Goal: Task Accomplishment & Management: Manage account settings

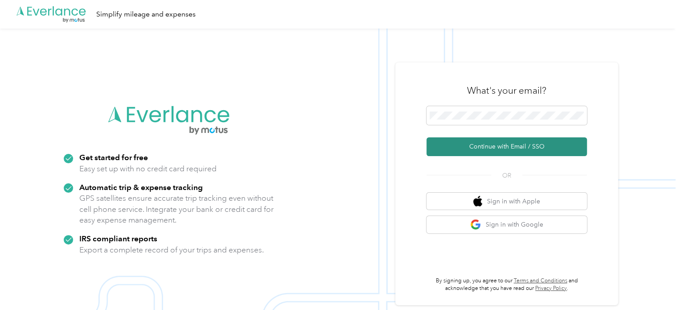
click at [508, 148] on button "Continue with Email / SSO" at bounding box center [506, 146] width 160 height 19
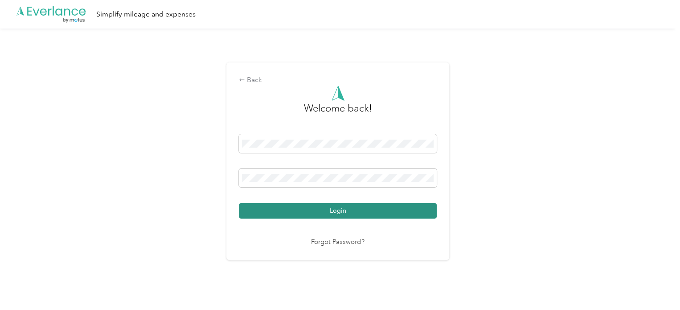
click at [345, 210] on button "Login" at bounding box center [338, 211] width 198 height 16
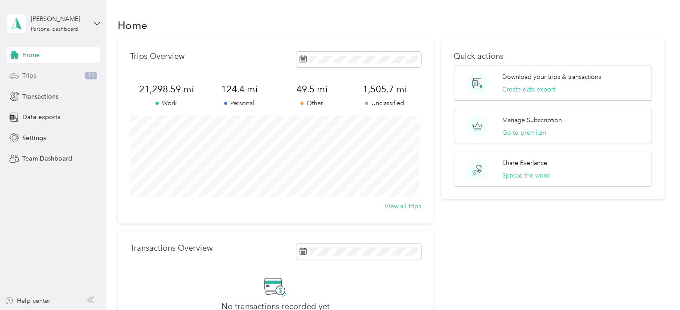
click at [31, 74] on span "Trips" at bounding box center [29, 75] width 14 height 9
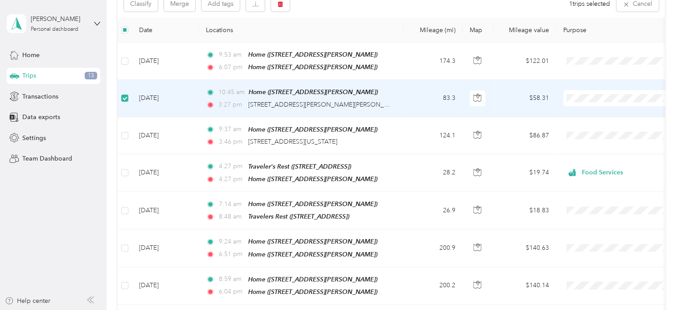
scroll to position [107, 0]
click at [303, 90] on span "Home ([STREET_ADDRESS][PERSON_NAME])" at bounding box center [313, 92] width 129 height 7
click at [449, 98] on td "83.3" at bounding box center [433, 98] width 59 height 37
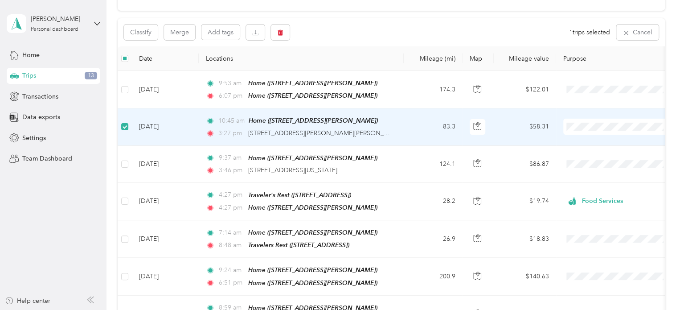
scroll to position [82, 0]
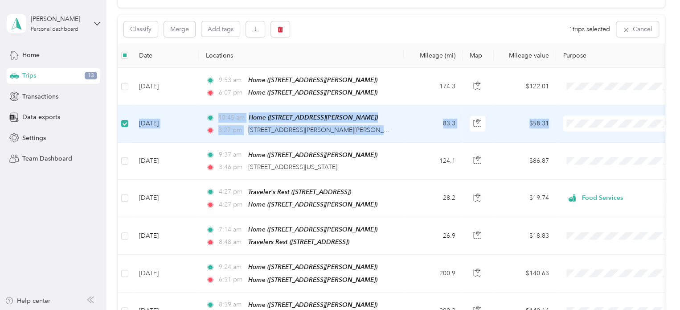
drag, startPoint x: 670, startPoint y: 74, endPoint x: 676, endPoint y: 119, distance: 46.2
click at [676, 119] on div "Trips New trip 21,298.59 mi Work 124.4 mi Personal 49.5 mi Other 1,505.7 mi Unc…" at bounding box center [391, 155] width 569 height 310
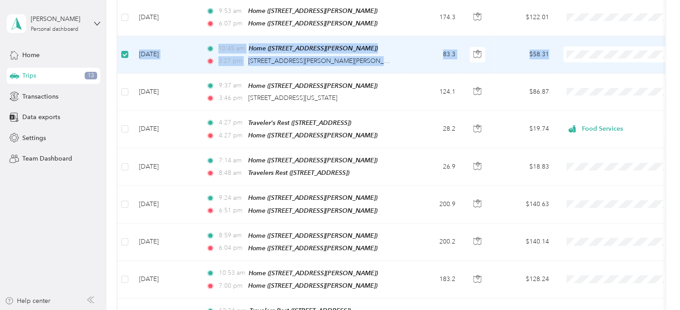
scroll to position [143, 0]
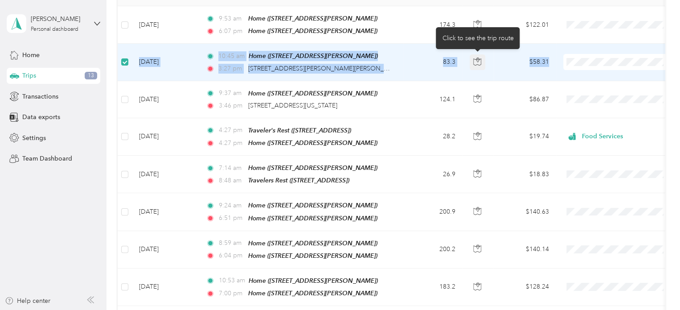
click at [480, 59] on icon "button" at bounding box center [477, 61] width 8 height 8
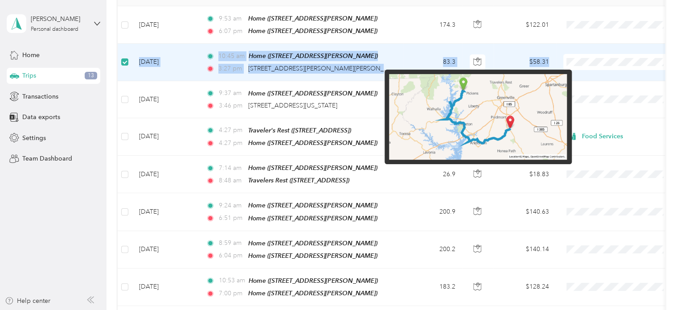
click at [475, 98] on img at bounding box center [478, 117] width 178 height 86
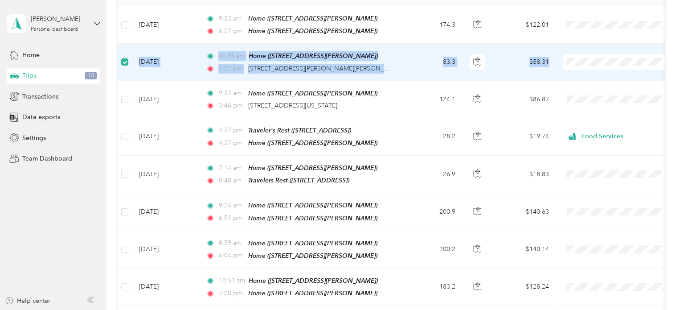
click at [399, 48] on td "10:45 am Home ([STREET_ADDRESS][PERSON_NAME]) 3:27 pm [STREET_ADDRESS][PERSON_N…" at bounding box center [301, 62] width 205 height 37
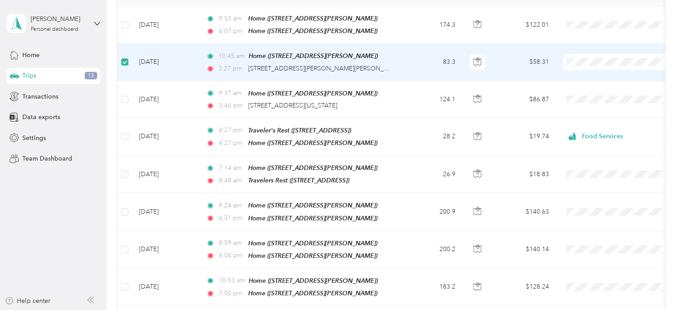
click at [170, 62] on td "[DATE]" at bounding box center [165, 62] width 67 height 37
click at [128, 58] on td at bounding box center [125, 62] width 14 height 37
click at [449, 60] on td "83.3" at bounding box center [433, 62] width 59 height 37
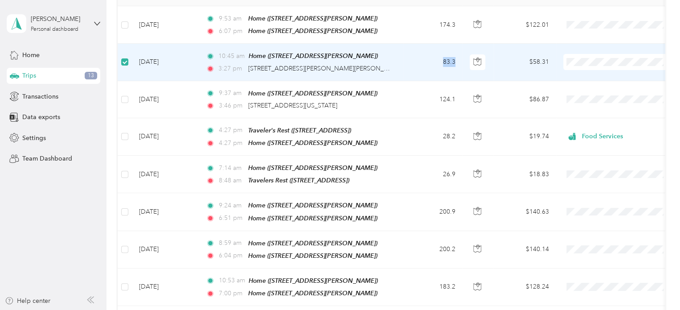
click at [449, 60] on td "83.3" at bounding box center [433, 62] width 59 height 37
click at [262, 55] on span "Home ([STREET_ADDRESS][PERSON_NAME])" at bounding box center [313, 55] width 129 height 7
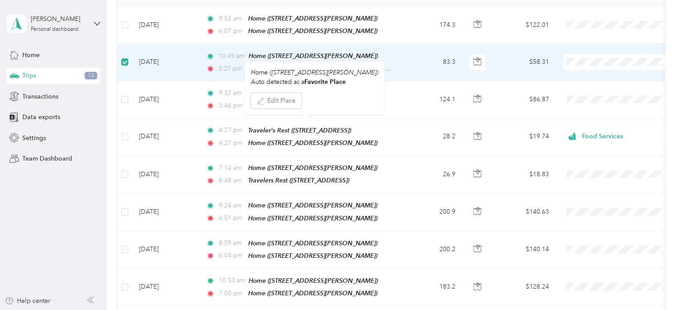
click at [386, 53] on div "10:45 am Home ([STREET_ADDRESS][PERSON_NAME])" at bounding box center [299, 56] width 187 height 10
click at [382, 58] on div "10:45 am Home ([STREET_ADDRESS][PERSON_NAME])" at bounding box center [299, 56] width 187 height 10
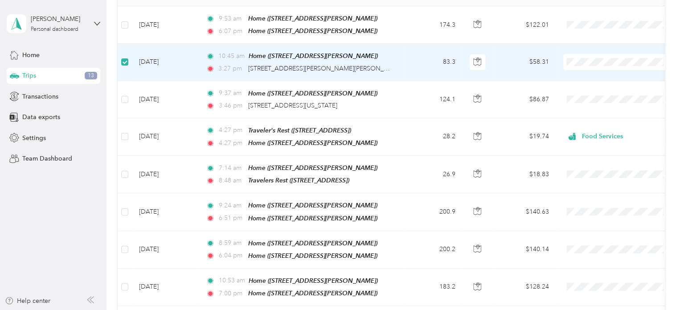
click at [213, 66] on icon at bounding box center [210, 69] width 9 height 6
click at [265, 66] on span "[STREET_ADDRESS][PERSON_NAME][PERSON_NAME]" at bounding box center [326, 69] width 156 height 8
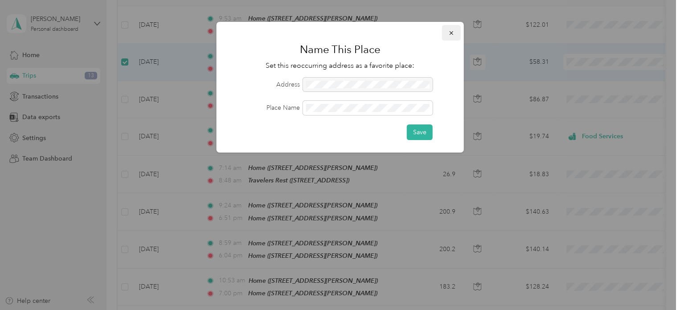
click at [453, 33] on icon "button" at bounding box center [451, 33] width 6 height 6
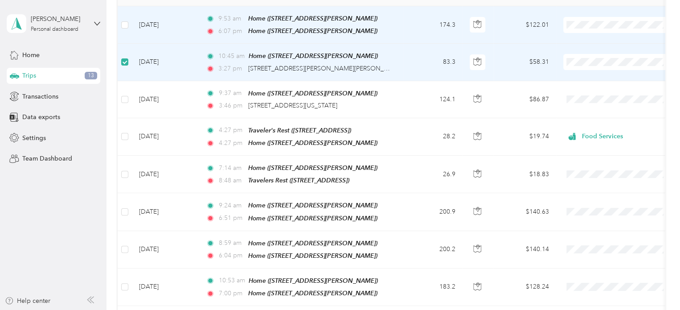
click at [453, 33] on td "174.3" at bounding box center [433, 24] width 59 height 37
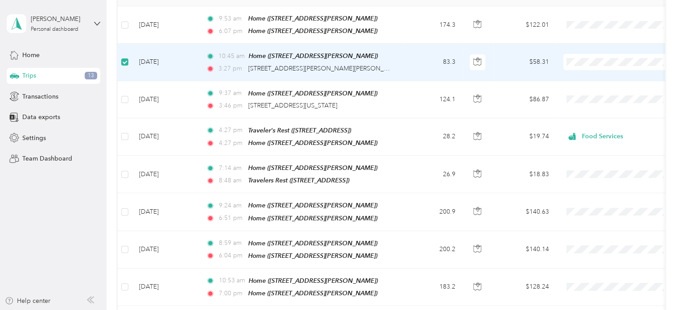
click at [170, 60] on td "[DATE]" at bounding box center [165, 62] width 67 height 37
click at [37, 97] on span "Transactions" at bounding box center [40, 96] width 36 height 9
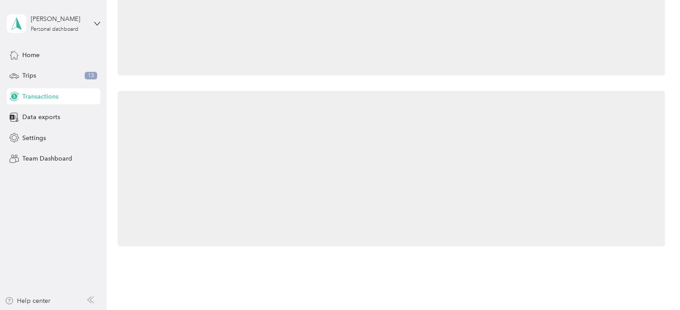
scroll to position [80, 0]
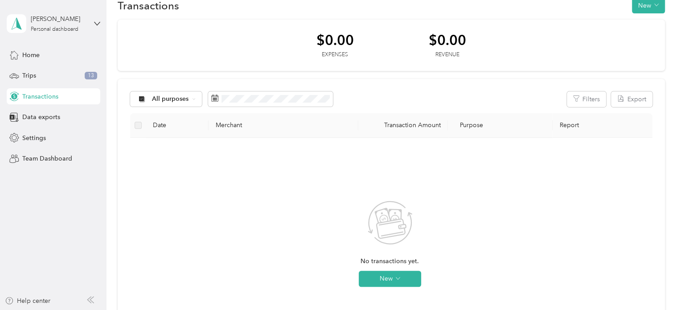
scroll to position [4, 0]
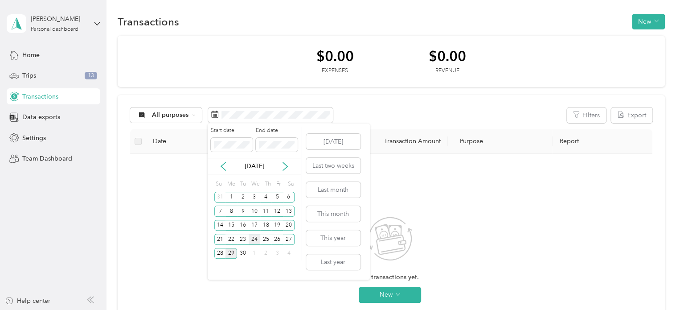
click at [254, 238] on div "24" at bounding box center [255, 239] width 12 height 11
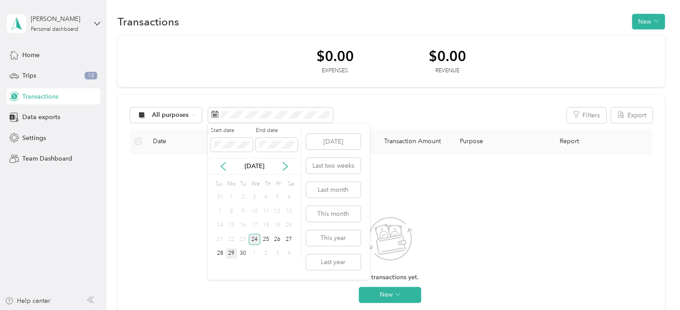
click at [254, 238] on div "24" at bounding box center [255, 239] width 12 height 11
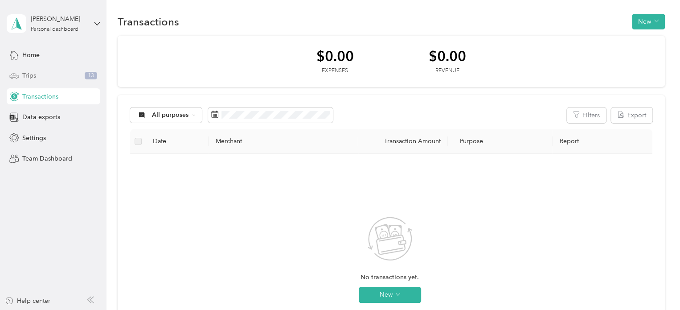
click at [33, 74] on span "Trips" at bounding box center [29, 75] width 14 height 9
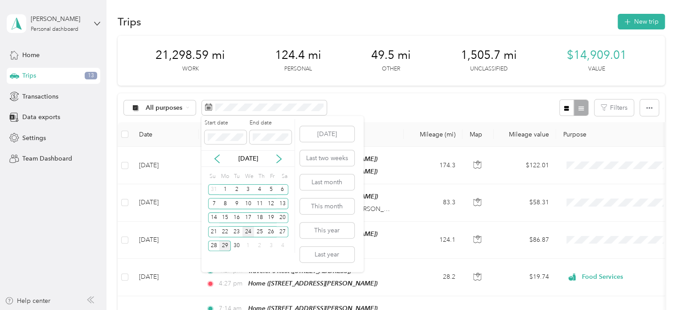
click at [251, 230] on div "24" at bounding box center [248, 231] width 12 height 11
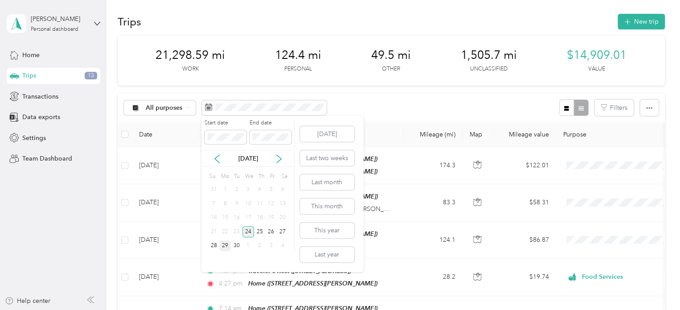
click at [248, 230] on div "24" at bounding box center [248, 231] width 12 height 11
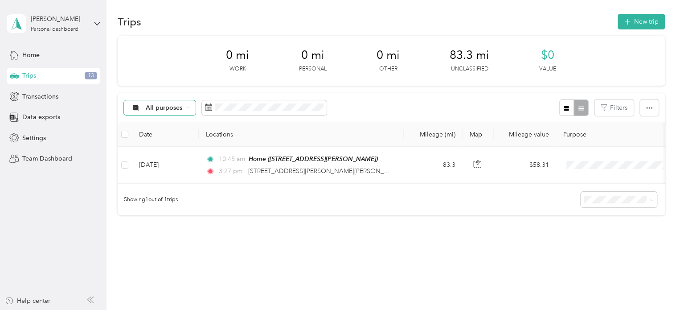
click at [189, 108] on icon at bounding box center [188, 108] width 4 height 4
click at [251, 267] on div "Trips New trip 0 mi Work 0 mi Personal 0 mi Other 83.3 mi Unclassified $0 Value…" at bounding box center [391, 145] width 569 height 298
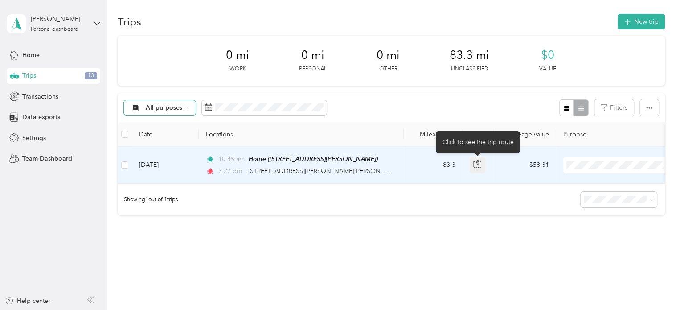
click at [477, 166] on icon "button" at bounding box center [477, 164] width 8 height 8
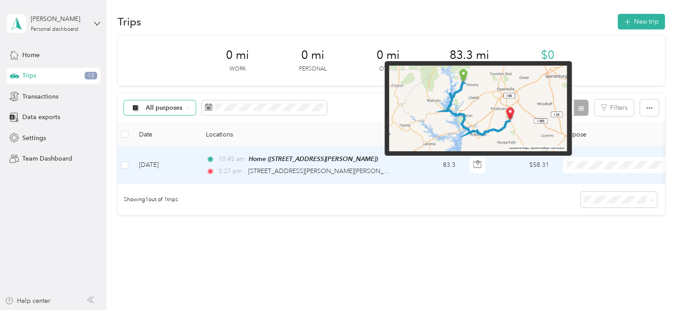
click at [477, 115] on img at bounding box center [478, 109] width 178 height 86
click at [484, 131] on img at bounding box center [478, 109] width 178 height 86
click at [509, 106] on img at bounding box center [478, 109] width 178 height 86
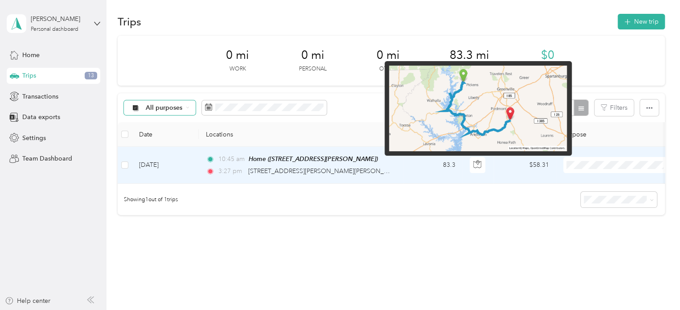
click at [509, 106] on img at bounding box center [478, 109] width 178 height 86
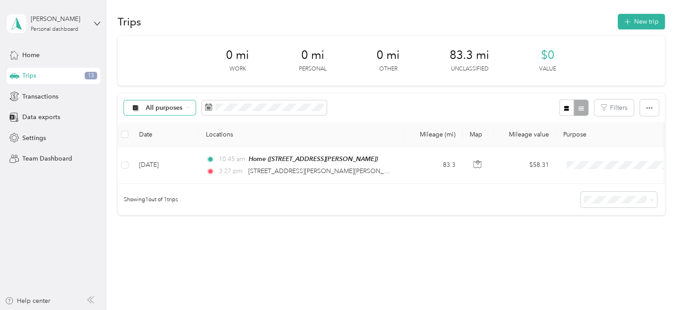
click at [356, 256] on div "Trips New trip 0 mi Work 0 mi Personal 0 mi Other 83.3 mi Unclassified $0 Value…" at bounding box center [391, 145] width 569 height 298
click at [30, 76] on span "Trips" at bounding box center [29, 75] width 14 height 9
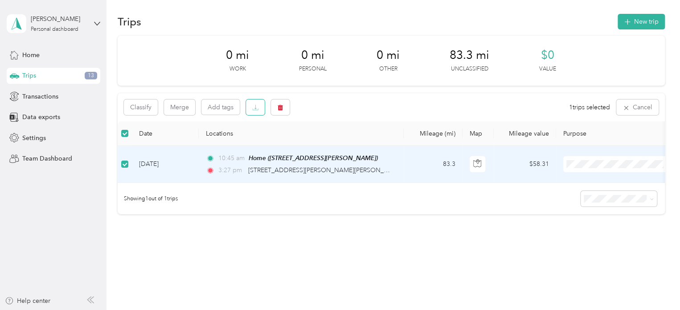
click at [257, 107] on icon "button" at bounding box center [255, 107] width 6 height 6
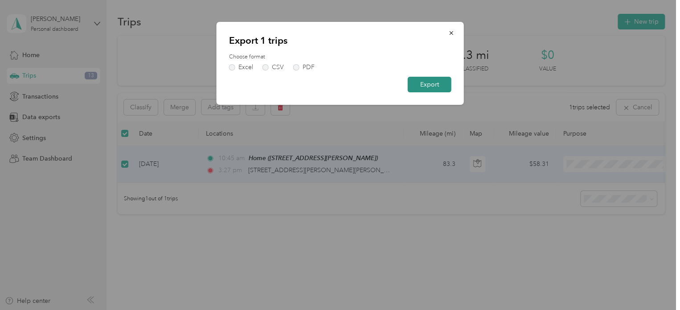
click at [430, 85] on button "Export" at bounding box center [430, 85] width 44 height 16
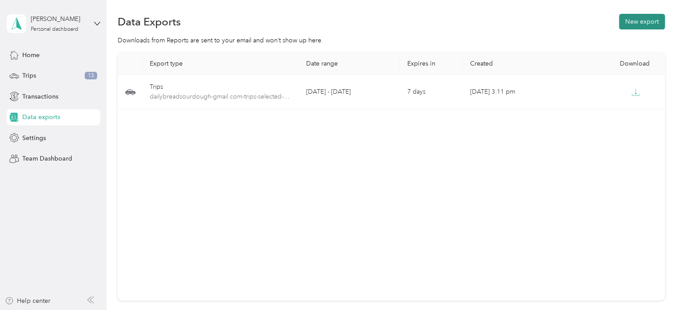
click at [638, 24] on button "New export" at bounding box center [642, 22] width 46 height 16
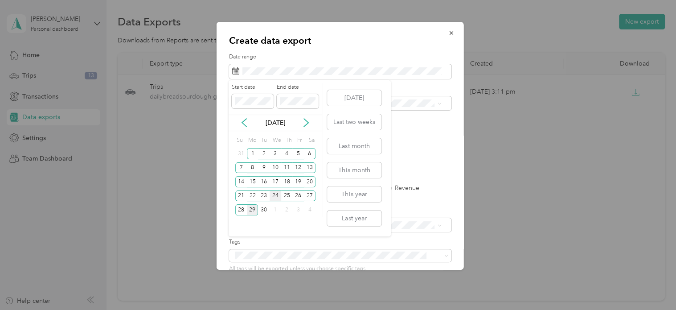
click at [277, 196] on div "24" at bounding box center [276, 195] width 12 height 11
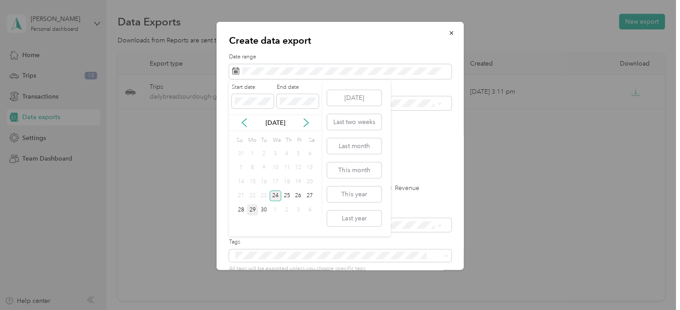
click at [277, 196] on div "24" at bounding box center [276, 195] width 12 height 11
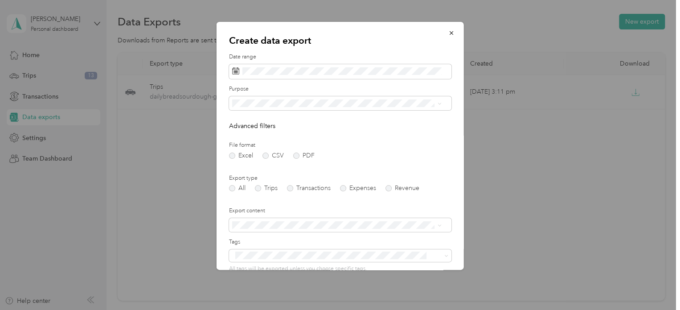
scroll to position [76, 0]
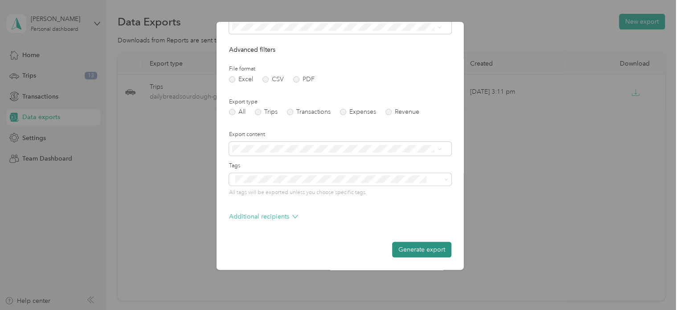
click at [410, 247] on button "Generate export" at bounding box center [421, 250] width 59 height 16
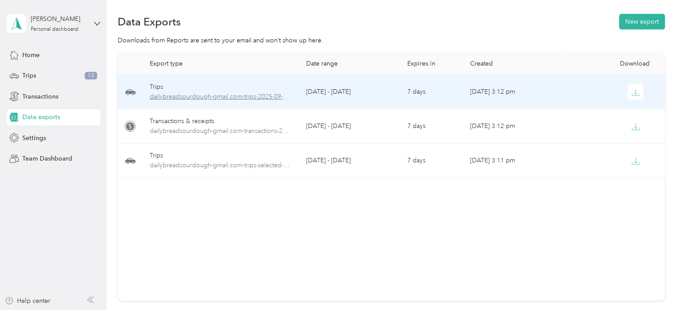
click at [243, 92] on span "dailybreadsourdough-gmail.com-trips-2025-09-24-2025-09-24.xlsx" at bounding box center [221, 97] width 142 height 10
click at [634, 94] on icon "button" at bounding box center [635, 92] width 8 height 8
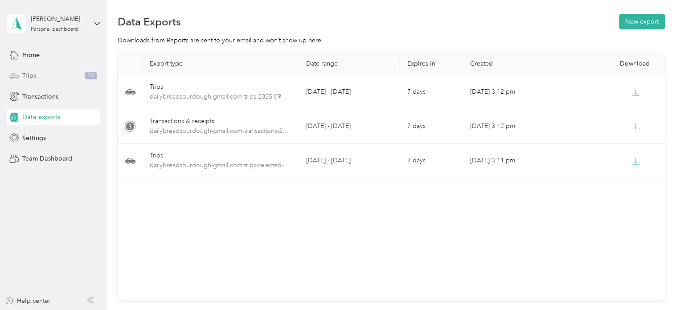
click at [32, 73] on span "Trips" at bounding box center [29, 75] width 14 height 9
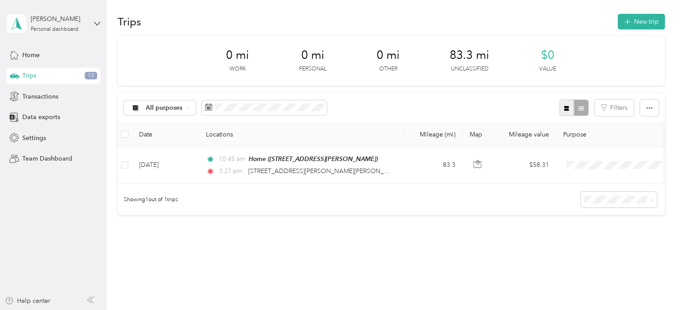
click at [563, 108] on icon "button" at bounding box center [566, 108] width 6 height 6
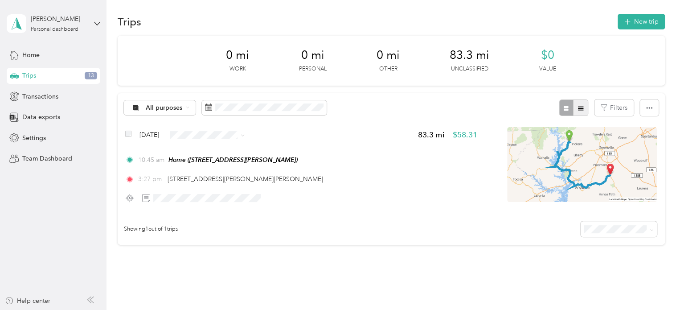
click at [578, 109] on icon "button" at bounding box center [581, 108] width 6 height 6
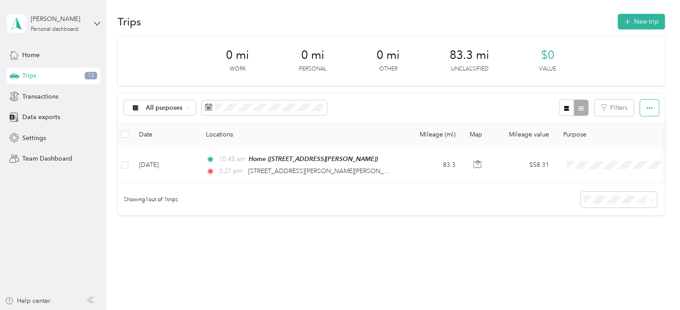
click at [646, 104] on span "button" at bounding box center [649, 108] width 6 height 8
click at [476, 102] on div "All purposes Filters" at bounding box center [391, 107] width 547 height 29
click at [30, 74] on span "Trips" at bounding box center [29, 75] width 14 height 9
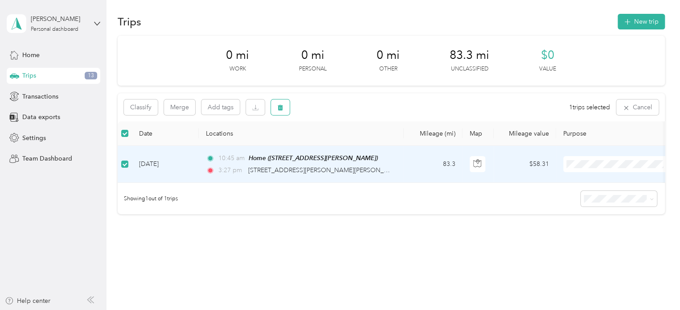
click at [282, 107] on icon "button" at bounding box center [280, 108] width 5 height 6
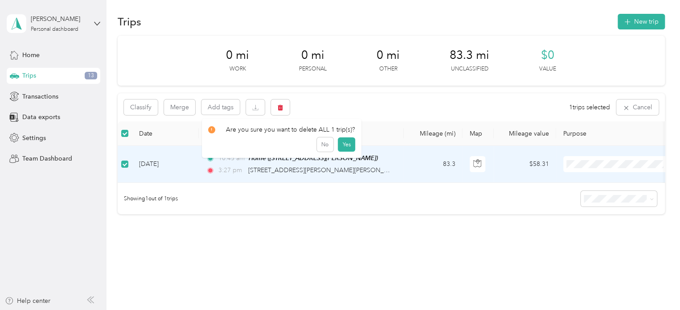
click at [263, 252] on div "Trips New trip 0 mi Work 0 mi Personal 0 mi Other 83.3 mi Unclassified $0 Value…" at bounding box center [391, 144] width 569 height 297
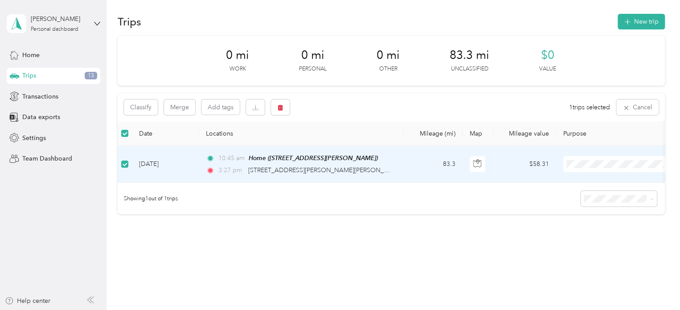
click at [49, 78] on div "Trips 13" at bounding box center [54, 76] width 94 height 16
click at [640, 21] on button "New trip" at bounding box center [641, 22] width 47 height 16
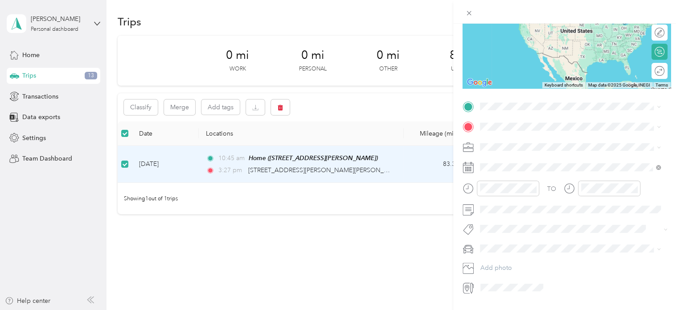
scroll to position [121, 0]
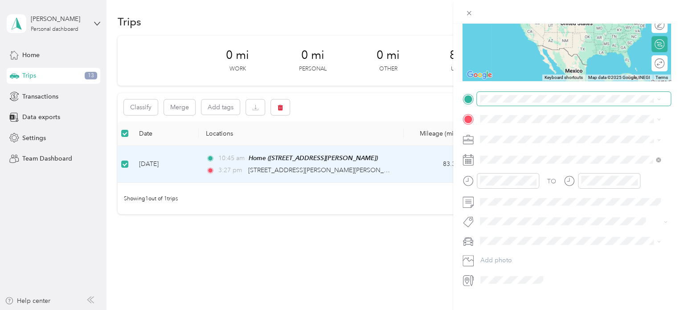
click at [499, 103] on span at bounding box center [574, 99] width 194 height 14
click at [469, 100] on icon at bounding box center [468, 99] width 8 height 8
click at [515, 141] on span "[STREET_ADDRESS][PERSON_NAME]" at bounding box center [550, 143] width 106 height 8
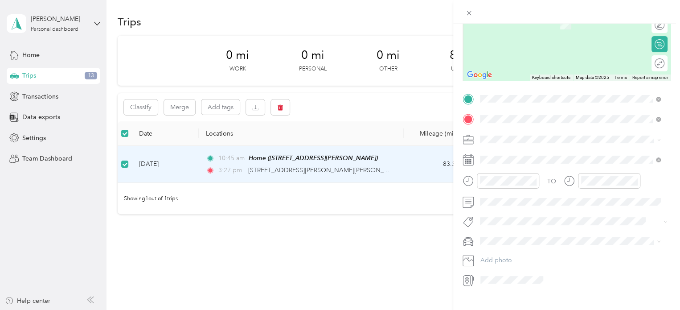
click at [518, 153] on strong "Bee Well Honey Coffee Cafe" at bounding box center [539, 154] width 84 height 8
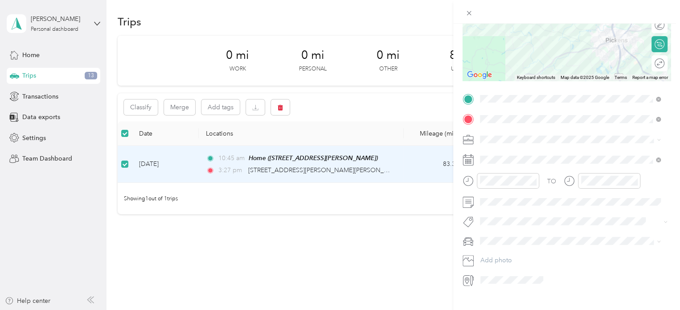
click at [659, 137] on span at bounding box center [659, 139] width 4 height 8
click at [659, 141] on icon at bounding box center [659, 140] width 4 height 4
click at [532, 160] on ol "Work Personal Food Services Other Charity Medical Moving Commute" at bounding box center [570, 209] width 187 height 125
click at [467, 164] on rect at bounding box center [467, 163] width 1 height 1
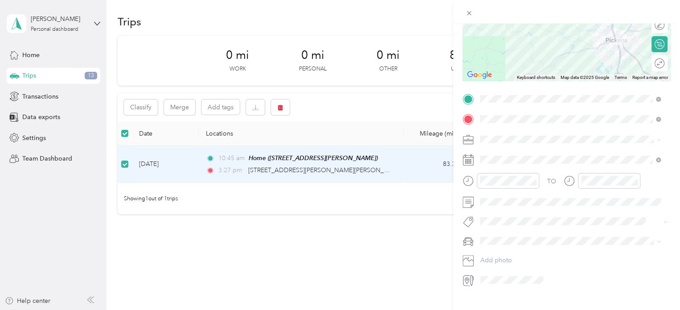
click at [467, 161] on rect at bounding box center [467, 161] width 1 height 1
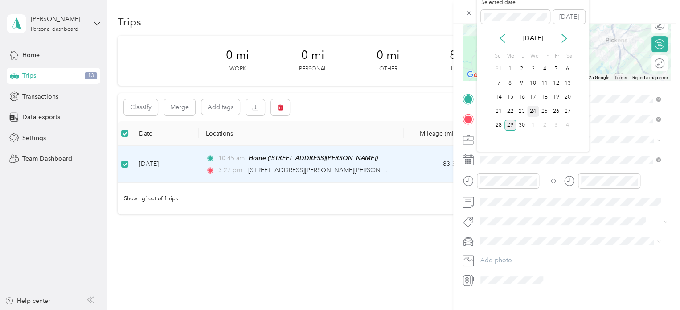
click at [534, 109] on div "24" at bounding box center [533, 111] width 12 height 11
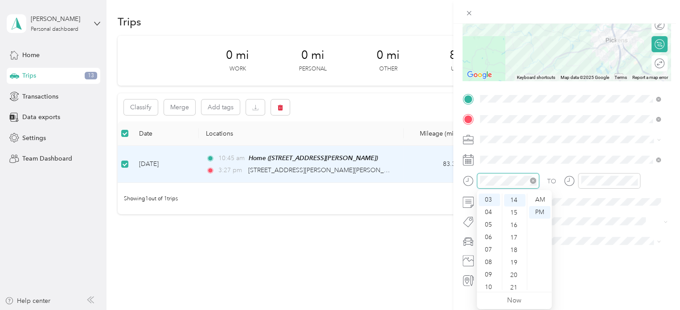
scroll to position [175, 0]
click at [595, 226] on span at bounding box center [574, 221] width 194 height 12
click at [468, 242] on icon at bounding box center [468, 241] width 11 height 11
click at [500, 252] on span "Subaru Outback" at bounding box center [506, 254] width 46 height 8
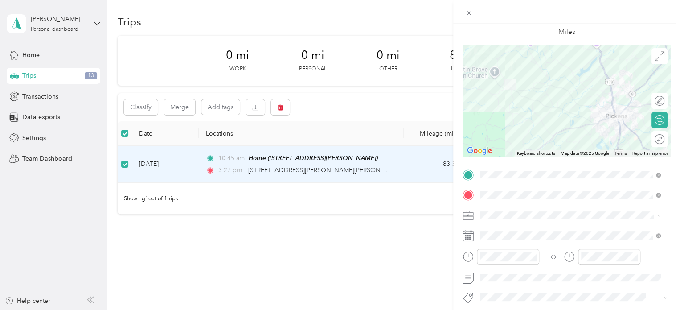
scroll to position [42, 0]
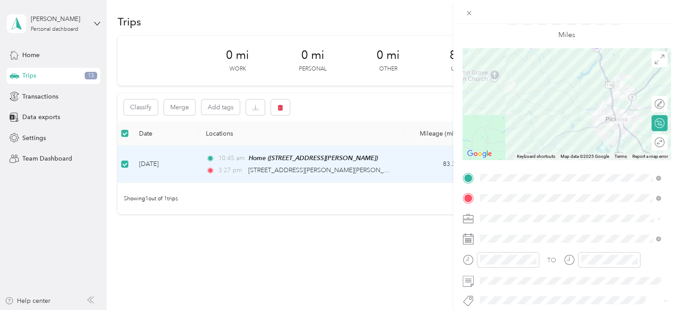
click at [660, 218] on icon at bounding box center [659, 219] width 4 height 4
click at [526, 89] on div "Work" at bounding box center [570, 93] width 174 height 9
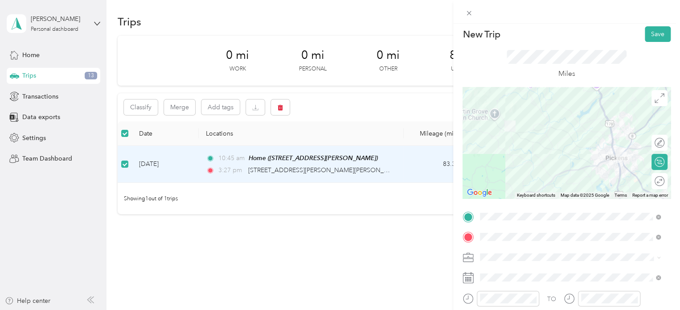
scroll to position [0, 0]
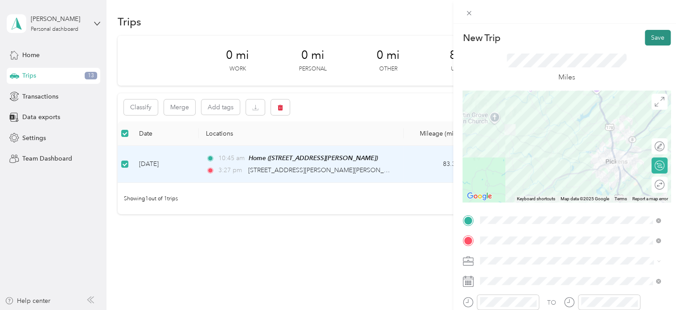
click at [649, 42] on button "Save" at bounding box center [658, 38] width 26 height 16
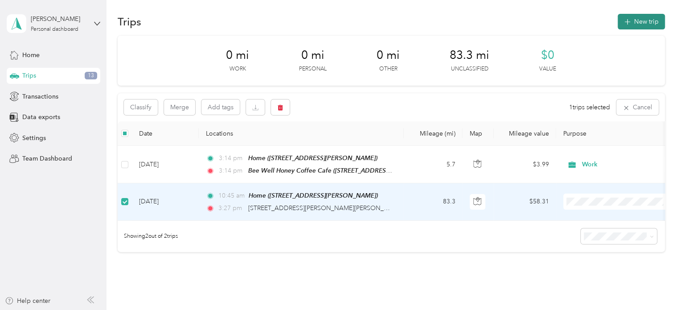
click at [641, 20] on button "New trip" at bounding box center [641, 22] width 47 height 16
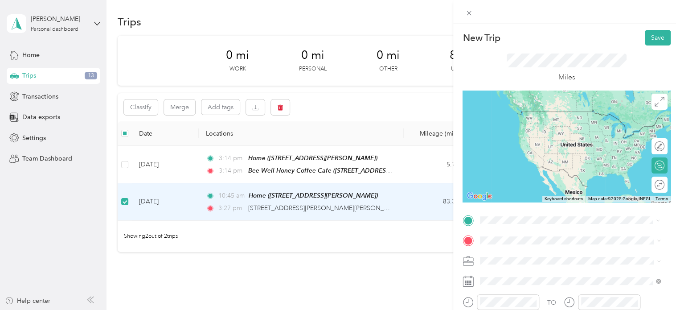
click at [529, 121] on span "[STREET_ADDRESS][PERSON_NAME][US_STATE]" at bounding box center [566, 125] width 139 height 8
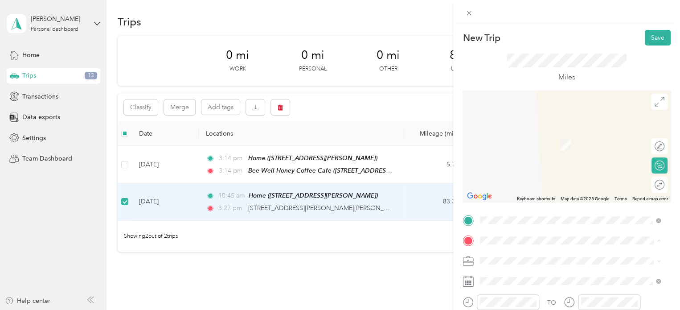
click at [515, 136] on span "[STREET_ADDRESS][PERSON_NAME][US_STATE]" at bounding box center [566, 132] width 139 height 8
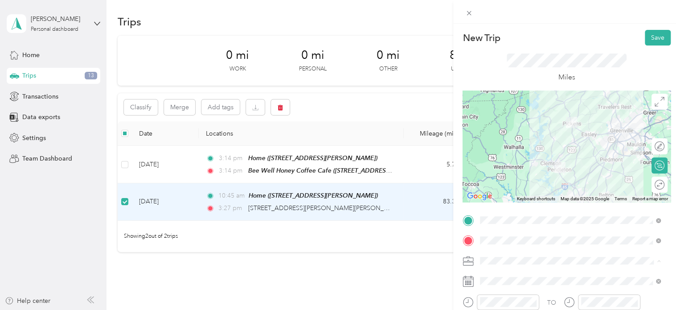
click at [496, 132] on span "Work" at bounding box center [490, 136] width 15 height 8
click at [471, 281] on icon at bounding box center [468, 280] width 11 height 11
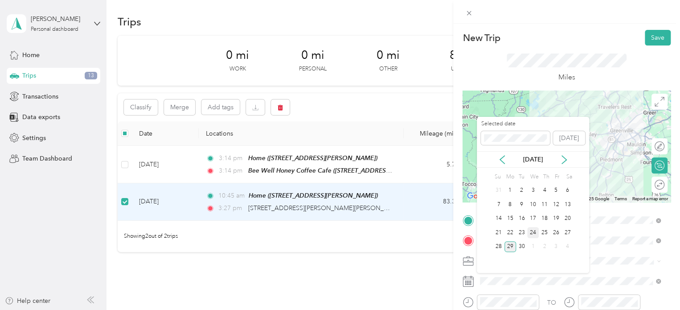
click at [534, 229] on div "24" at bounding box center [533, 232] width 12 height 11
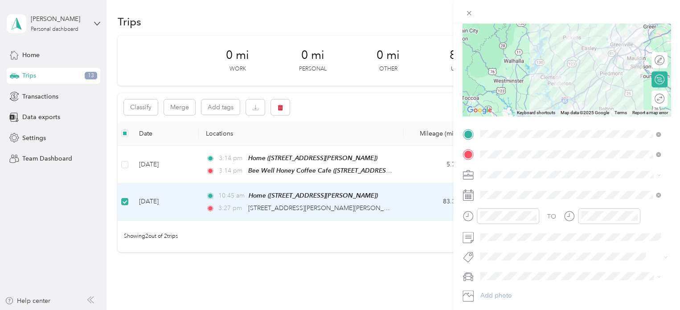
scroll to position [109, 0]
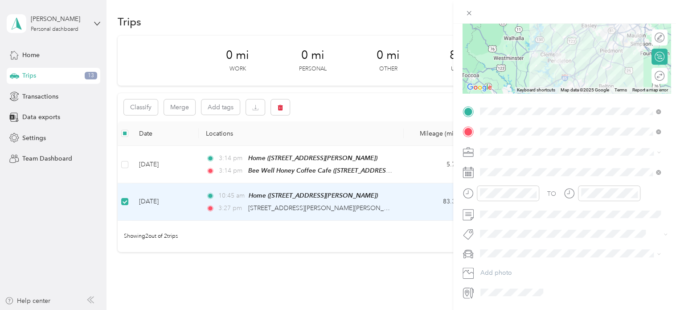
click at [471, 253] on icon at bounding box center [468, 253] width 11 height 11
click at [499, 269] on div "Subaru Outback" at bounding box center [570, 264] width 174 height 9
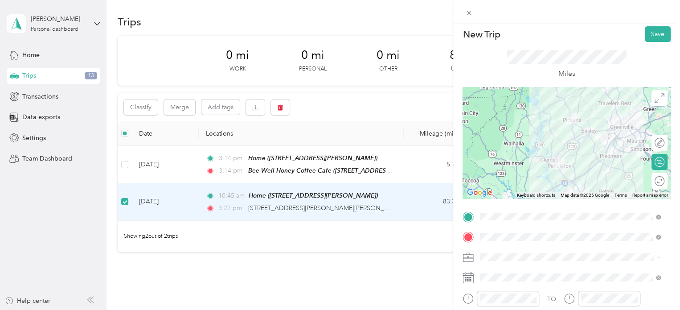
scroll to position [0, 0]
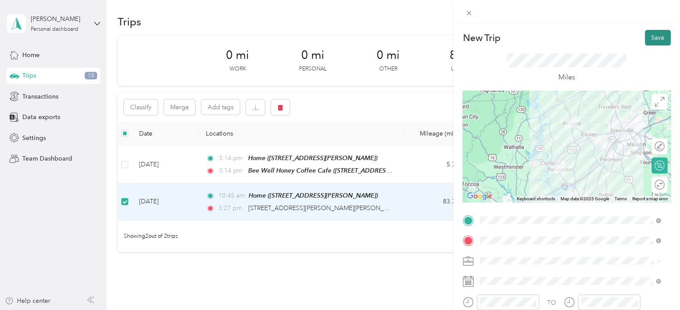
click at [649, 34] on button "Save" at bounding box center [658, 38] width 26 height 16
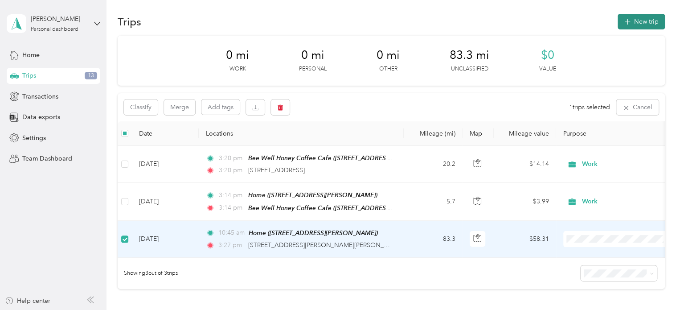
click at [640, 19] on button "New trip" at bounding box center [641, 22] width 47 height 16
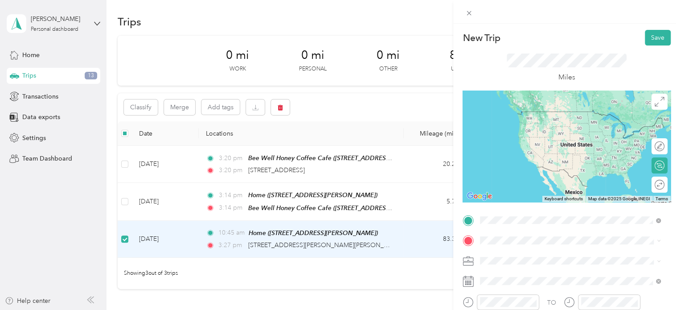
click at [522, 120] on span "[STREET_ADDRESS][PERSON_NAME][US_STATE]" at bounding box center [566, 121] width 139 height 8
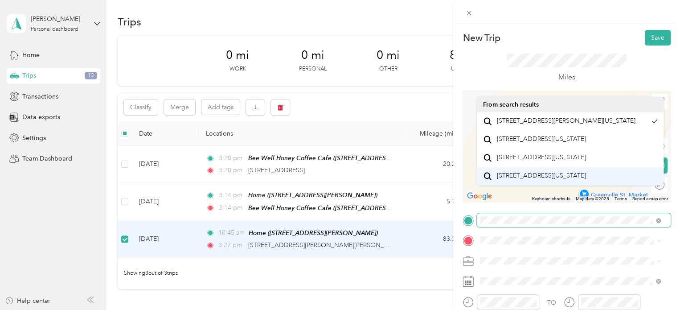
scroll to position [0, 22]
click at [676, 203] on div "New Trip Save This trip cannot be edited because it is either under review, app…" at bounding box center [566, 179] width 227 height 310
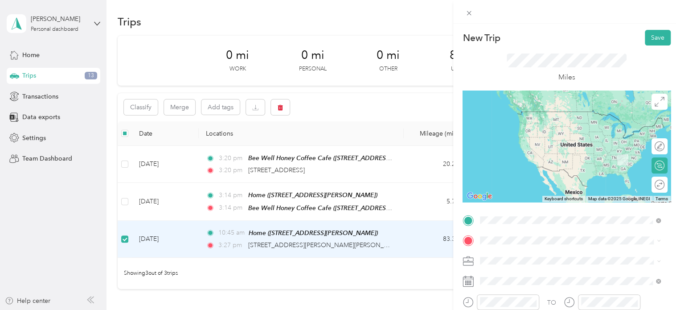
click at [533, 118] on span "[STREET_ADDRESS][PERSON_NAME][PERSON_NAME][US_STATE]" at bounding box center [577, 115] width 161 height 16
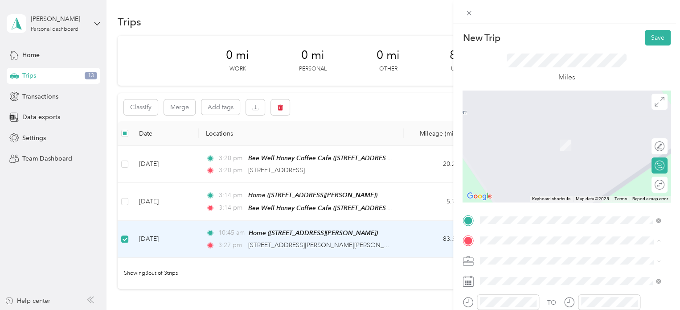
click at [508, 133] on span "[STREET_ADDRESS][US_STATE]" at bounding box center [541, 132] width 89 height 8
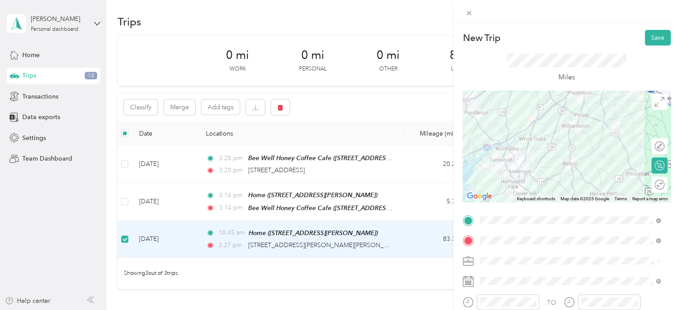
click at [498, 135] on div "Work" at bounding box center [570, 135] width 174 height 9
click at [467, 281] on rect at bounding box center [467, 280] width 1 height 1
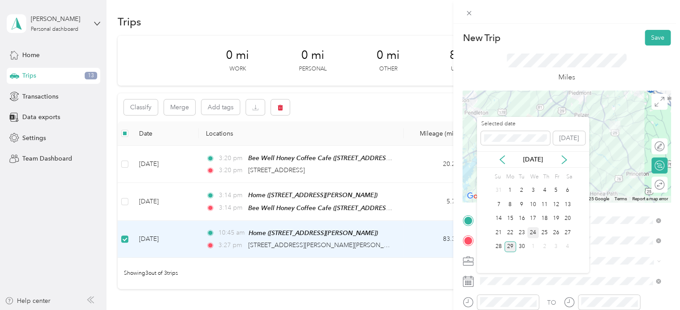
click at [531, 230] on div "24" at bounding box center [533, 232] width 12 height 11
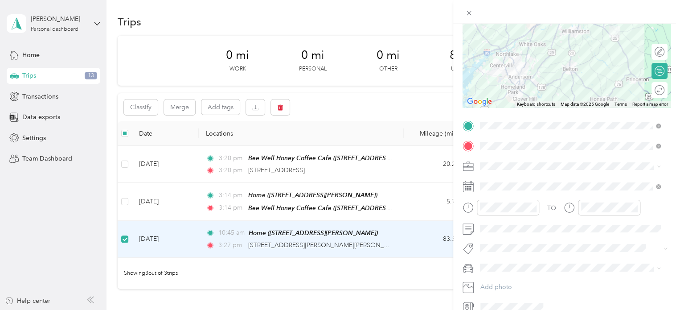
scroll to position [127, 0]
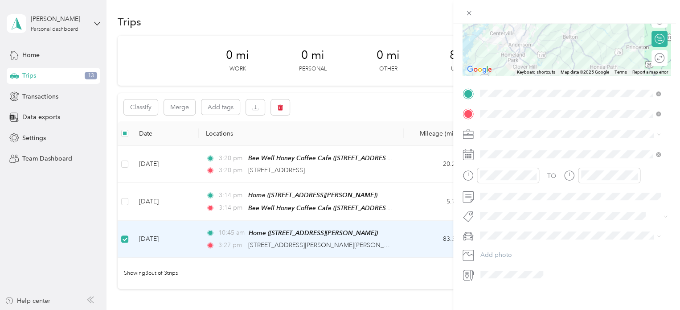
click at [501, 250] on div "Subaru Outback" at bounding box center [570, 250] width 174 height 9
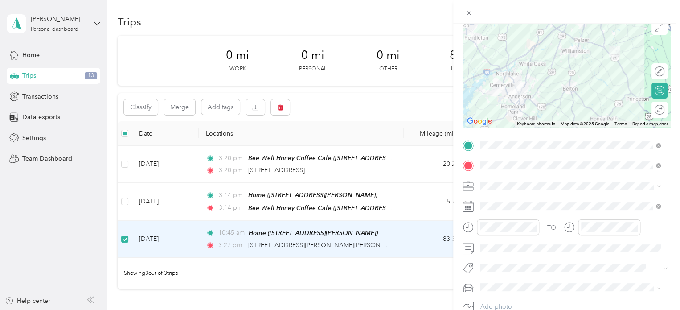
scroll to position [0, 0]
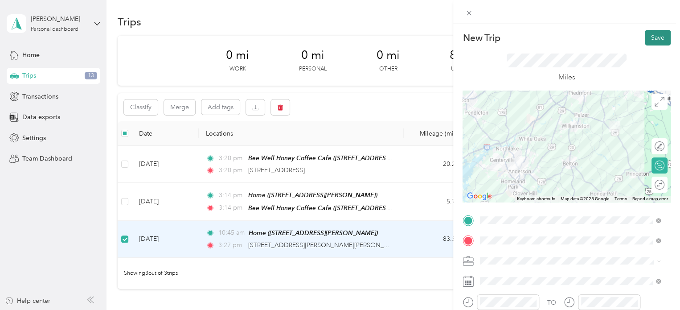
click at [653, 35] on button "Save" at bounding box center [658, 38] width 26 height 16
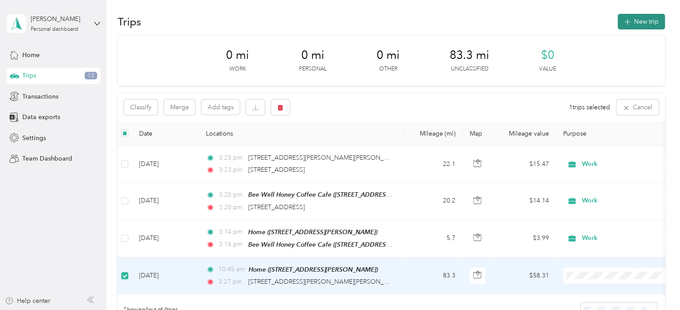
click at [637, 20] on button "New trip" at bounding box center [641, 22] width 47 height 16
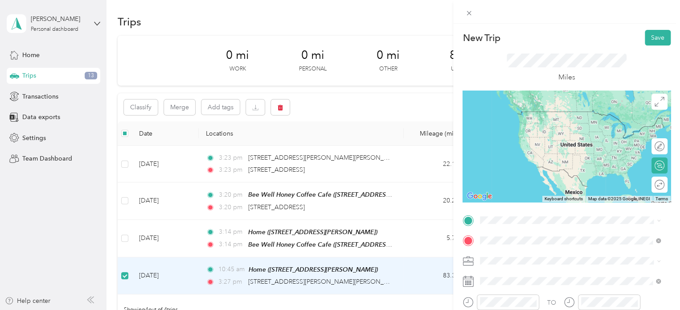
click at [539, 149] on span "[STREET_ADDRESS][PERSON_NAME][US_STATE]" at bounding box center [566, 145] width 139 height 8
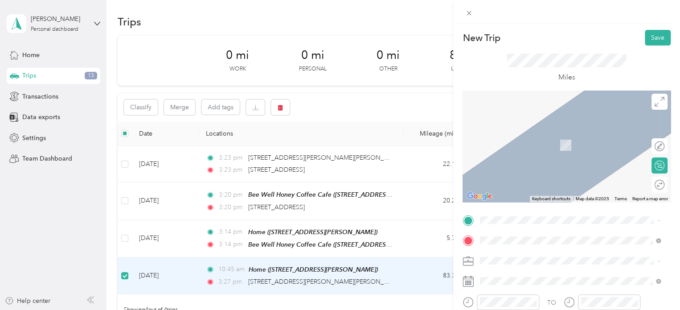
click at [531, 115] on span "[STREET_ADDRESS][US_STATE]" at bounding box center [541, 111] width 89 height 8
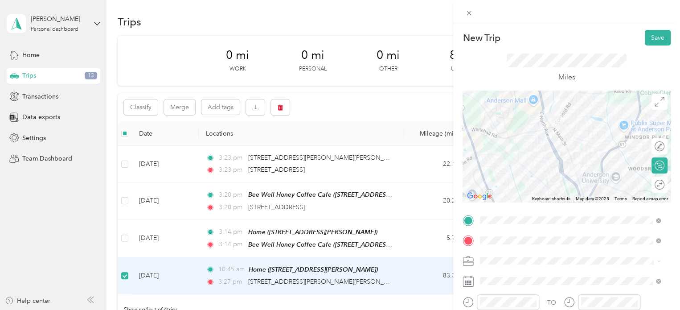
click at [531, 115] on div at bounding box center [567, 145] width 208 height 111
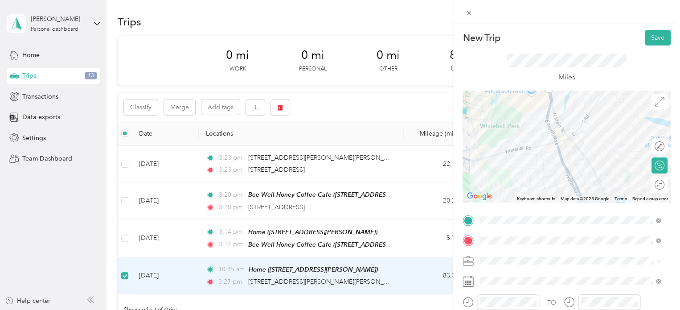
click at [621, 255] on span at bounding box center [574, 261] width 194 height 14
click at [573, 264] on span at bounding box center [574, 261] width 194 height 14
click at [496, 135] on span "Work" at bounding box center [490, 136] width 15 height 8
click at [467, 278] on icon at bounding box center [468, 280] width 11 height 11
click at [469, 283] on rect at bounding box center [468, 282] width 1 height 1
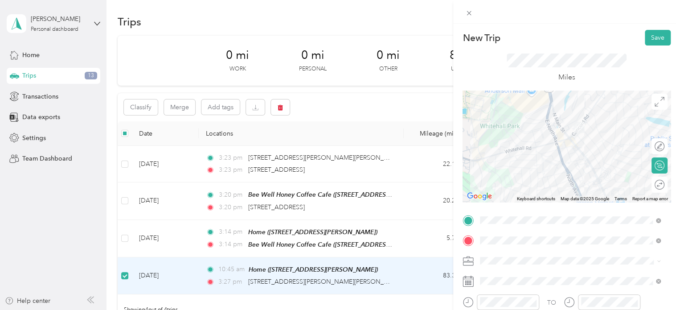
click at [469, 283] on rect at bounding box center [468, 282] width 1 height 1
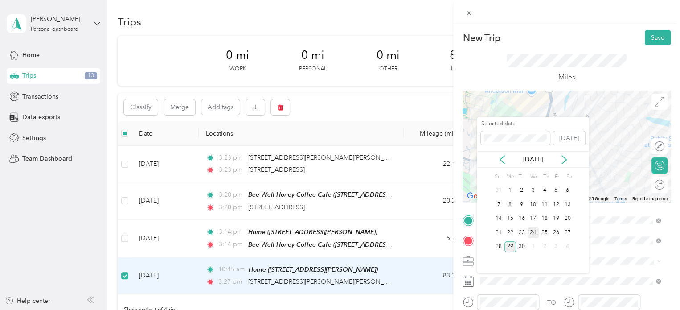
click at [533, 228] on div "24" at bounding box center [533, 232] width 12 height 11
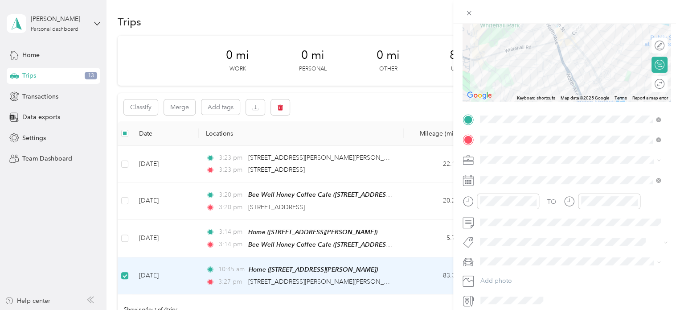
scroll to position [109, 0]
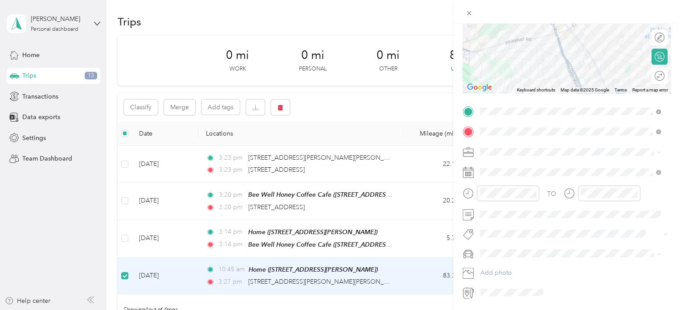
click at [496, 269] on div "Subaru Outback" at bounding box center [570, 264] width 174 height 9
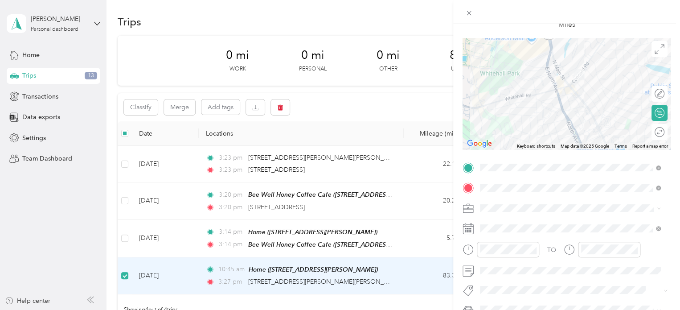
scroll to position [0, 0]
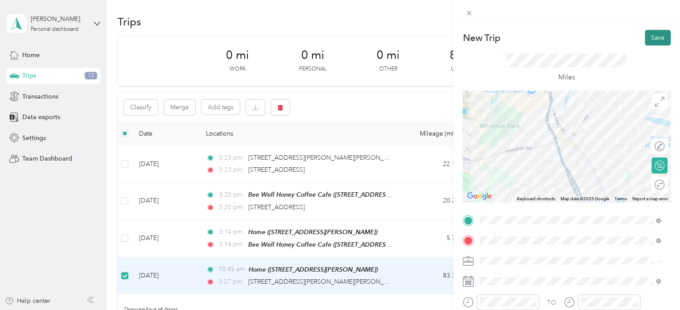
click at [652, 36] on button "Save" at bounding box center [658, 38] width 26 height 16
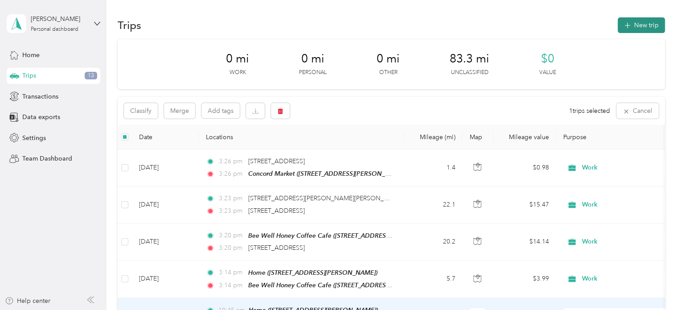
click at [636, 23] on button "New trip" at bounding box center [641, 25] width 47 height 16
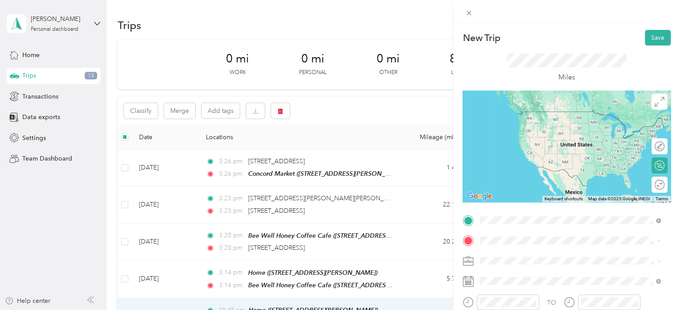
click at [538, 123] on span "[STREET_ADDRESS][PERSON_NAME][US_STATE]" at bounding box center [566, 125] width 139 height 8
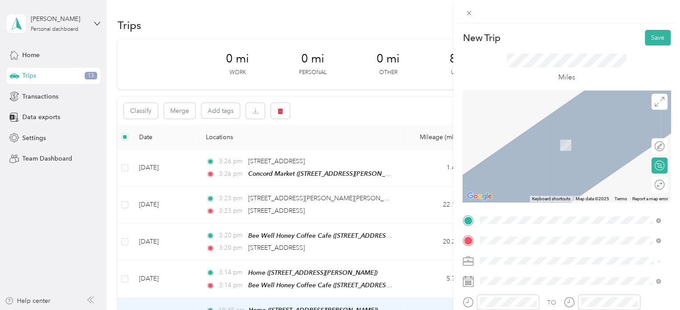
click at [541, 146] on div "Whitehall Produce & Local Market [STREET_ADDRESS][US_STATE]" at bounding box center [547, 140] width 100 height 19
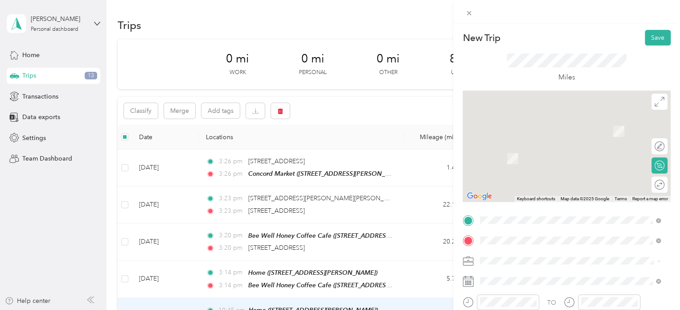
click at [541, 144] on span "[STREET_ADDRESS][US_STATE]" at bounding box center [541, 140] width 89 height 8
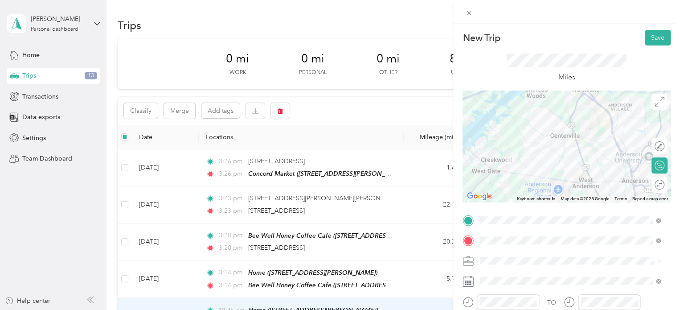
click at [500, 136] on div "Work" at bounding box center [570, 135] width 174 height 9
click at [469, 283] on icon at bounding box center [468, 280] width 11 height 11
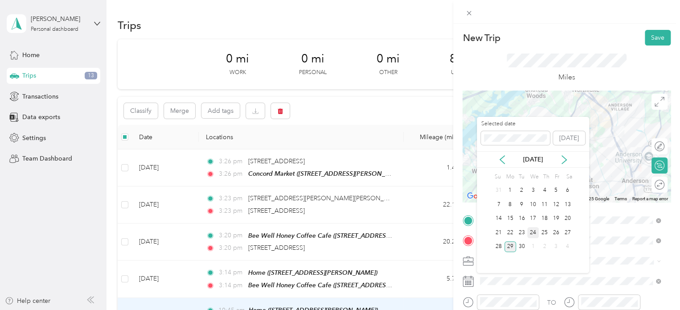
click at [533, 228] on div "24" at bounding box center [533, 232] width 12 height 11
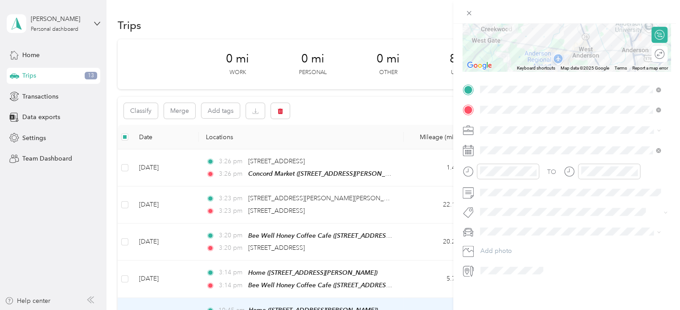
scroll to position [137, 0]
click at [500, 236] on div "Subaru Outback" at bounding box center [570, 240] width 174 height 9
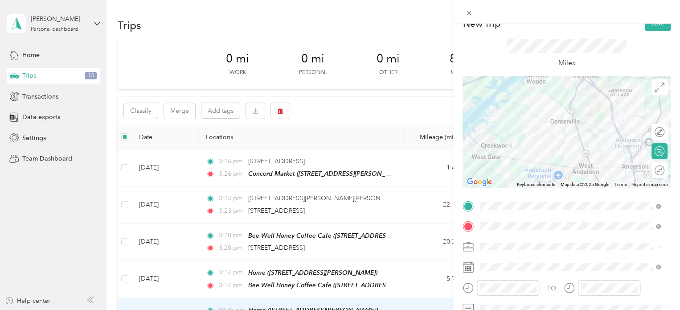
scroll to position [0, 0]
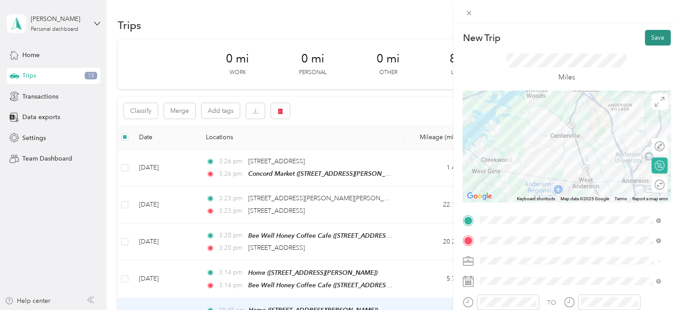
click at [652, 37] on button "Save" at bounding box center [658, 38] width 26 height 16
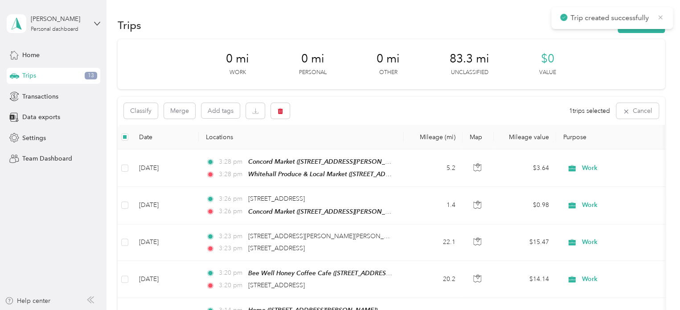
click at [660, 14] on icon at bounding box center [660, 17] width 7 height 8
click at [642, 26] on button "New trip" at bounding box center [641, 25] width 47 height 16
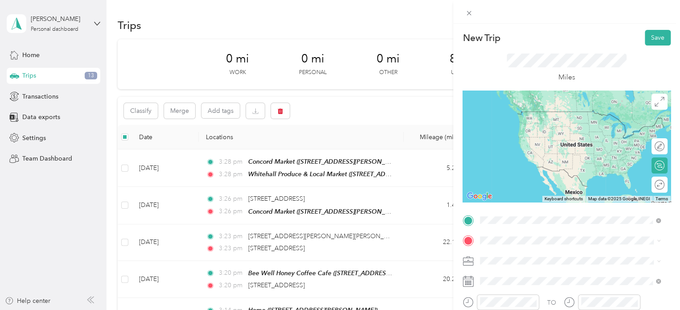
click at [545, 125] on div "Whitehall Produce & Local Market [STREET_ADDRESS][US_STATE]" at bounding box center [547, 120] width 100 height 19
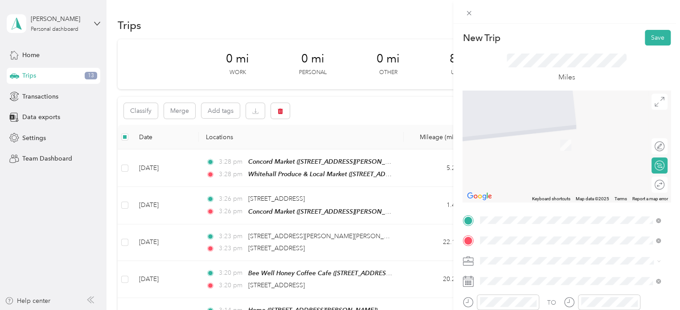
click at [523, 146] on span "[STREET_ADDRESS][PERSON_NAME][PERSON_NAME][US_STATE]" at bounding box center [575, 149] width 156 height 17
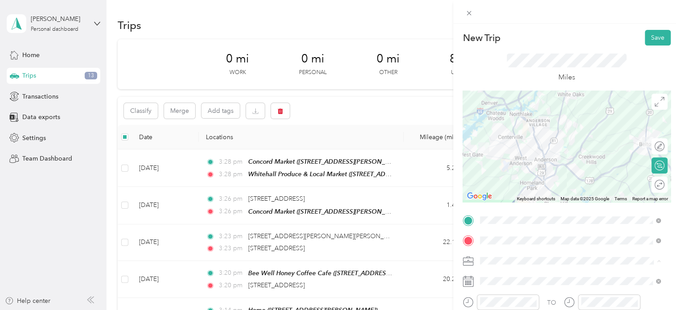
click at [505, 134] on div "Work" at bounding box center [570, 135] width 174 height 9
click at [465, 279] on icon at bounding box center [468, 279] width 11 height 0
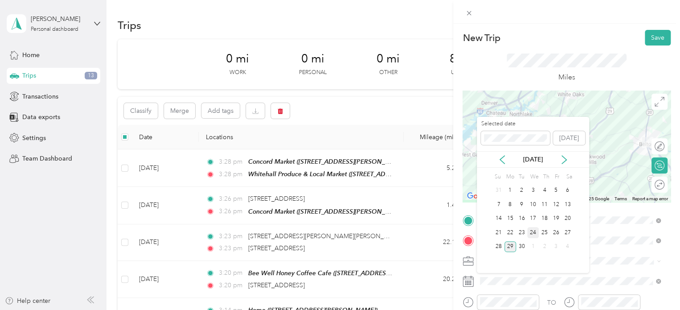
click at [533, 228] on div "24" at bounding box center [533, 232] width 12 height 11
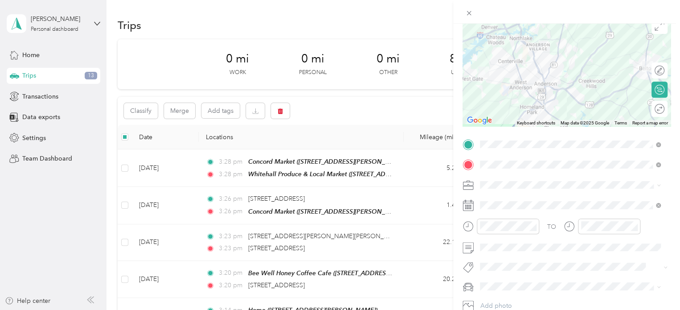
scroll to position [96, 0]
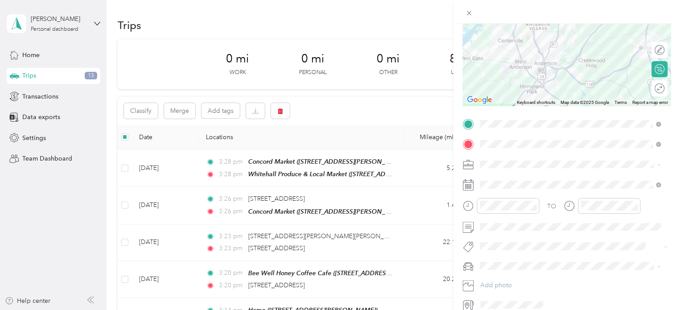
click at [496, 270] on span at bounding box center [574, 265] width 194 height 14
click at [500, 281] on div "Subaru Outback" at bounding box center [570, 281] width 174 height 9
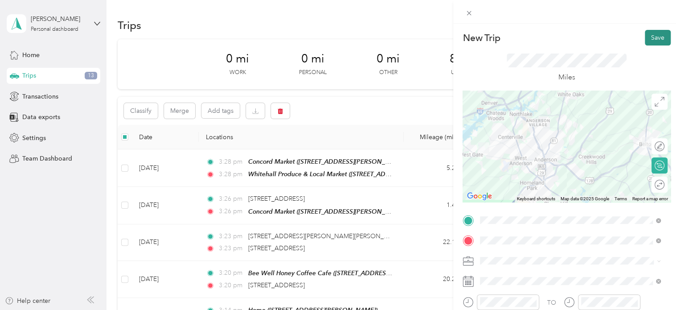
click at [649, 37] on button "Save" at bounding box center [658, 38] width 26 height 16
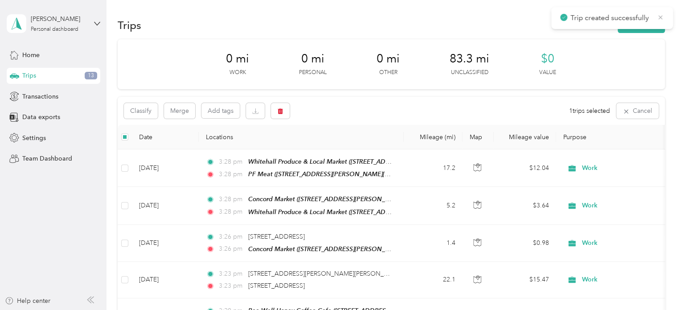
click at [660, 16] on icon at bounding box center [660, 17] width 7 height 8
click at [638, 29] on button "New trip" at bounding box center [641, 25] width 47 height 16
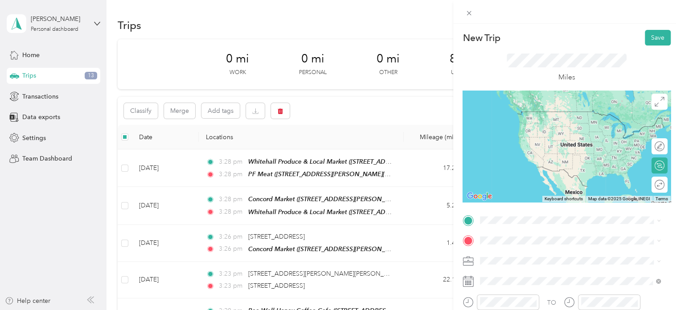
click at [520, 124] on span "[STREET_ADDRESS][PERSON_NAME][PERSON_NAME][US_STATE]" at bounding box center [575, 127] width 156 height 17
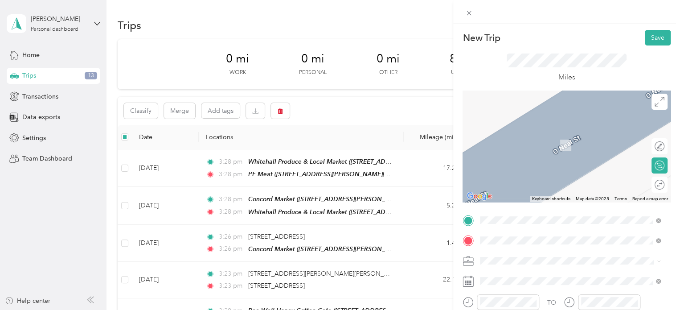
click at [515, 170] on span "Central, Central, [US_STATE], [GEOGRAPHIC_DATA]" at bounding box center [571, 173] width 148 height 8
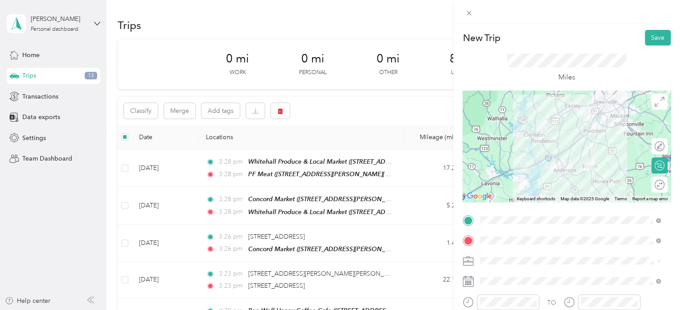
click at [496, 133] on span "Work" at bounding box center [490, 132] width 15 height 8
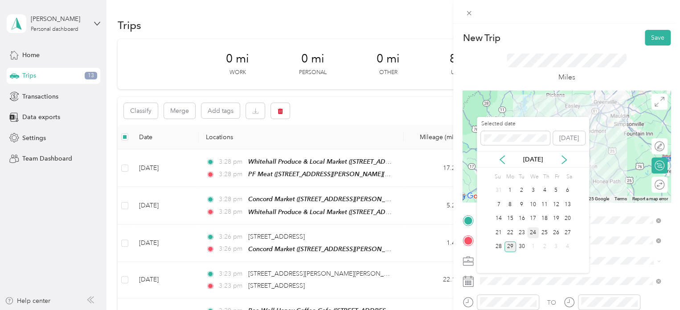
click at [534, 230] on div "24" at bounding box center [533, 232] width 12 height 11
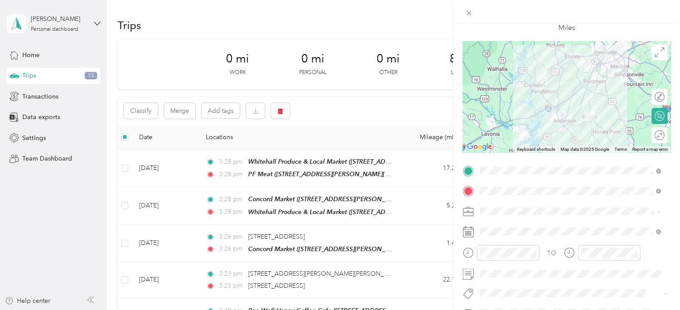
scroll to position [86, 0]
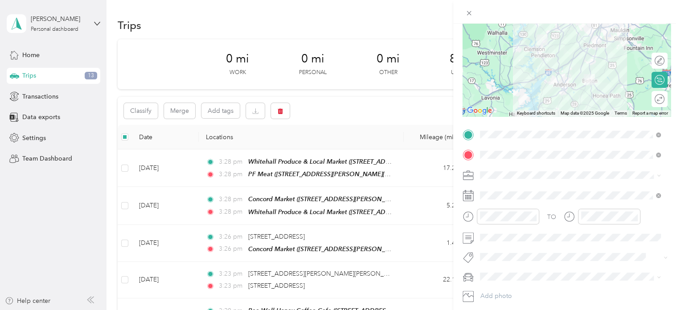
click at [503, 294] on li "Subaru Outback" at bounding box center [570, 291] width 187 height 16
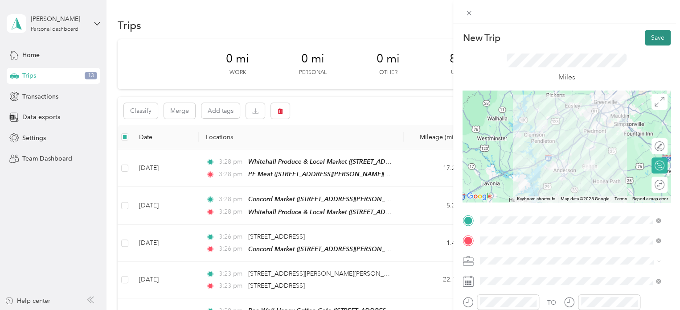
click at [648, 39] on button "Save" at bounding box center [658, 38] width 26 height 16
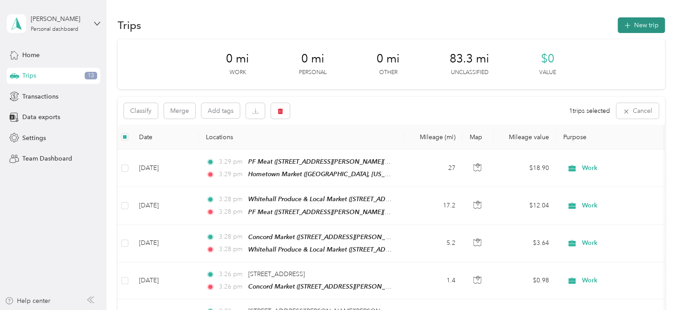
click at [638, 26] on button "New trip" at bounding box center [641, 25] width 47 height 16
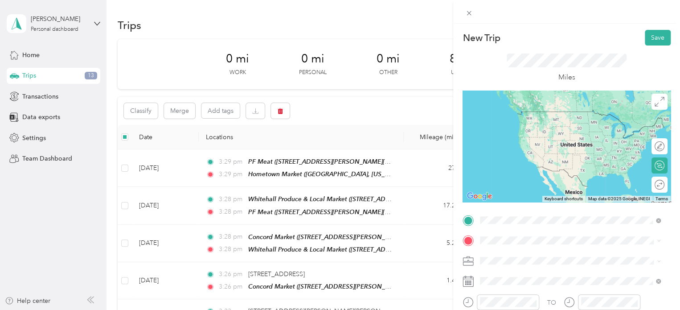
click at [533, 147] on div "[GEOGRAPHIC_DATA], [US_STATE], [GEOGRAPHIC_DATA]" at bounding box center [571, 148] width 148 height 19
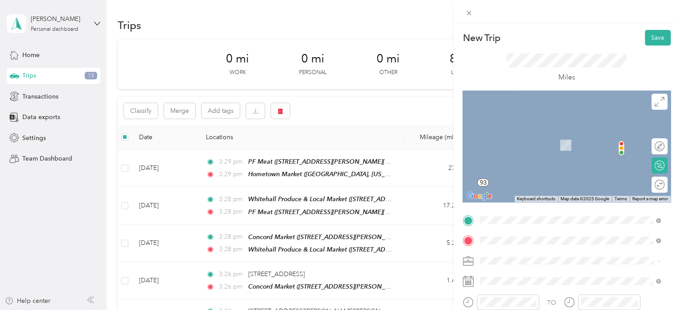
click at [525, 150] on div "Stock & Barrel [STREET_ADDRESS][US_STATE]" at bounding box center [541, 140] width 89 height 19
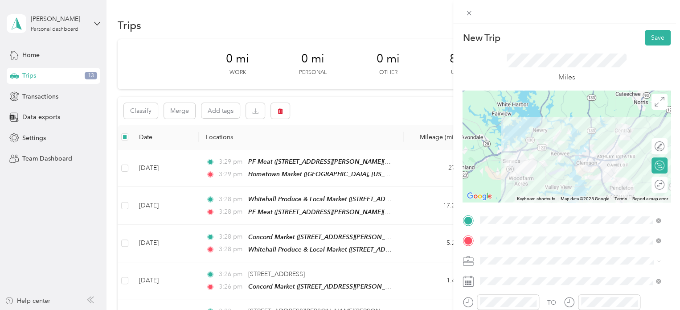
click at [501, 135] on div "Work" at bounding box center [570, 132] width 174 height 9
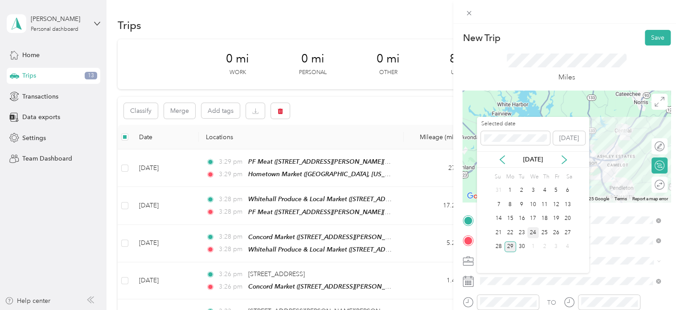
click at [532, 231] on div "24" at bounding box center [533, 232] width 12 height 11
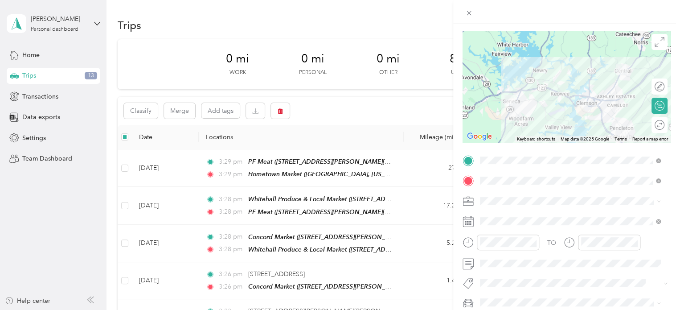
scroll to position [122, 0]
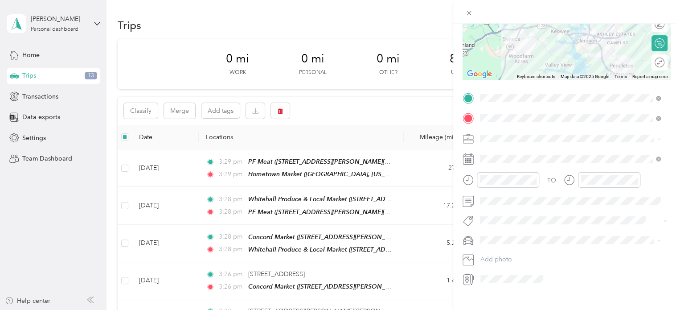
click at [495, 250] on div "Subaru Outback" at bounding box center [570, 251] width 174 height 9
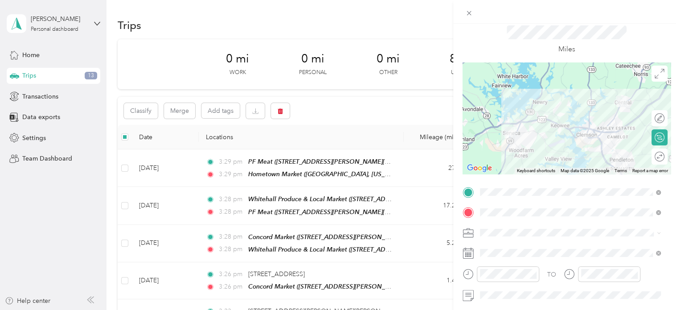
scroll to position [0, 0]
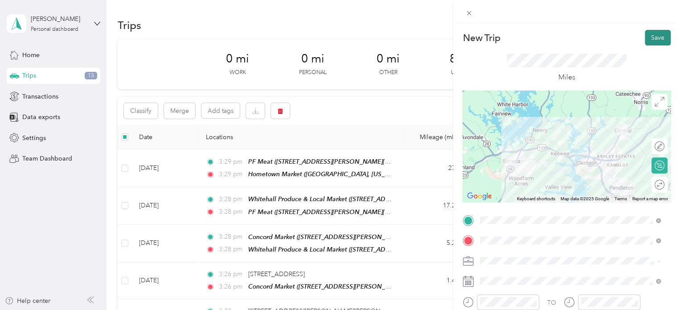
click at [649, 32] on button "Save" at bounding box center [658, 38] width 26 height 16
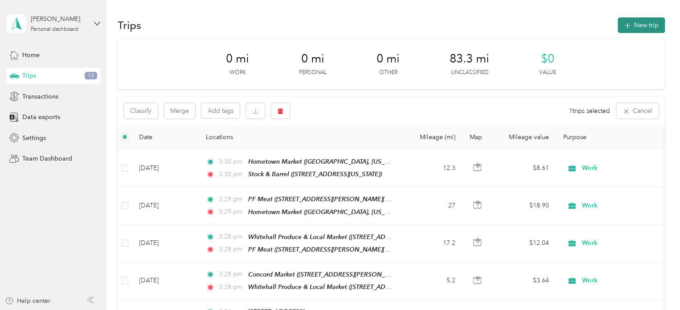
click at [638, 25] on button "New trip" at bounding box center [641, 25] width 47 height 16
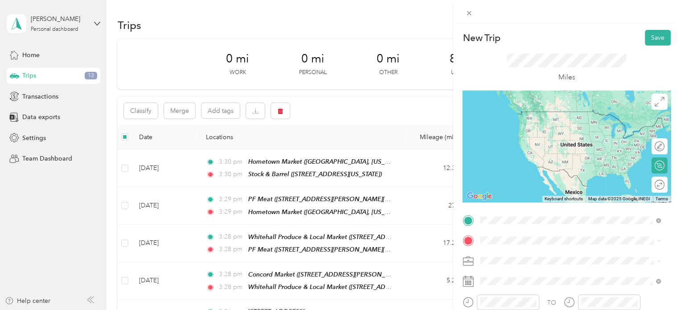
click at [514, 127] on span "[STREET_ADDRESS][US_STATE]" at bounding box center [541, 125] width 89 height 8
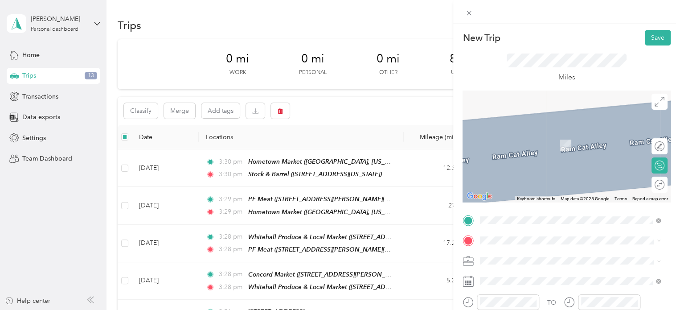
click at [527, 140] on span "[STREET_ADDRESS][US_STATE]" at bounding box center [541, 144] width 89 height 8
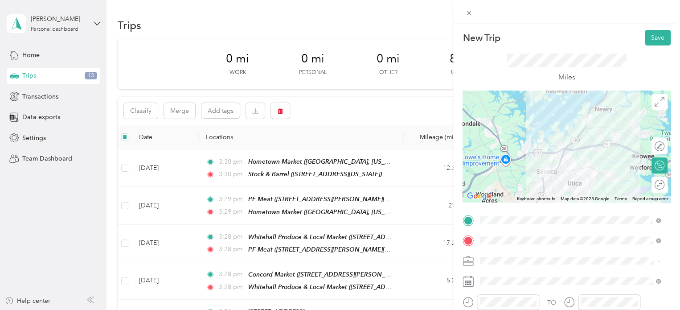
click at [490, 136] on div "Work" at bounding box center [570, 135] width 174 height 9
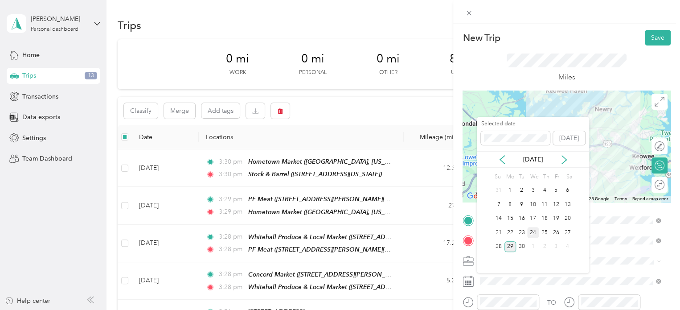
click at [533, 230] on div "24" at bounding box center [533, 232] width 12 height 11
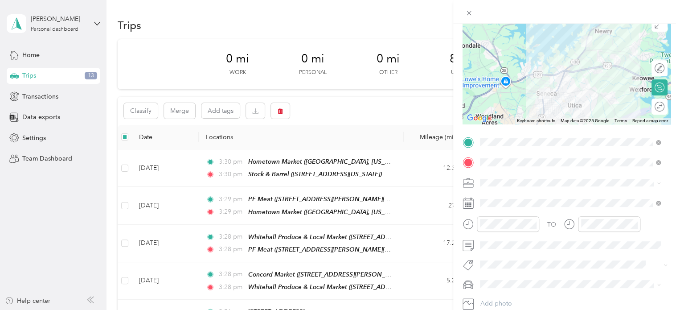
scroll to position [116, 0]
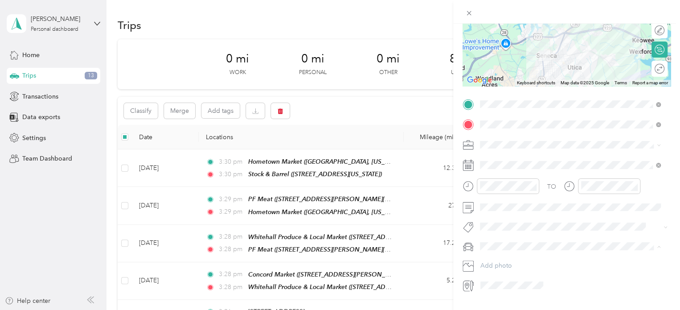
click at [499, 260] on span "Subaru Outback" at bounding box center [506, 262] width 46 height 8
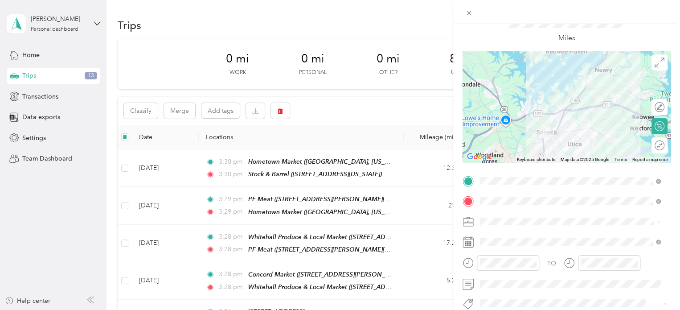
scroll to position [0, 0]
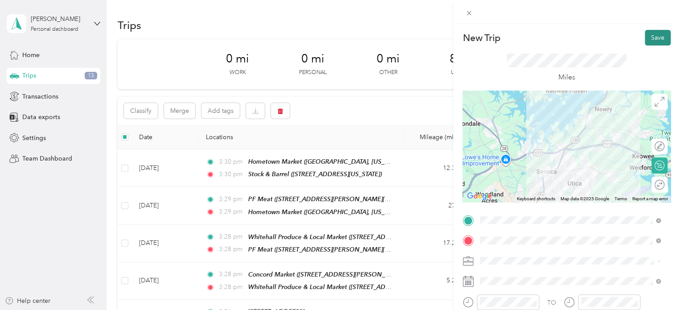
click at [645, 38] on button "Save" at bounding box center [658, 38] width 26 height 16
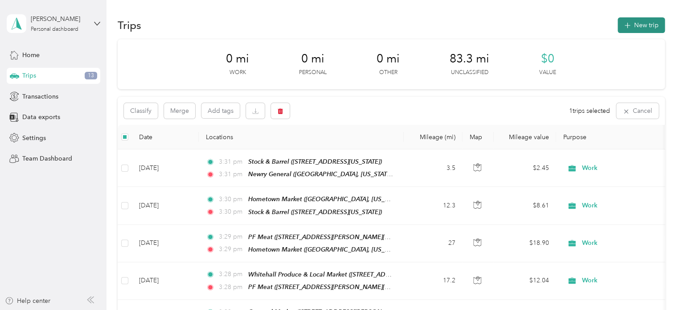
click at [645, 24] on button "New trip" at bounding box center [641, 25] width 47 height 16
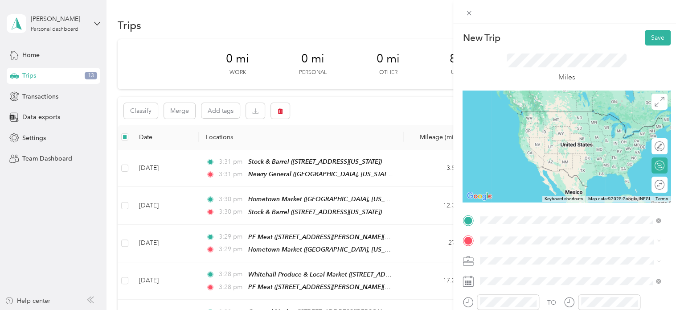
click at [527, 120] on div "[STREET_ADDRESS][US_STATE]" at bounding box center [541, 120] width 89 height 19
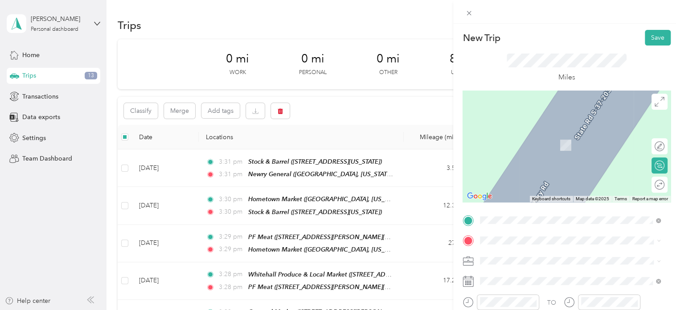
click at [512, 137] on div "Wine Emporium [STREET_ADDRESS][US_STATE]" at bounding box center [541, 138] width 89 height 19
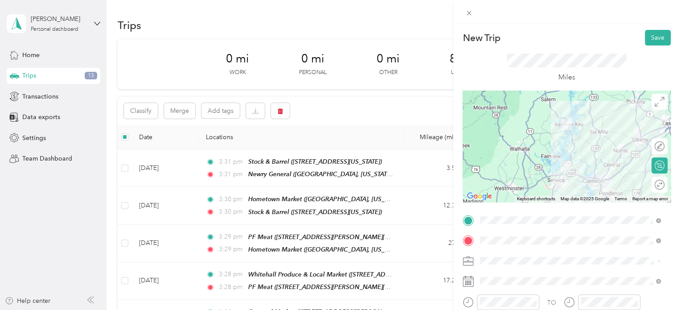
click at [503, 135] on div "Work" at bounding box center [570, 135] width 174 height 9
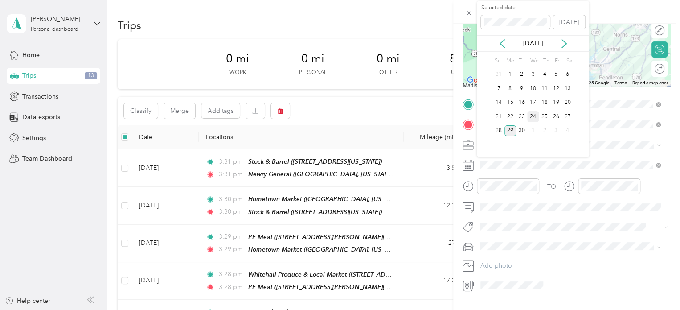
click at [533, 114] on div "24" at bounding box center [533, 116] width 12 height 11
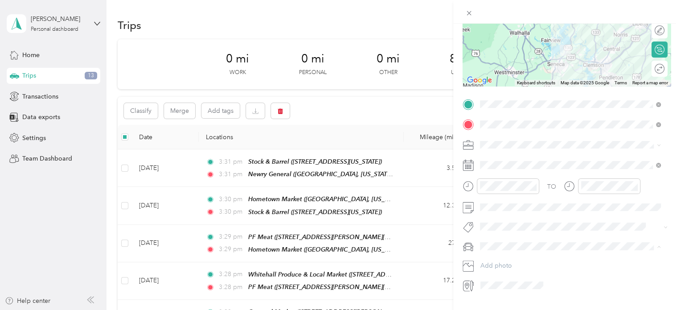
click at [497, 264] on li "Subaru Outback" at bounding box center [570, 262] width 187 height 16
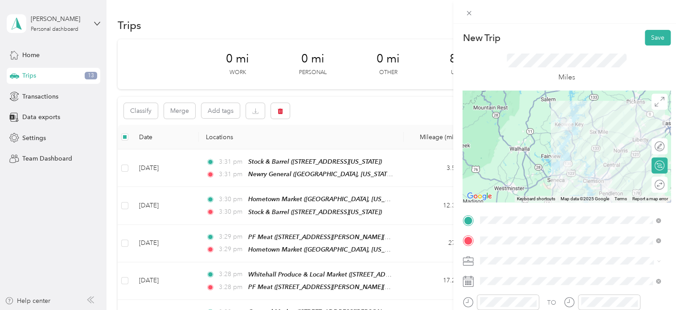
scroll to position [0, 0]
click at [652, 39] on button "Save" at bounding box center [658, 38] width 26 height 16
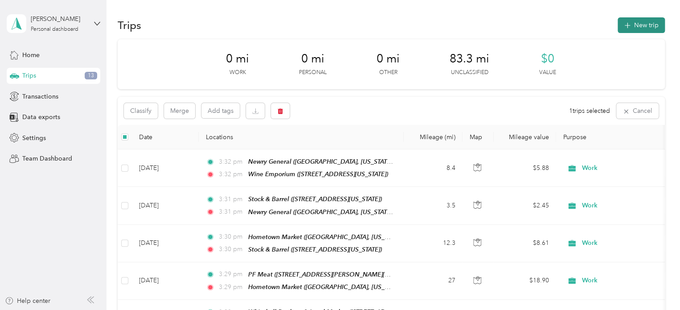
click at [640, 25] on button "New trip" at bounding box center [641, 25] width 47 height 16
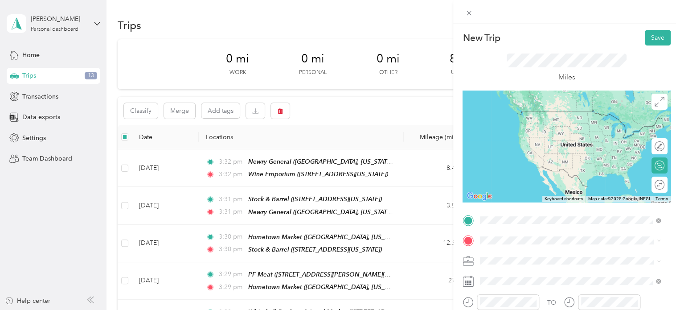
click at [519, 111] on strong "Wine Emporium" at bounding box center [520, 115] width 47 height 8
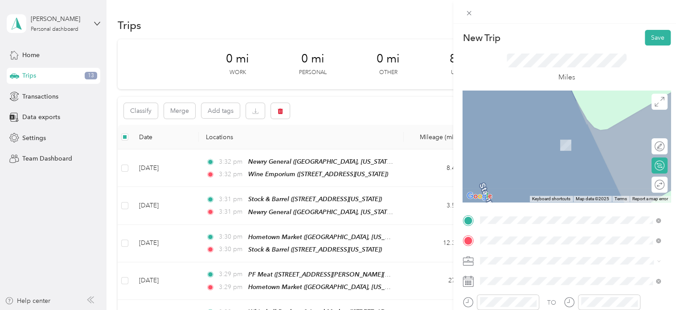
click at [531, 140] on div "[GEOGRAPHIC_DATA] and General Store [STREET_ADDRESS]" at bounding box center [558, 140] width 122 height 19
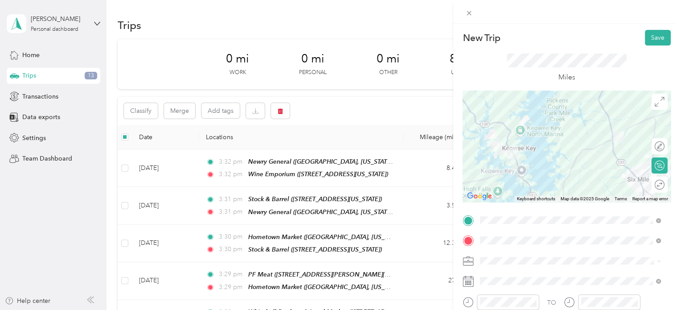
click at [490, 138] on div "Work" at bounding box center [570, 135] width 174 height 9
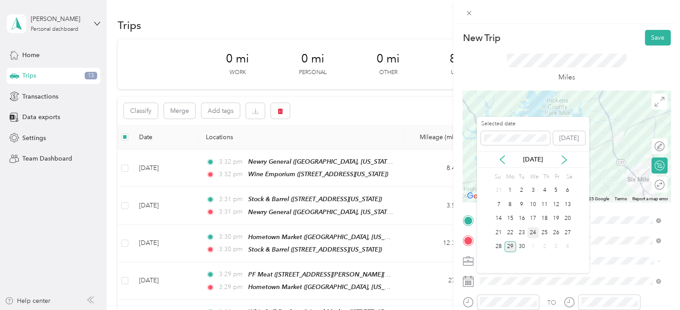
click at [531, 231] on div "24" at bounding box center [533, 232] width 12 height 11
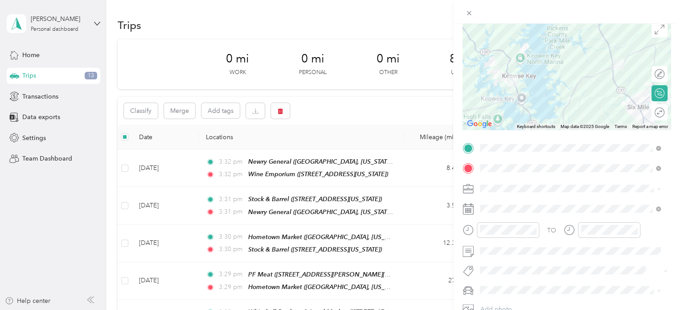
scroll to position [130, 0]
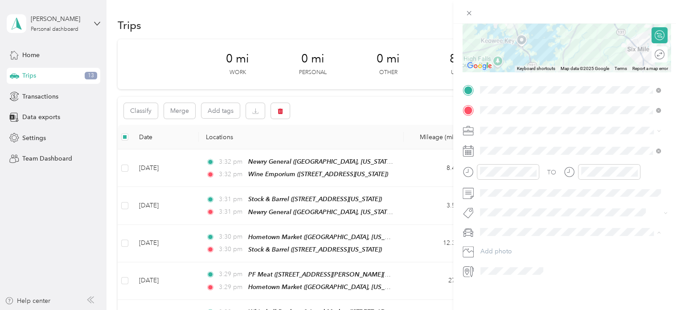
click at [495, 244] on span "Subaru Outback" at bounding box center [506, 248] width 46 height 8
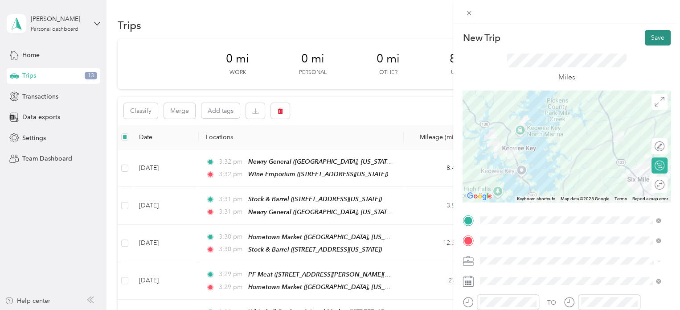
click at [651, 36] on button "Save" at bounding box center [658, 38] width 26 height 16
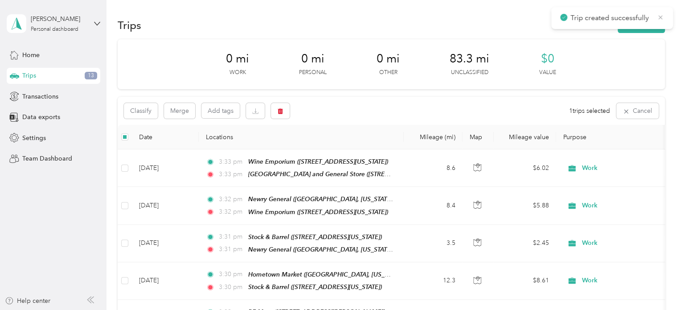
click at [659, 15] on icon at bounding box center [660, 17] width 7 height 8
click at [643, 23] on button "New trip" at bounding box center [641, 25] width 47 height 16
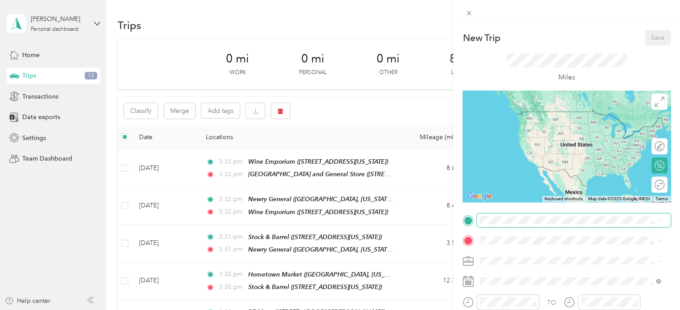
click at [504, 213] on span at bounding box center [574, 220] width 194 height 14
click at [526, 115] on strong "[GEOGRAPHIC_DATA] and General Store" at bounding box center [558, 112] width 122 height 8
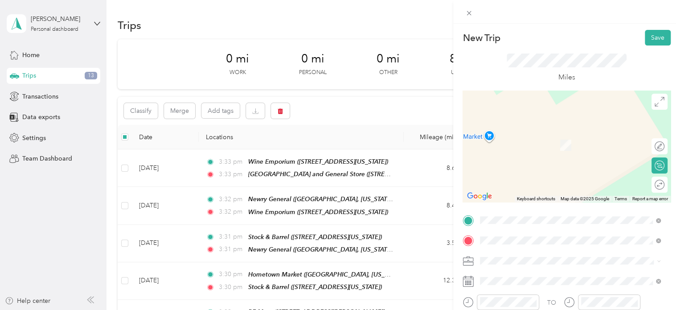
click at [517, 141] on span "[STREET_ADDRESS][PERSON_NAME]" at bounding box center [550, 145] width 106 height 8
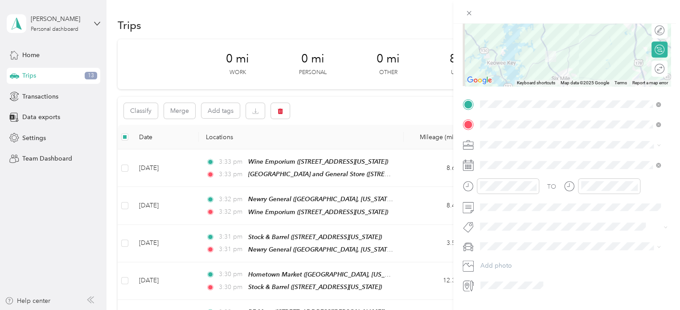
scroll to position [124, 0]
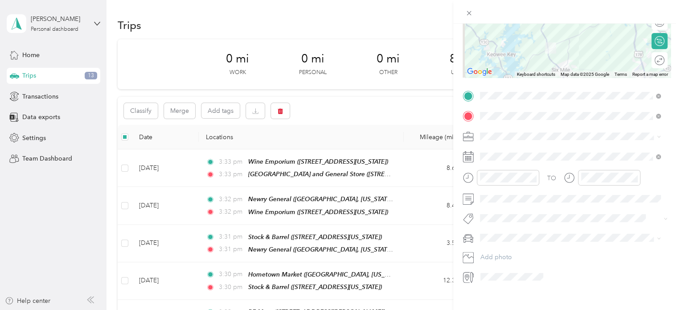
click at [490, 149] on span "Work" at bounding box center [490, 152] width 15 height 8
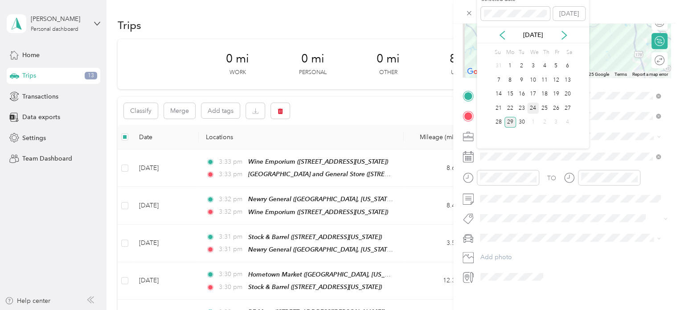
click at [532, 104] on div "24" at bounding box center [533, 107] width 12 height 11
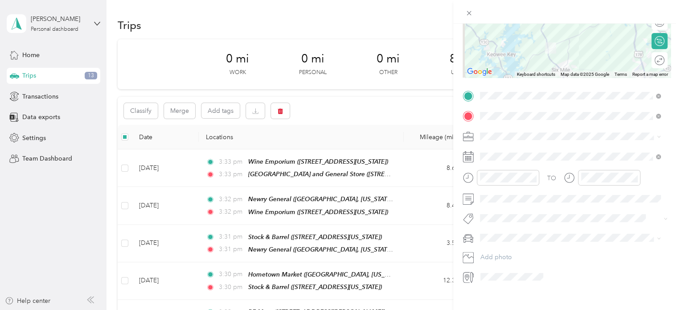
click at [508, 250] on span "Subaru Outback" at bounding box center [506, 251] width 46 height 8
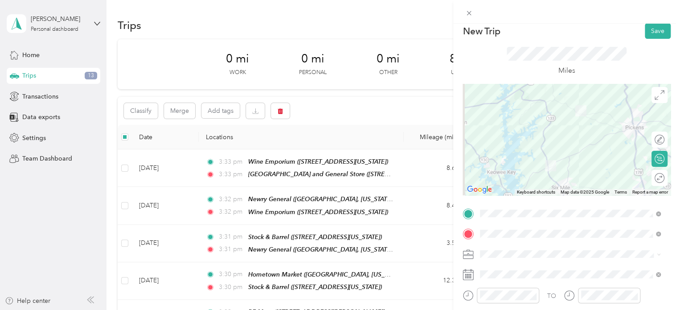
scroll to position [0, 0]
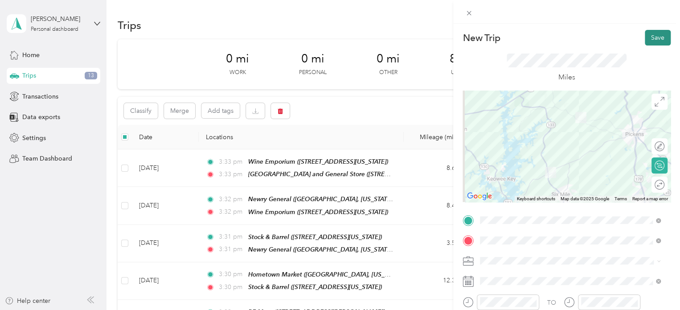
click at [652, 41] on button "Save" at bounding box center [658, 38] width 26 height 16
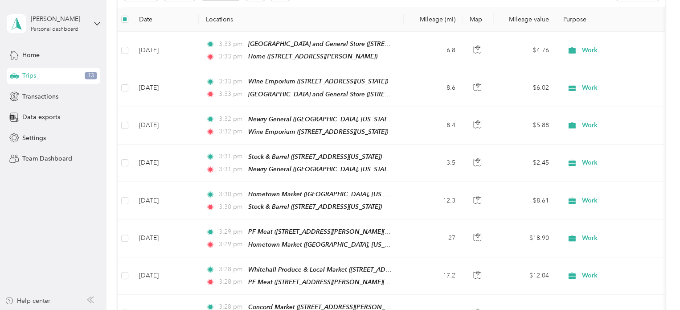
scroll to position [74, 0]
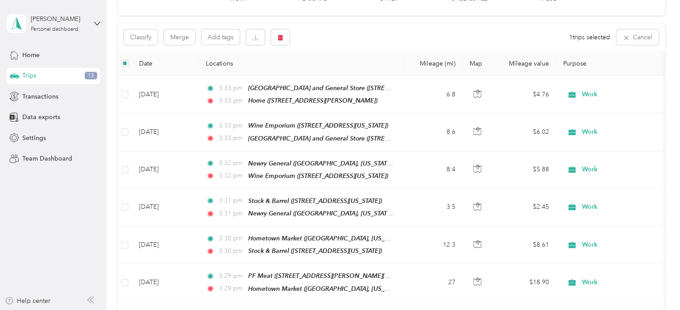
click at [28, 76] on span "Trips" at bounding box center [29, 75] width 14 height 9
click at [29, 55] on span "Home" at bounding box center [30, 54] width 17 height 9
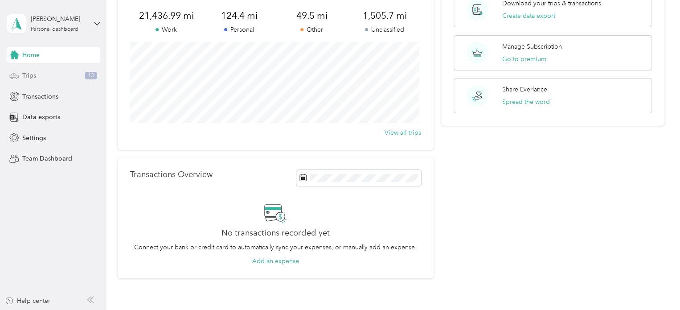
click at [30, 75] on span "Trips" at bounding box center [29, 75] width 14 height 9
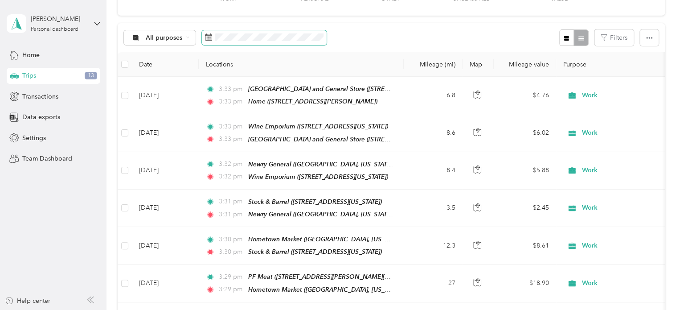
click at [207, 35] on icon at bounding box center [208, 36] width 7 height 7
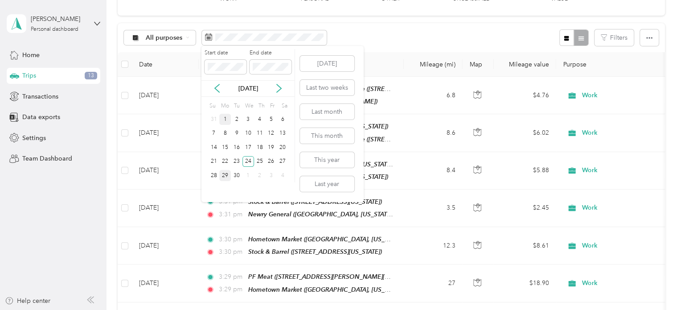
click at [223, 119] on div "1" at bounding box center [225, 119] width 12 height 11
click at [237, 173] on div "30" at bounding box center [237, 175] width 12 height 11
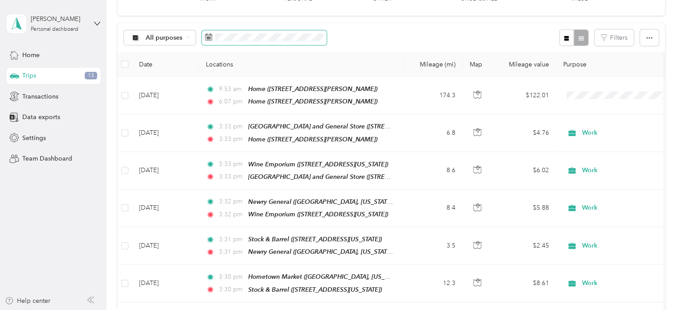
click at [207, 37] on icon at bounding box center [208, 36] width 7 height 7
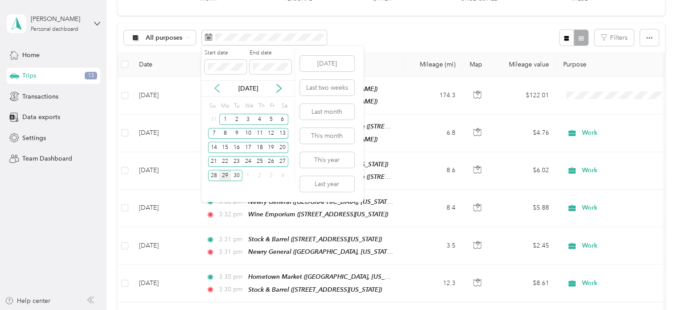
click at [219, 88] on icon at bounding box center [217, 88] width 9 height 9
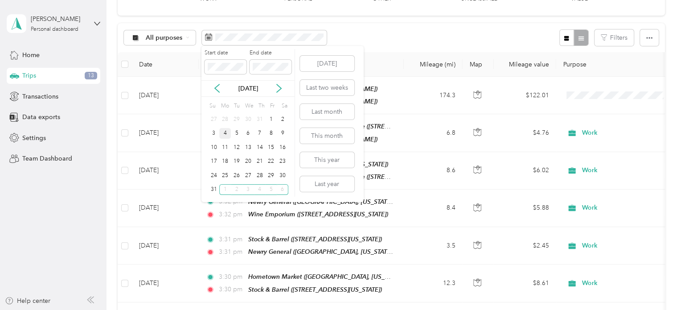
click at [223, 130] on div "4" at bounding box center [225, 133] width 12 height 11
click at [273, 174] on div "29" at bounding box center [271, 175] width 12 height 11
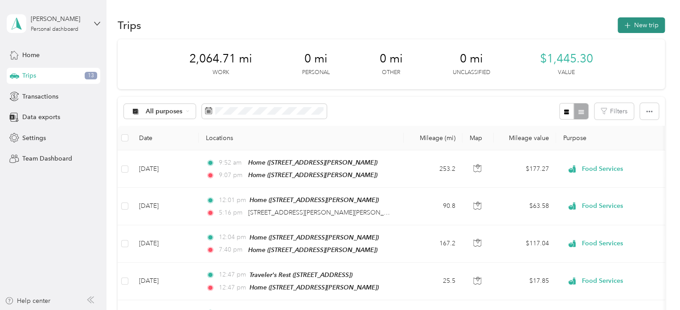
click at [640, 24] on button "New trip" at bounding box center [641, 25] width 47 height 16
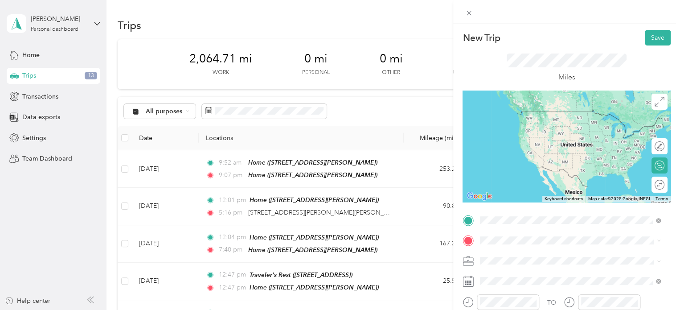
click at [512, 125] on div "Home [STREET_ADDRESS][PERSON_NAME]" at bounding box center [550, 120] width 106 height 19
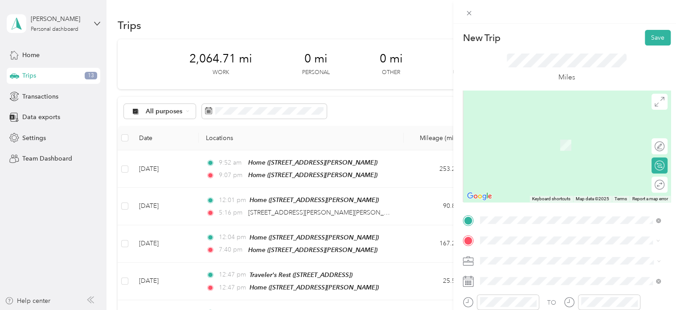
click at [538, 143] on span "[STREET_ADDRESS][PERSON_NAME][US_STATE]" at bounding box center [566, 145] width 139 height 8
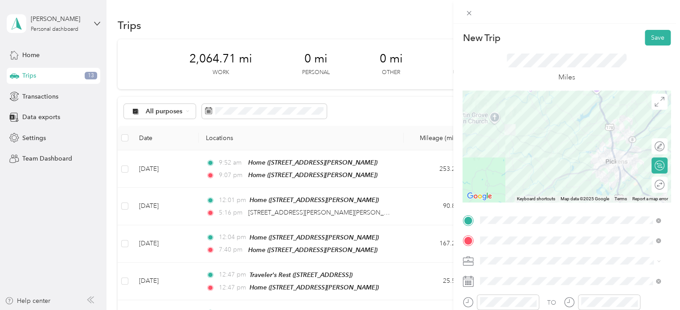
click at [492, 139] on li "Work" at bounding box center [570, 132] width 187 height 16
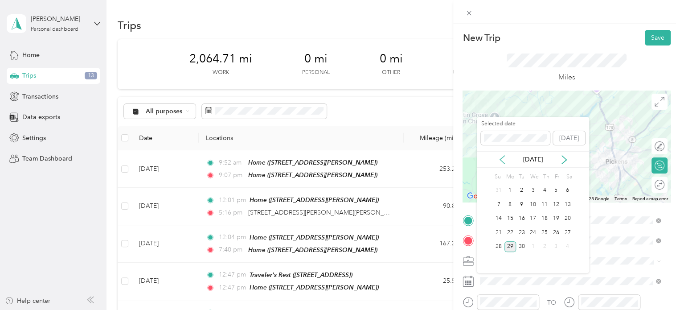
click at [501, 158] on icon at bounding box center [502, 160] width 4 height 8
click at [532, 205] on div "6" at bounding box center [533, 204] width 12 height 11
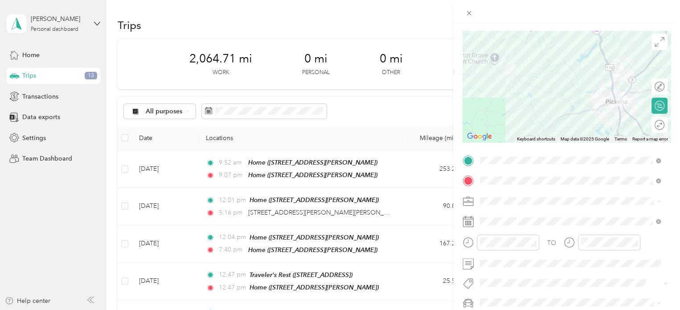
scroll to position [89, 0]
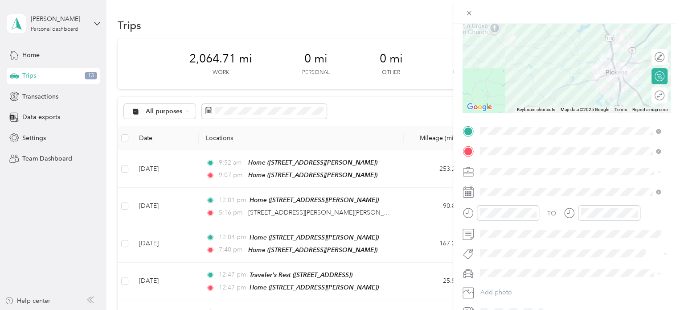
click at [494, 287] on span "Subaru Outback" at bounding box center [506, 287] width 46 height 8
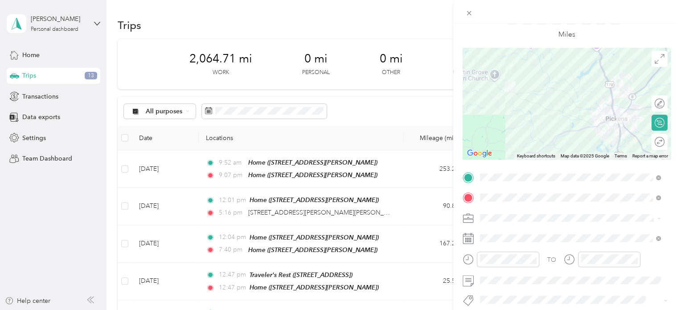
scroll to position [0, 0]
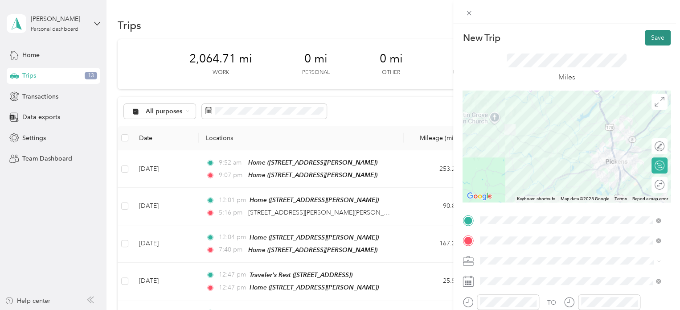
click at [651, 37] on button "Save" at bounding box center [658, 38] width 26 height 16
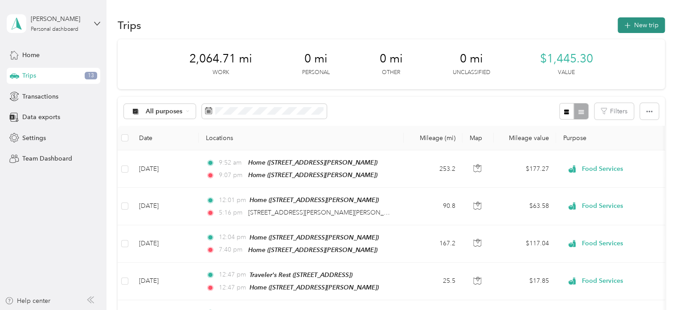
click at [642, 25] on button "New trip" at bounding box center [641, 25] width 47 height 16
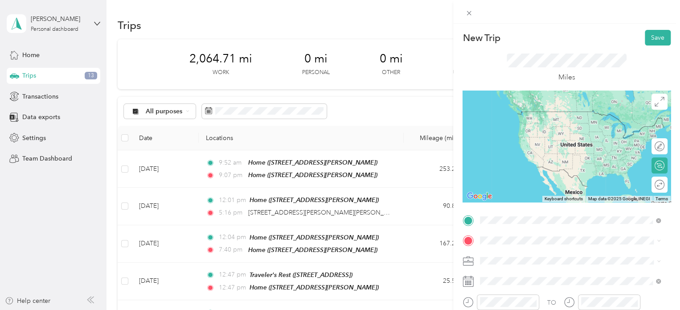
click at [524, 119] on div "Bee Well Honey Coffee Cafe [STREET_ADDRESS][PERSON_NAME][US_STATE]" at bounding box center [566, 120] width 139 height 19
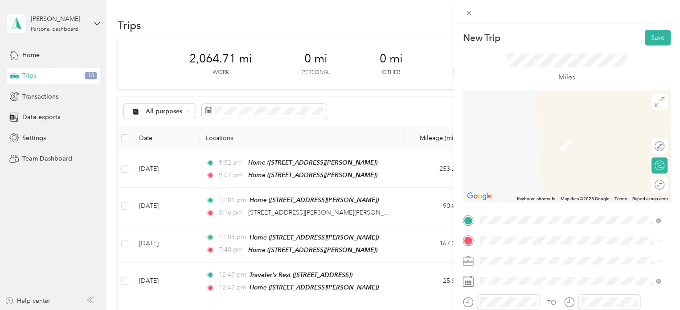
click at [524, 119] on div at bounding box center [567, 145] width 208 height 111
click at [515, 133] on span "[STREET_ADDRESS][PERSON_NAME][US_STATE]" at bounding box center [566, 132] width 139 height 8
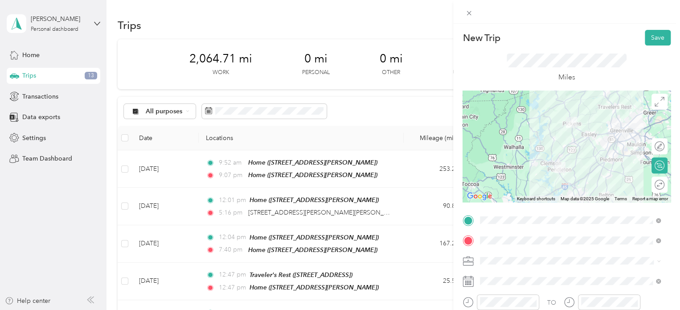
click at [501, 138] on li "Work" at bounding box center [570, 134] width 187 height 16
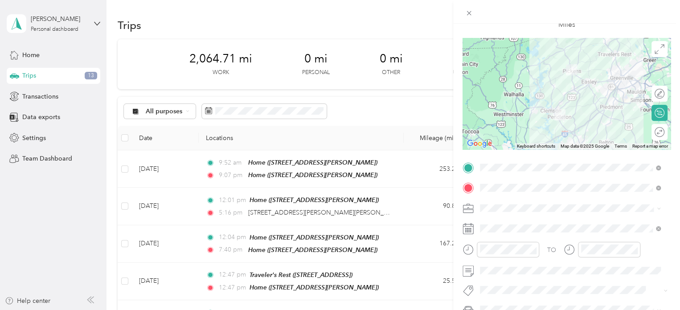
scroll to position [89, 0]
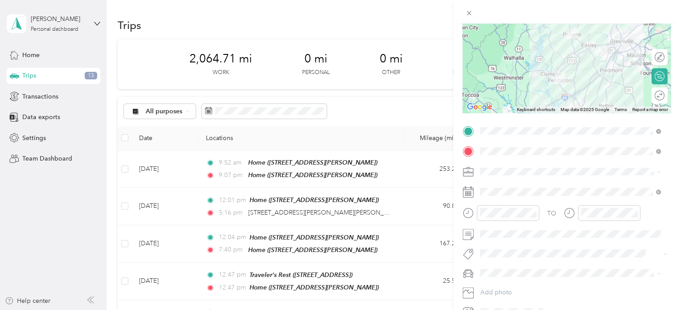
click at [498, 283] on div "Subaru Outback" at bounding box center [570, 287] width 174 height 9
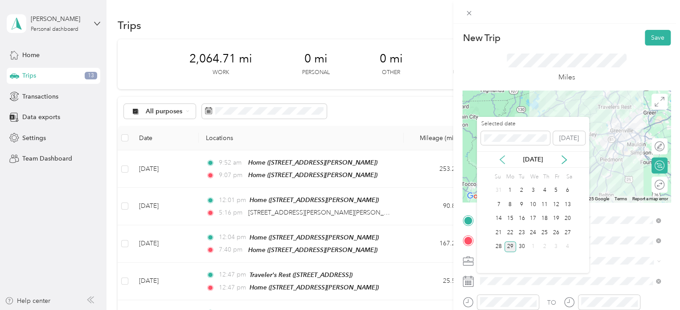
click at [503, 158] on icon at bounding box center [502, 159] width 9 height 9
click at [533, 202] on div "6" at bounding box center [533, 204] width 12 height 11
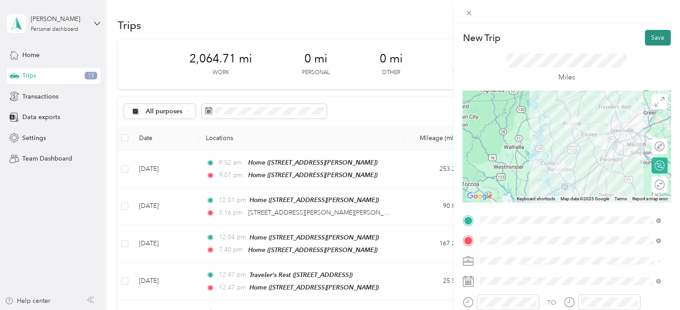
click at [652, 33] on button "Save" at bounding box center [658, 38] width 26 height 16
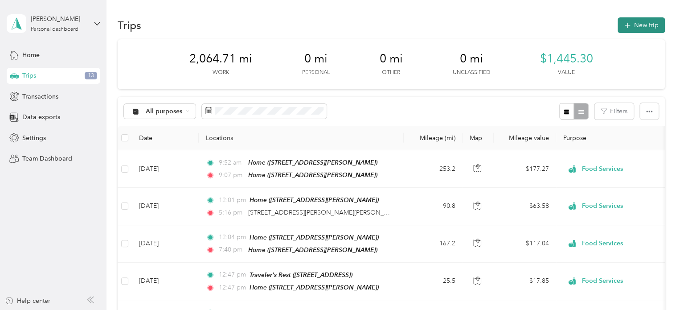
click at [641, 26] on button "New trip" at bounding box center [641, 25] width 47 height 16
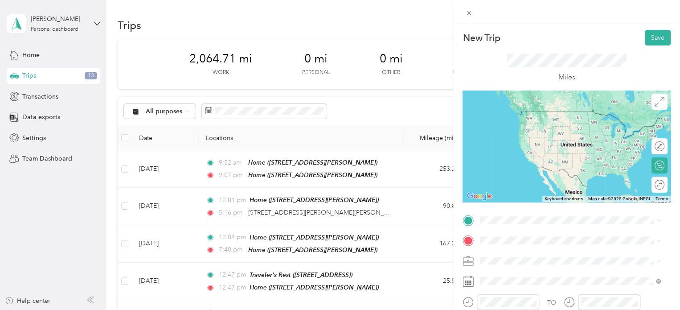
click at [469, 204] on div "New Trip Save This trip cannot be edited because it is either under review, app…" at bounding box center [567, 219] width 208 height 378
click at [521, 113] on span "[STREET_ADDRESS][PERSON_NAME][US_STATE]" at bounding box center [566, 111] width 139 height 8
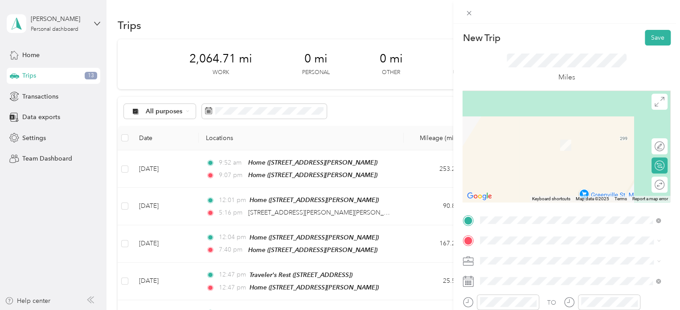
click at [521, 111] on span "[STREET_ADDRESS][PERSON_NAME][US_STATE]" at bounding box center [566, 106] width 139 height 8
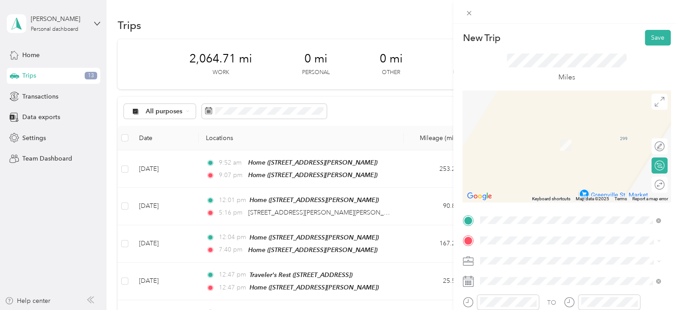
click at [496, 138] on li "Work" at bounding box center [570, 135] width 187 height 16
click at [531, 149] on div "[STREET_ADDRESS][PERSON_NAME][PERSON_NAME][US_STATE]" at bounding box center [570, 144] width 174 height 19
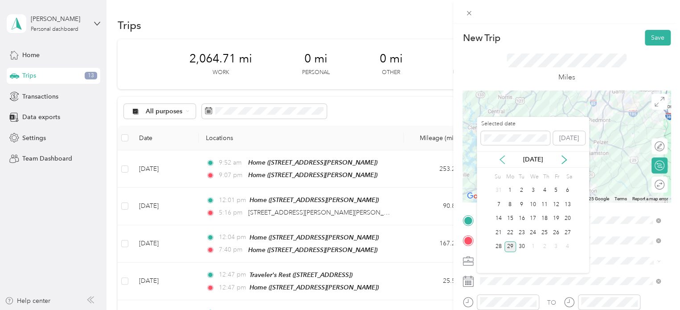
click at [499, 156] on icon at bounding box center [502, 159] width 9 height 9
click at [533, 203] on div "6" at bounding box center [533, 204] width 12 height 11
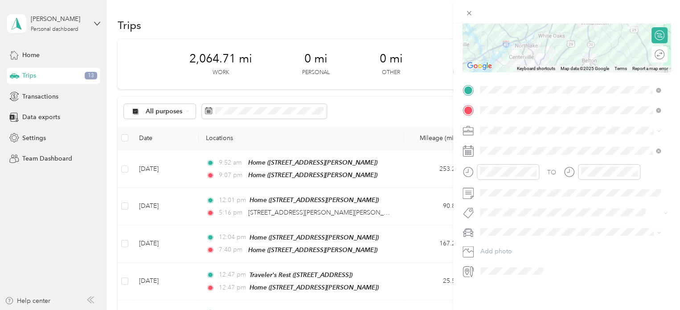
scroll to position [137, 0]
click at [491, 234] on li "Subaru Outback" at bounding box center [570, 240] width 187 height 16
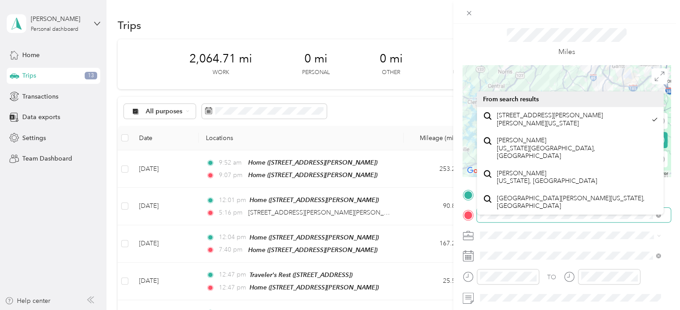
scroll to position [0, 5]
click at [647, 207] on div "TO Add photo" at bounding box center [567, 285] width 208 height 195
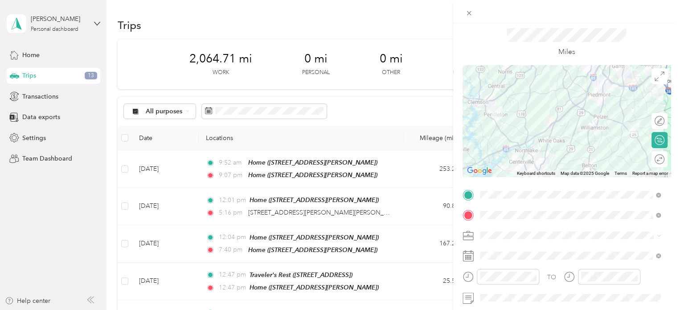
scroll to position [0, 0]
click at [645, 42] on div "Miles" at bounding box center [567, 42] width 208 height 45
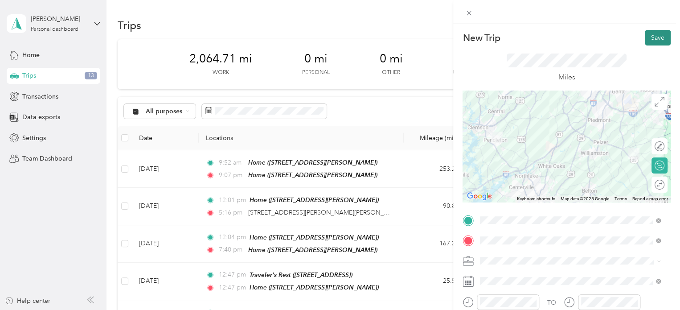
click at [652, 34] on button "Save" at bounding box center [658, 38] width 26 height 16
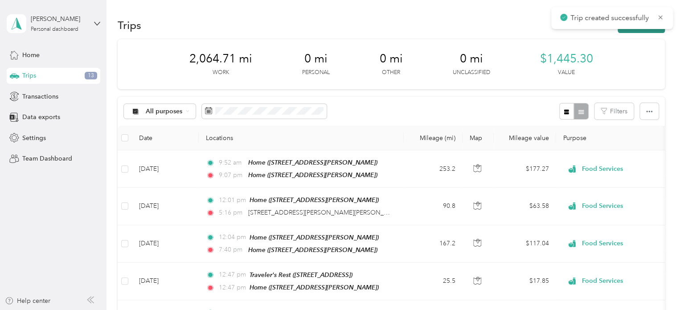
click at [647, 29] on button "New trip" at bounding box center [641, 25] width 47 height 16
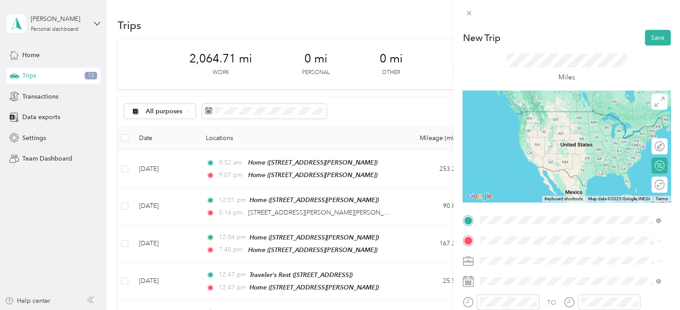
click at [517, 150] on span "[STREET_ADDRESS][PERSON_NAME][PERSON_NAME][US_STATE]" at bounding box center [577, 150] width 161 height 16
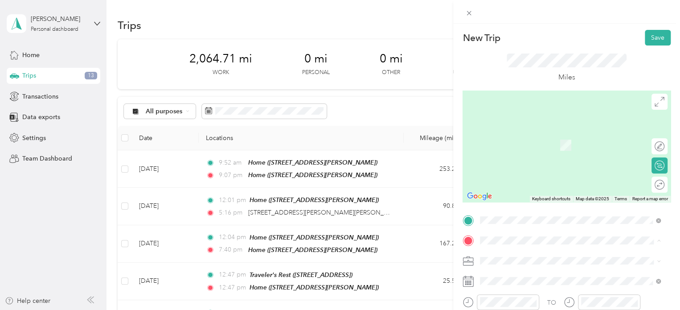
click at [524, 146] on ol "From search results [STREET_ADDRESS][US_STATE] [GEOGRAPHIC_DATA] [US_STATE][GEO…" at bounding box center [570, 169] width 187 height 125
click at [519, 131] on span "[STREET_ADDRESS][US_STATE]" at bounding box center [541, 131] width 89 height 8
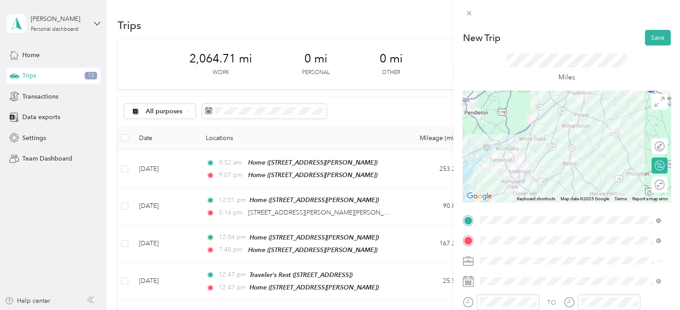
click at [492, 134] on span "Work" at bounding box center [490, 136] width 15 height 8
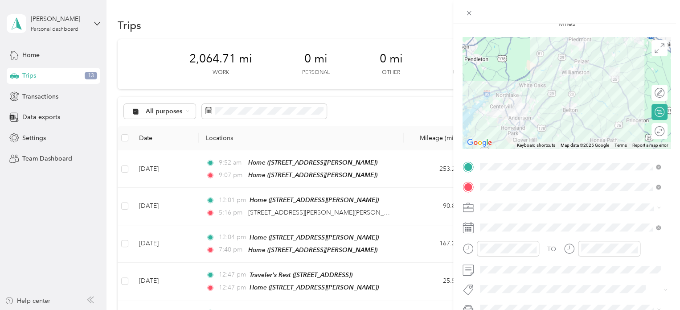
scroll to position [55, 0]
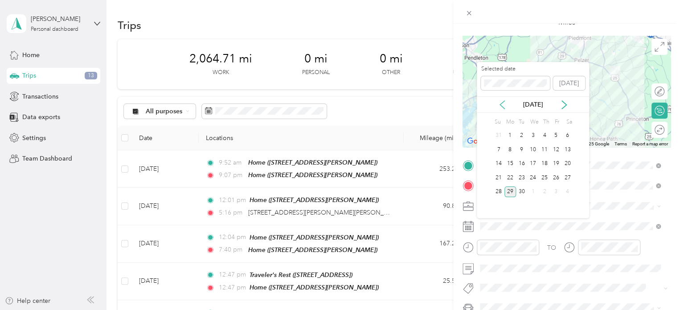
click at [499, 101] on icon at bounding box center [502, 104] width 9 height 9
click at [533, 148] on div "6" at bounding box center [533, 149] width 12 height 11
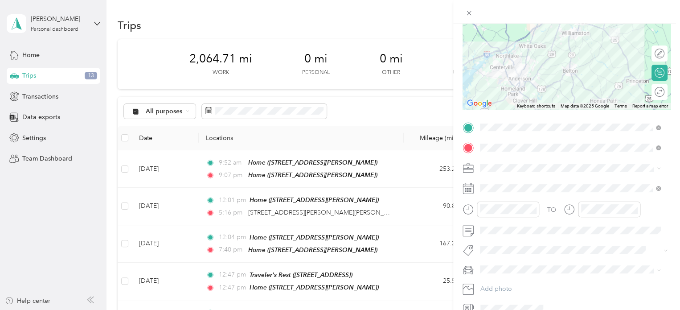
scroll to position [125, 0]
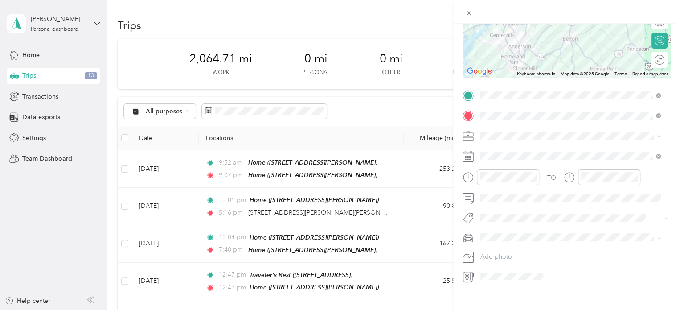
click at [493, 309] on div "New Trip Save This trip cannot be edited because it is either under review, app…" at bounding box center [338, 310] width 676 height 0
click at [501, 250] on span "Subaru Outback" at bounding box center [506, 253] width 46 height 8
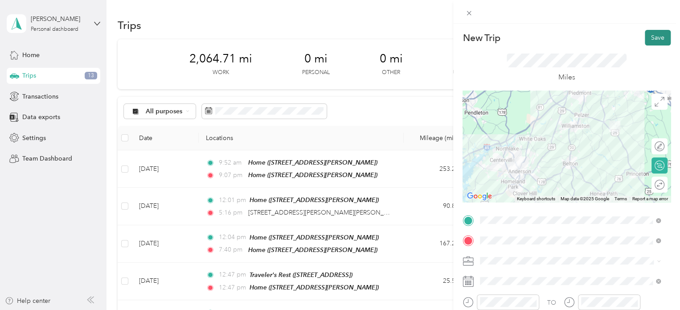
click at [652, 37] on button "Save" at bounding box center [658, 38] width 26 height 16
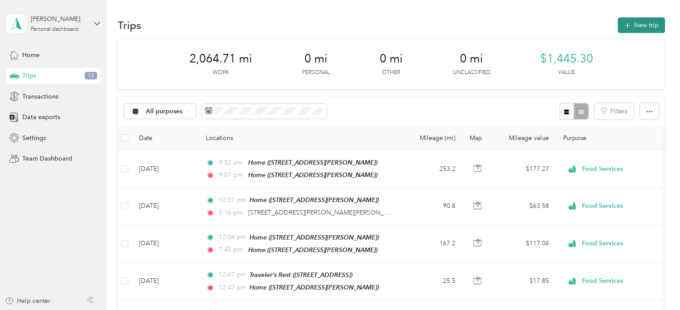
click at [641, 21] on button "New trip" at bounding box center [641, 25] width 47 height 16
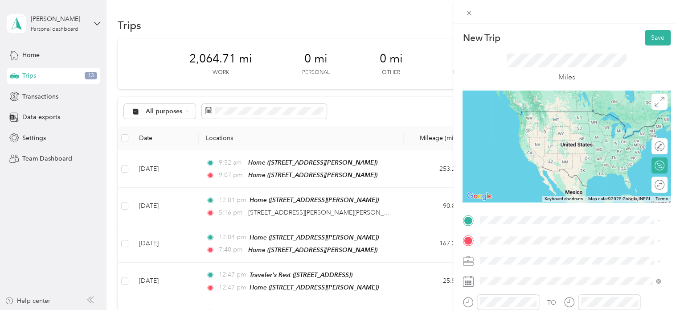
click at [461, 208] on form "New Trip Save This trip cannot be edited because it is either under review, app…" at bounding box center [566, 219] width 227 height 378
click at [515, 110] on span "[STREET_ADDRESS][US_STATE]" at bounding box center [541, 107] width 89 height 8
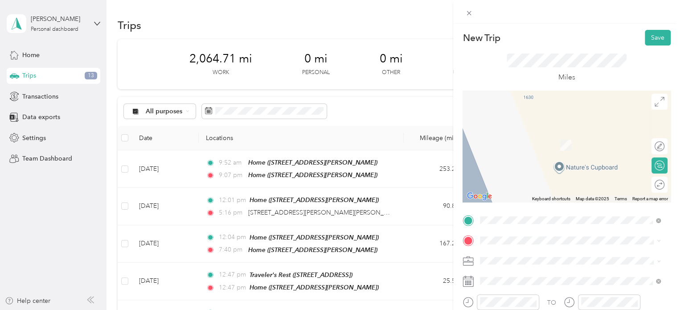
click at [529, 144] on span "[STREET_ADDRESS][PERSON_NAME][US_STATE]" at bounding box center [566, 143] width 139 height 8
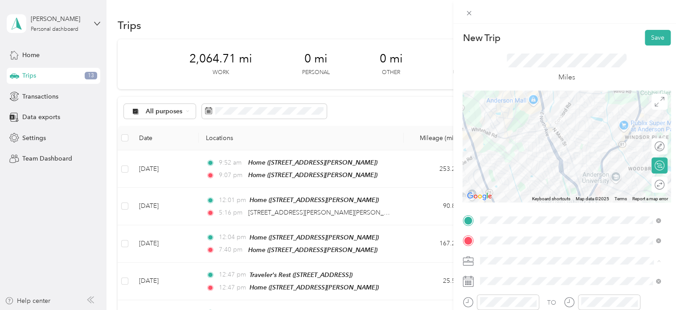
click at [496, 136] on li "Work" at bounding box center [570, 136] width 187 height 16
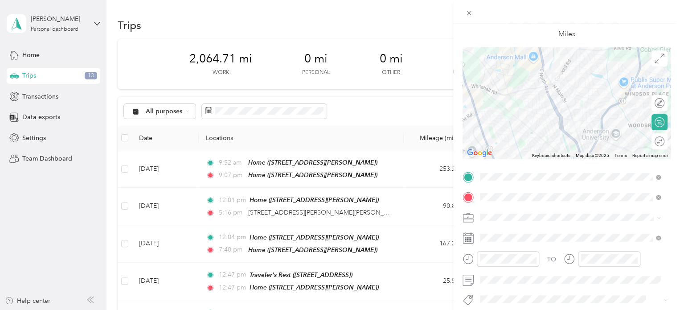
scroll to position [88, 0]
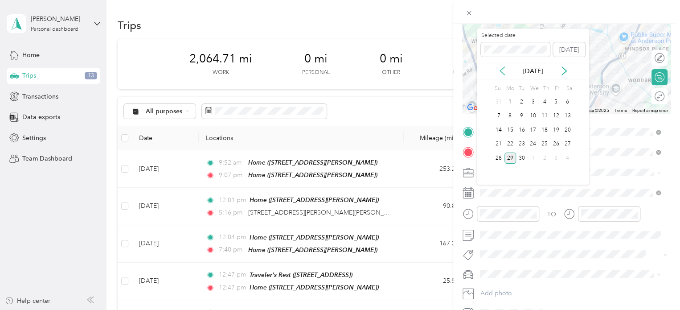
click at [499, 67] on icon at bounding box center [502, 70] width 9 height 9
click at [532, 113] on div "6" at bounding box center [533, 116] width 12 height 11
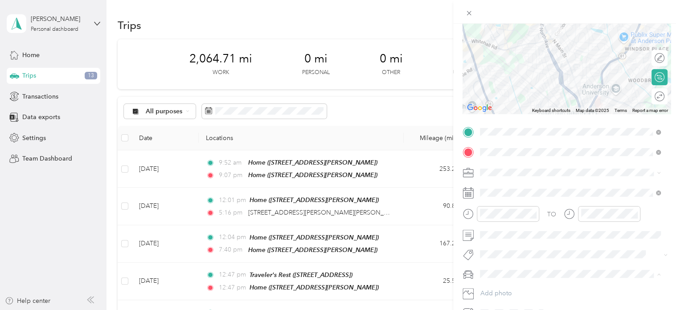
click at [502, 287] on span "Subaru Outback" at bounding box center [506, 289] width 46 height 8
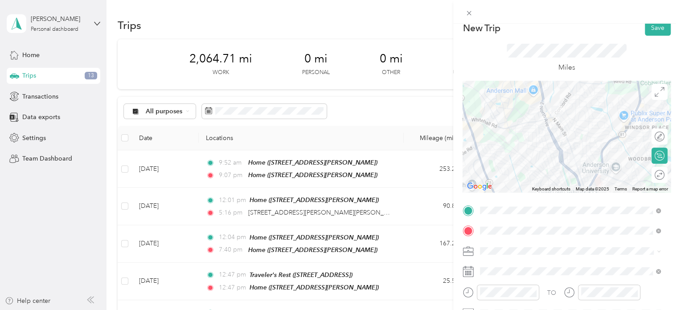
scroll to position [0, 0]
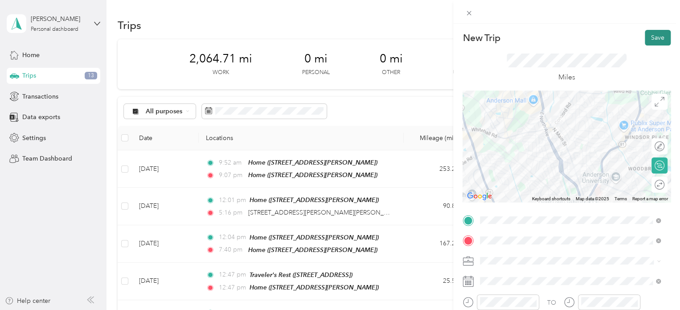
click at [652, 37] on button "Save" at bounding box center [658, 38] width 26 height 16
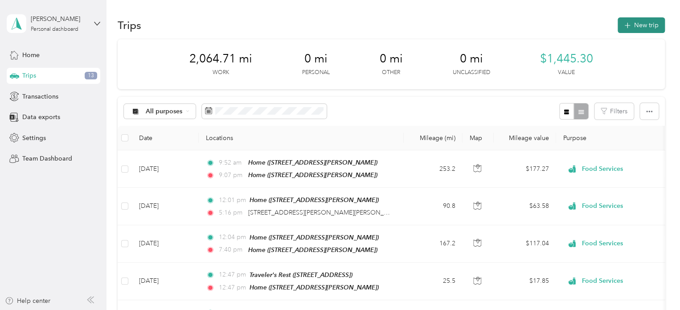
click at [640, 24] on button "New trip" at bounding box center [641, 25] width 47 height 16
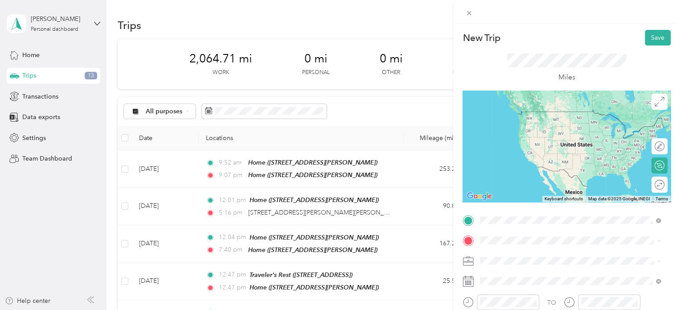
click at [527, 123] on span "[STREET_ADDRESS][PERSON_NAME][US_STATE]" at bounding box center [566, 125] width 139 height 8
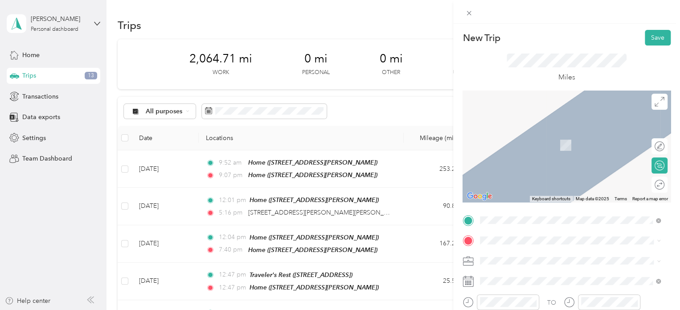
click at [515, 145] on span "[STREET_ADDRESS][US_STATE]" at bounding box center [541, 142] width 89 height 8
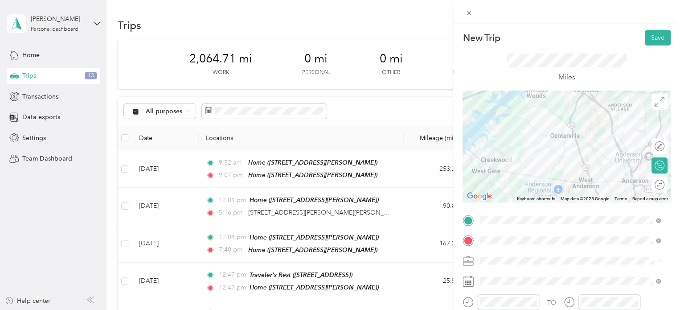
click at [490, 135] on div "Work" at bounding box center [570, 135] width 174 height 9
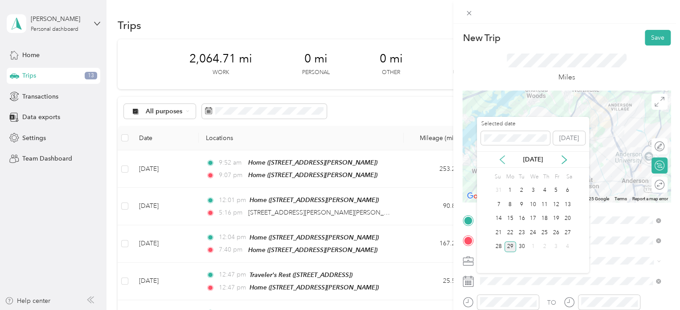
click at [502, 157] on icon at bounding box center [502, 160] width 4 height 8
click at [533, 203] on div "6" at bounding box center [533, 204] width 12 height 11
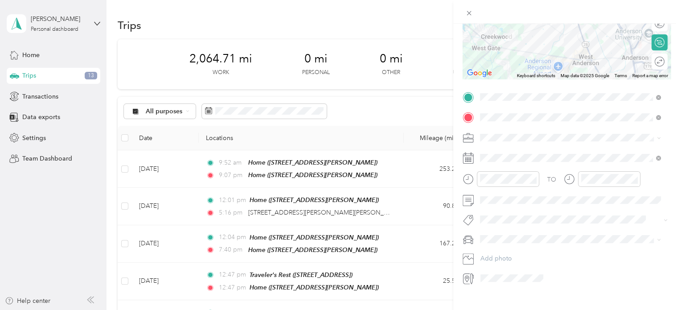
scroll to position [128, 0]
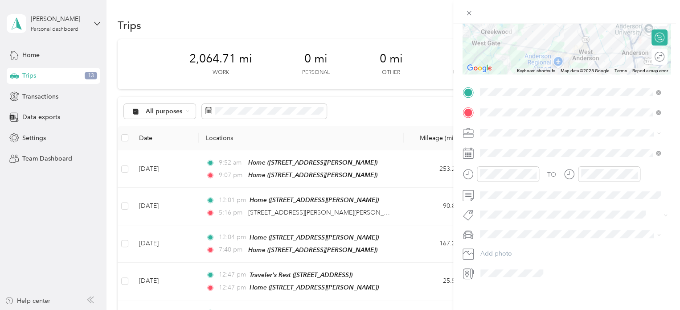
click at [498, 250] on li "Subaru Outback" at bounding box center [570, 250] width 187 height 16
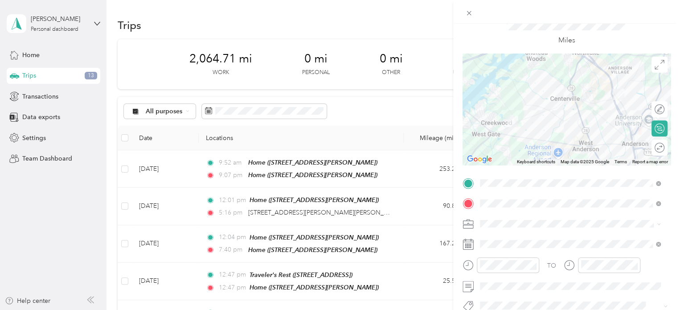
scroll to position [0, 0]
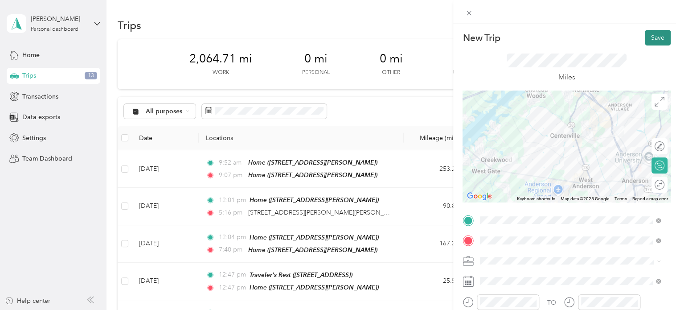
click at [649, 37] on button "Save" at bounding box center [658, 38] width 26 height 16
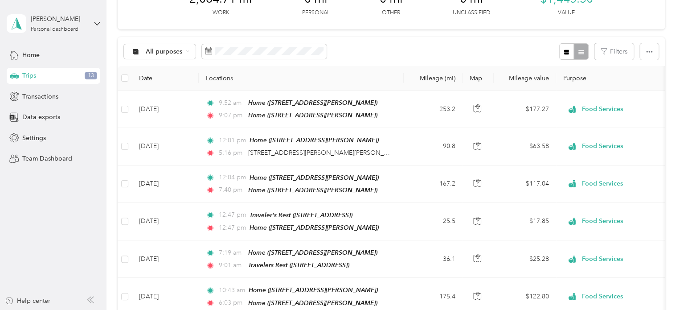
scroll to position [4, 0]
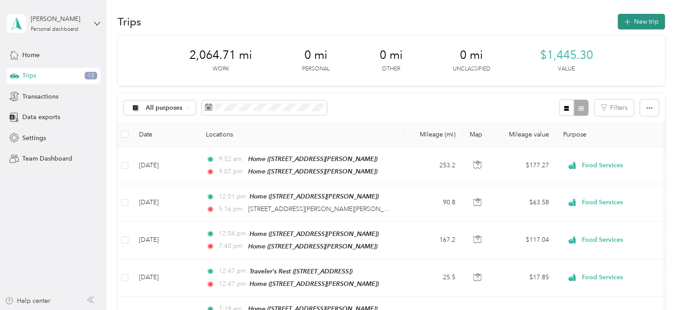
click at [638, 23] on button "New trip" at bounding box center [641, 22] width 47 height 16
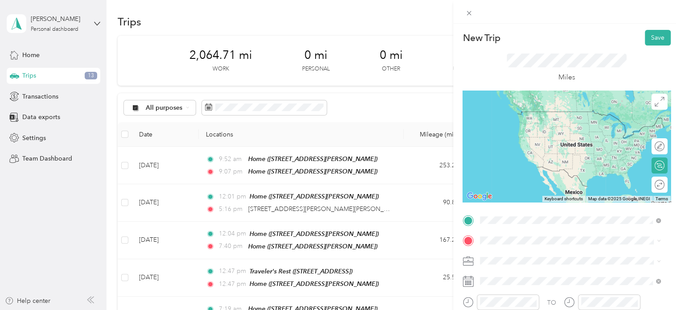
click at [521, 114] on strong "Whitehall Produce & Local Market" at bounding box center [547, 115] width 100 height 8
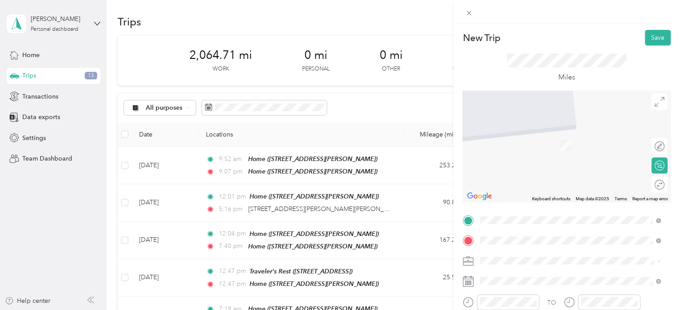
click at [520, 154] on span "[STREET_ADDRESS][PERSON_NAME][PERSON_NAME][US_STATE]" at bounding box center [575, 149] width 156 height 17
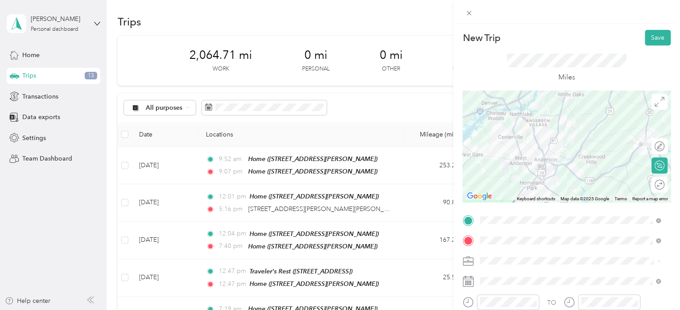
click at [490, 134] on span "Work" at bounding box center [490, 136] width 15 height 8
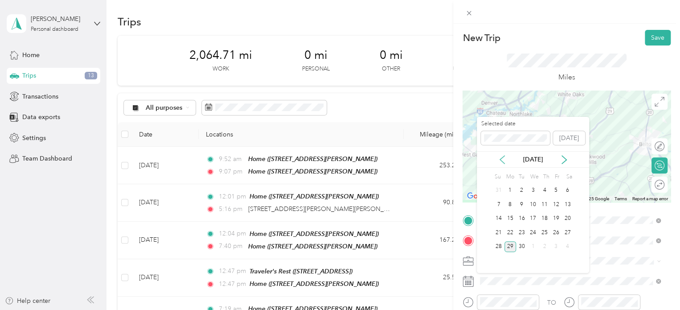
click at [500, 160] on icon at bounding box center [502, 160] width 4 height 8
click at [531, 201] on div "6" at bounding box center [533, 204] width 12 height 11
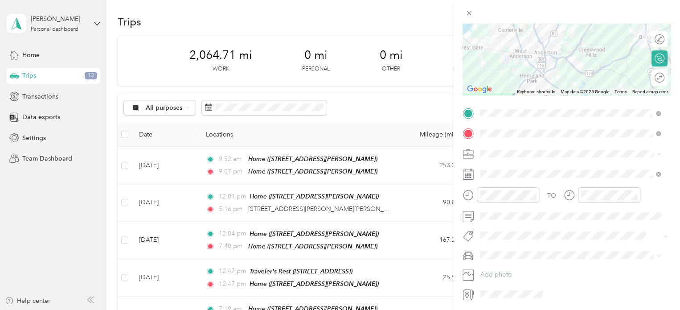
scroll to position [122, 0]
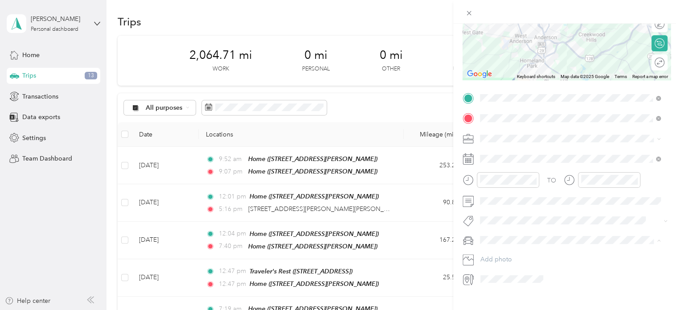
click at [490, 252] on span "Subaru Outback" at bounding box center [506, 255] width 46 height 8
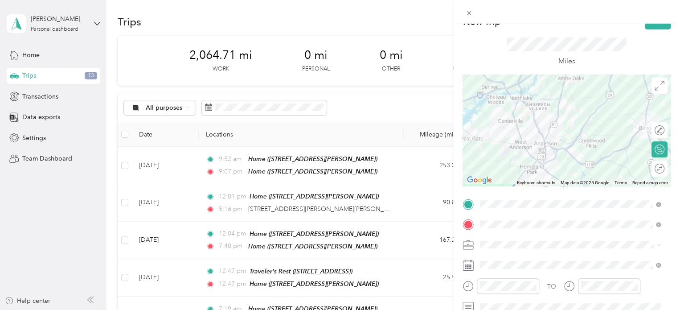
scroll to position [0, 0]
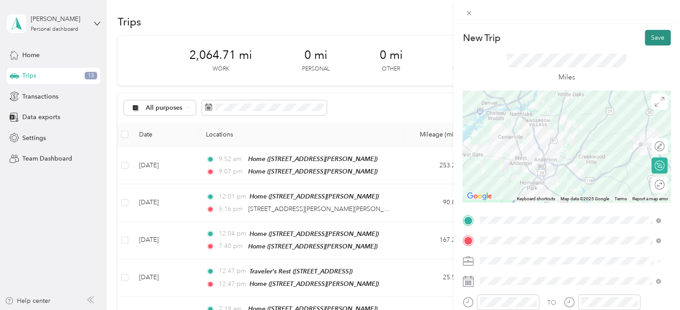
click at [651, 38] on button "Save" at bounding box center [658, 38] width 26 height 16
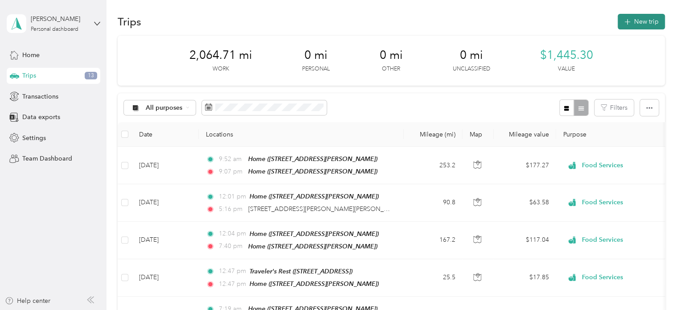
click at [644, 25] on button "New trip" at bounding box center [641, 22] width 47 height 16
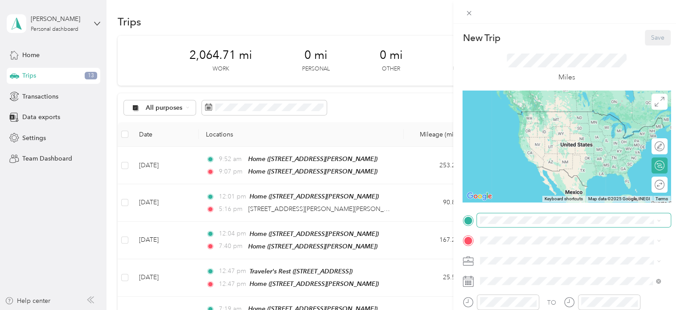
click at [492, 215] on span at bounding box center [574, 220] width 194 height 14
click at [508, 126] on div "PF Meat [STREET_ADDRESS][PERSON_NAME][PERSON_NAME][US_STATE]" at bounding box center [577, 123] width 161 height 28
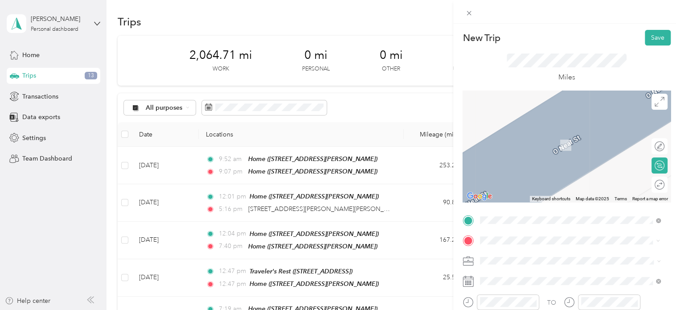
click at [515, 166] on div "[GEOGRAPHIC_DATA], [US_STATE], [GEOGRAPHIC_DATA]" at bounding box center [571, 168] width 148 height 19
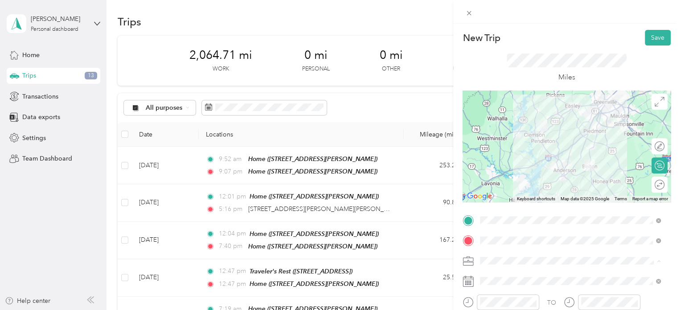
click at [488, 136] on li "Work" at bounding box center [570, 136] width 187 height 16
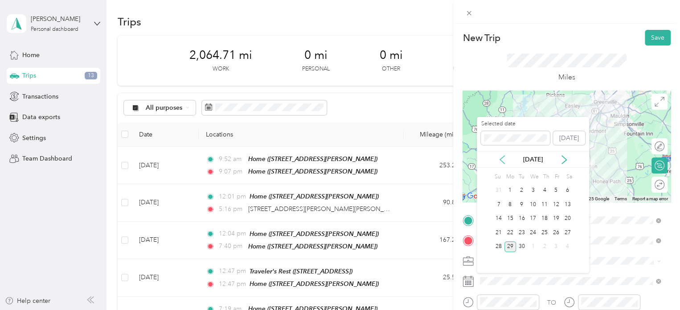
click at [500, 159] on icon at bounding box center [502, 159] width 9 height 9
click at [531, 206] on div "6" at bounding box center [533, 204] width 12 height 11
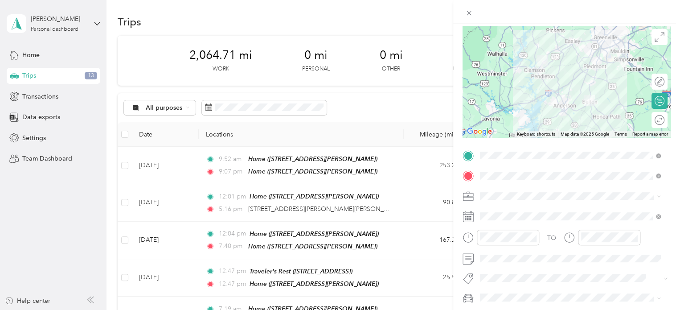
scroll to position [137, 0]
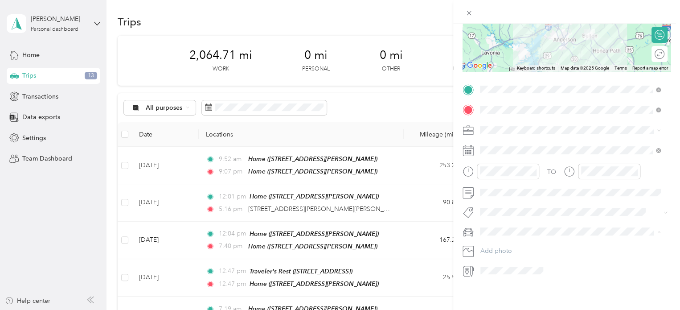
click at [494, 241] on li "Subaru Outback" at bounding box center [570, 241] width 187 height 16
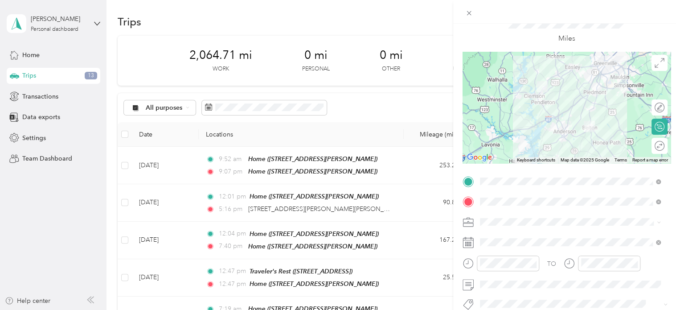
scroll to position [0, 0]
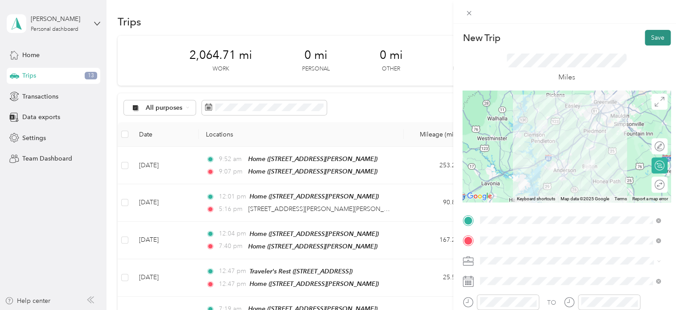
click at [651, 37] on button "Save" at bounding box center [658, 38] width 26 height 16
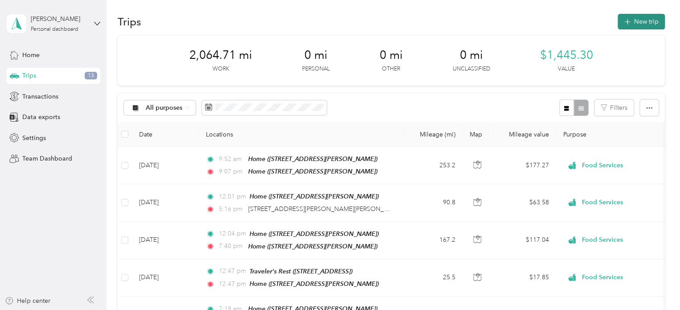
click at [644, 23] on button "New trip" at bounding box center [641, 22] width 47 height 16
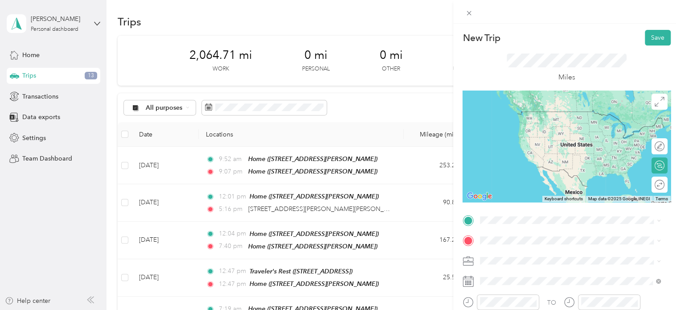
click at [528, 119] on div "[GEOGRAPHIC_DATA], [US_STATE], [GEOGRAPHIC_DATA]" at bounding box center [571, 119] width 148 height 19
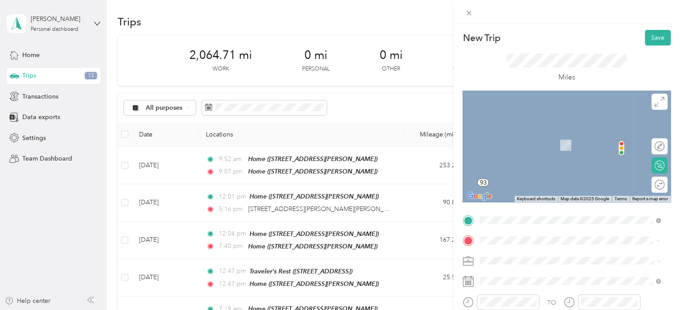
click at [517, 144] on div "Stock & Barrel [STREET_ADDRESS][US_STATE]" at bounding box center [541, 140] width 89 height 19
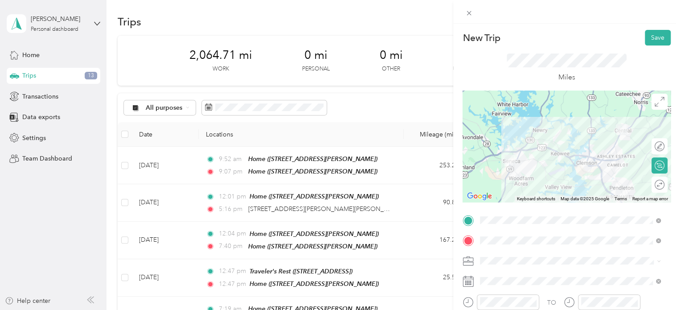
click at [493, 137] on li "Work" at bounding box center [570, 132] width 187 height 16
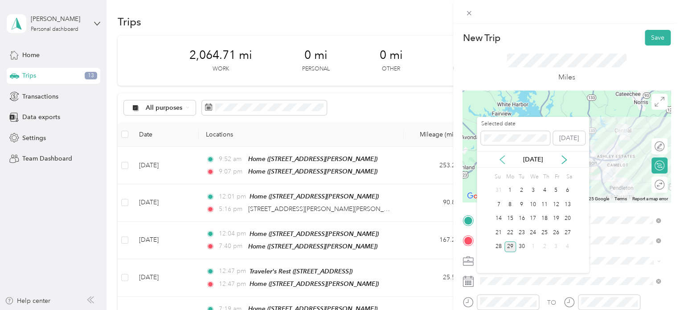
click at [502, 160] on icon at bounding box center [502, 159] width 9 height 9
click at [535, 201] on div "6" at bounding box center [533, 204] width 12 height 11
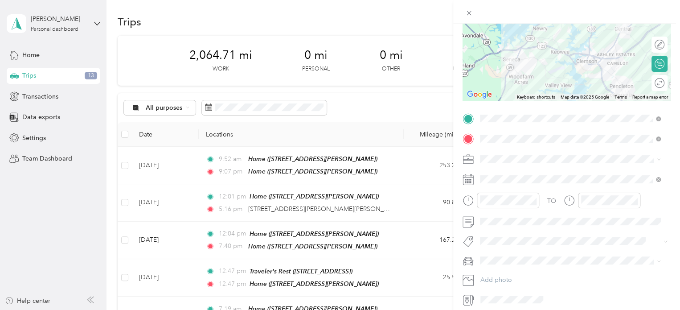
scroll to position [130, 0]
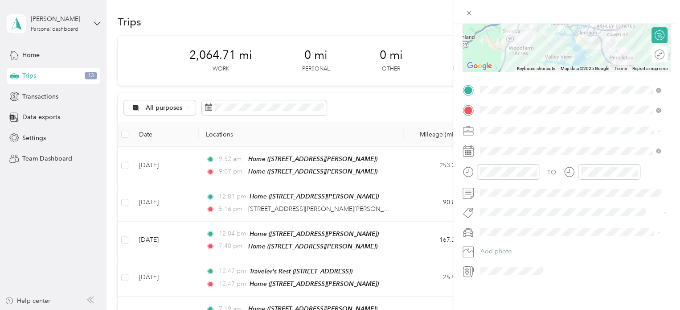
click at [494, 244] on span "Subaru Outback" at bounding box center [506, 247] width 46 height 8
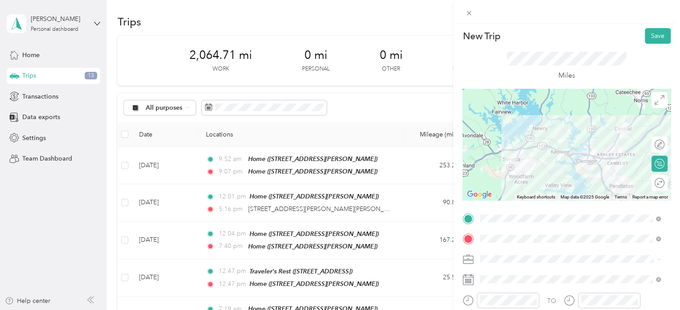
scroll to position [0, 0]
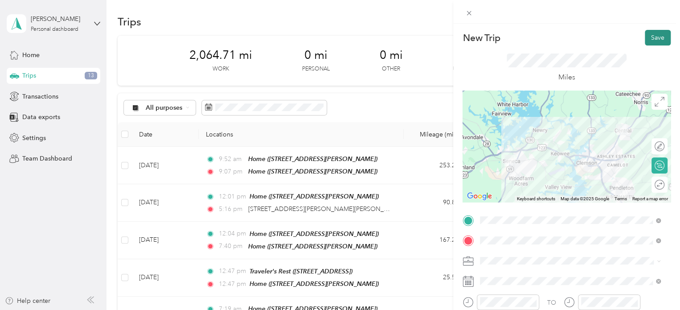
click at [649, 37] on button "Save" at bounding box center [658, 38] width 26 height 16
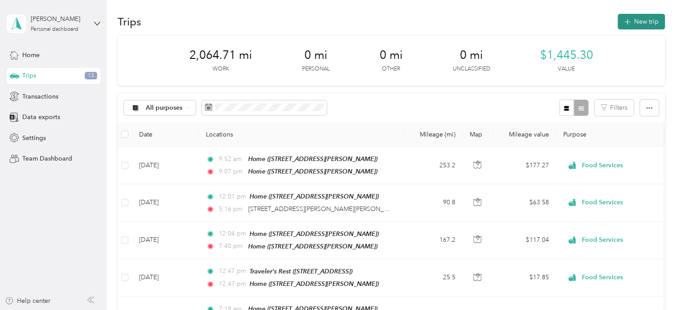
click at [642, 21] on button "New trip" at bounding box center [641, 22] width 47 height 16
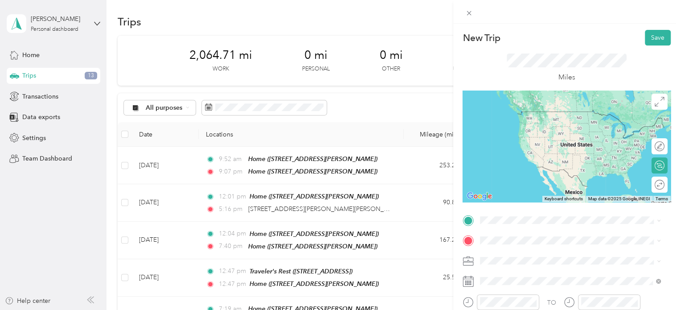
click at [525, 127] on span "[STREET_ADDRESS][US_STATE]" at bounding box center [541, 124] width 89 height 8
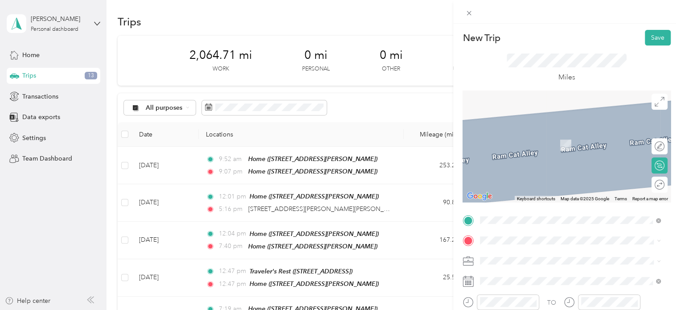
click at [522, 144] on span "[STREET_ADDRESS][US_STATE]" at bounding box center [541, 140] width 89 height 8
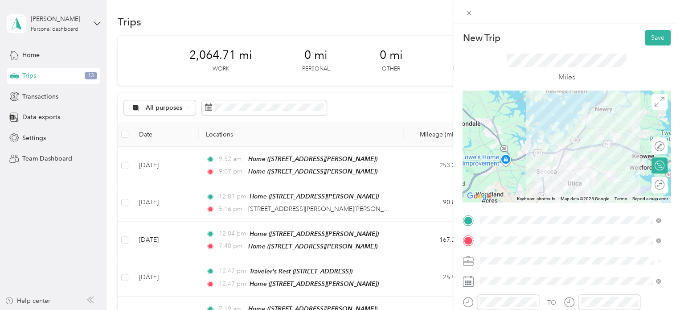
click at [496, 135] on span "Work" at bounding box center [490, 136] width 15 height 8
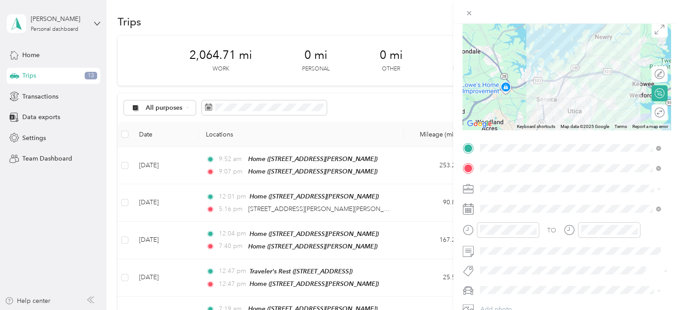
scroll to position [77, 0]
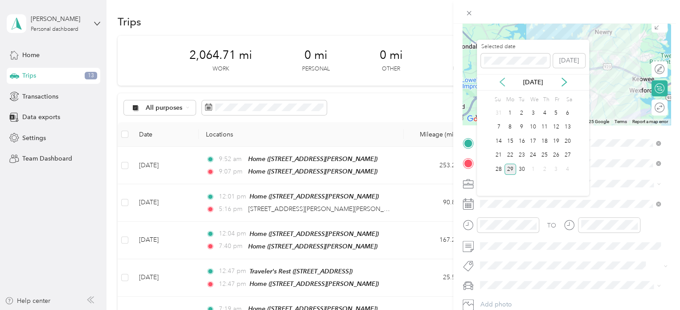
click at [503, 80] on icon at bounding box center [502, 82] width 9 height 9
click at [534, 126] on div "6" at bounding box center [533, 127] width 12 height 11
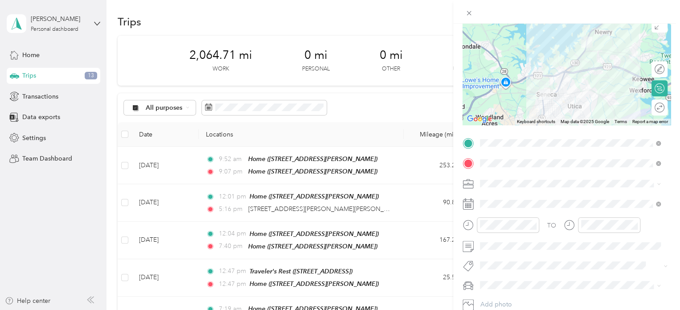
click at [508, 301] on li "Subaru Outback" at bounding box center [570, 300] width 187 height 16
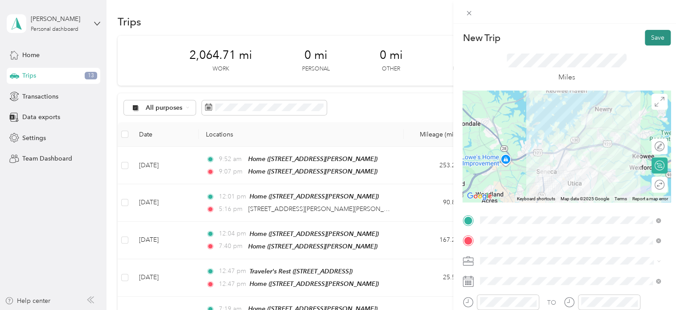
click at [654, 41] on button "Save" at bounding box center [658, 38] width 26 height 16
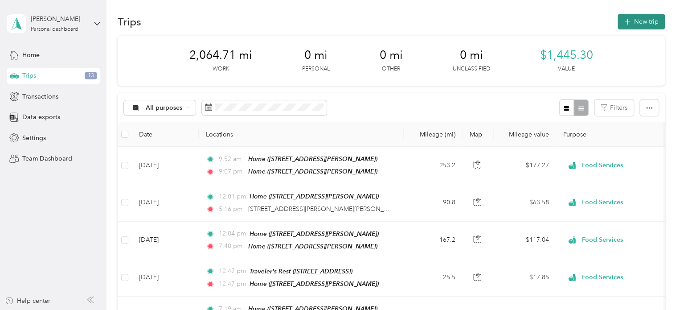
click at [642, 23] on button "New trip" at bounding box center [641, 22] width 47 height 16
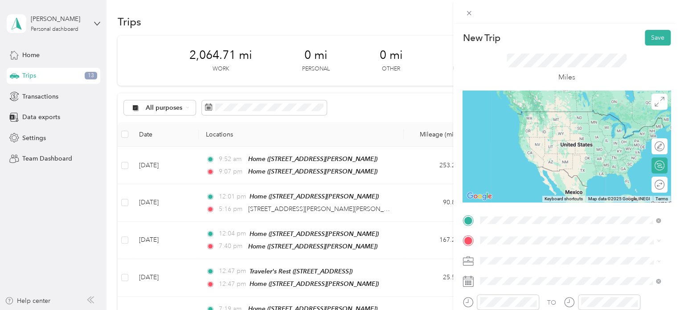
click at [516, 128] on span "[STREET_ADDRESS][US_STATE]" at bounding box center [541, 125] width 89 height 8
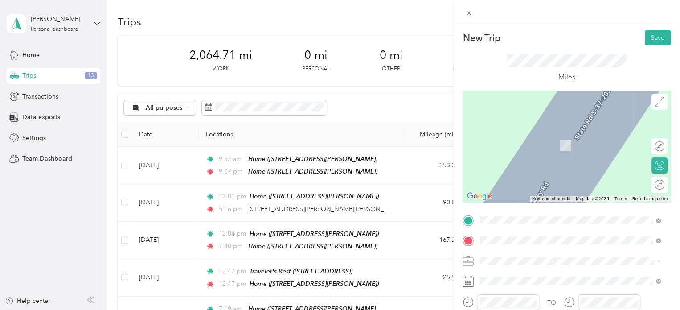
click at [521, 146] on div "Wine Emporium [STREET_ADDRESS][US_STATE]" at bounding box center [541, 140] width 89 height 19
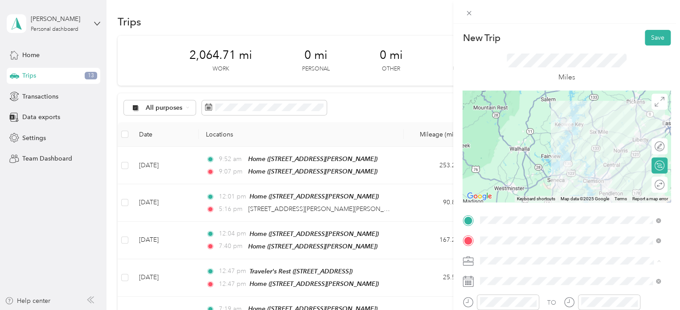
click at [493, 139] on li "Work" at bounding box center [570, 136] width 187 height 16
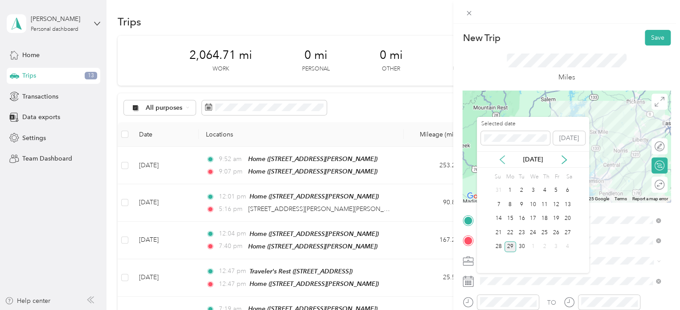
click at [504, 158] on icon at bounding box center [502, 159] width 9 height 9
click at [537, 208] on div "6" at bounding box center [533, 204] width 12 height 11
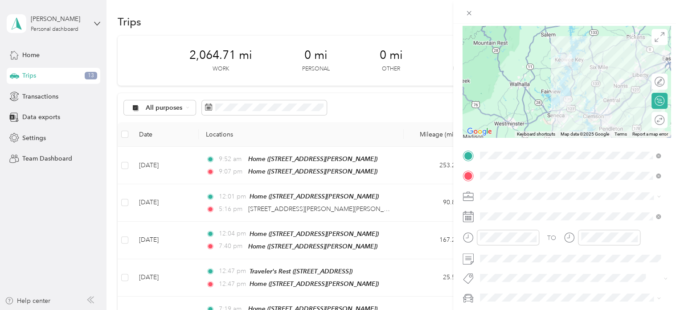
scroll to position [133, 0]
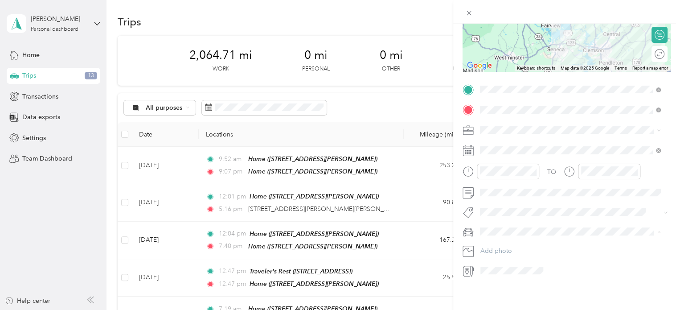
click at [507, 244] on span "Subaru Outback" at bounding box center [506, 244] width 46 height 8
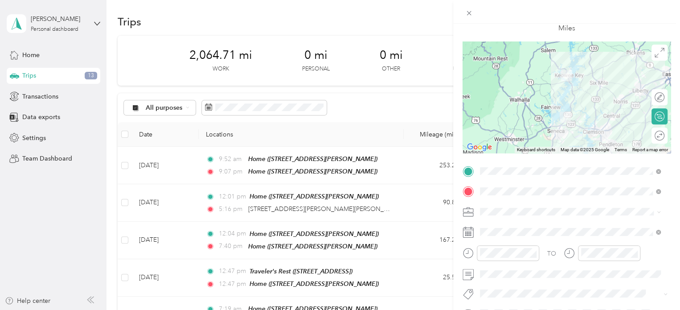
scroll to position [0, 0]
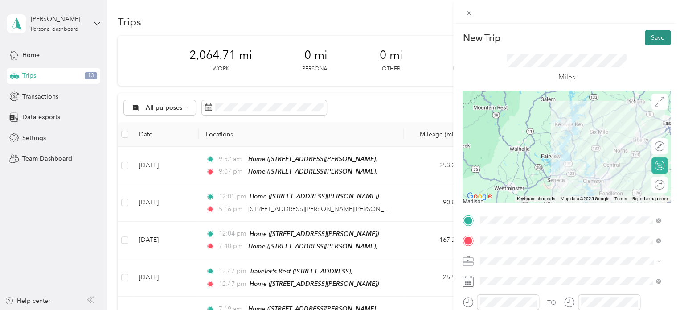
click at [650, 38] on button "Save" at bounding box center [658, 38] width 26 height 16
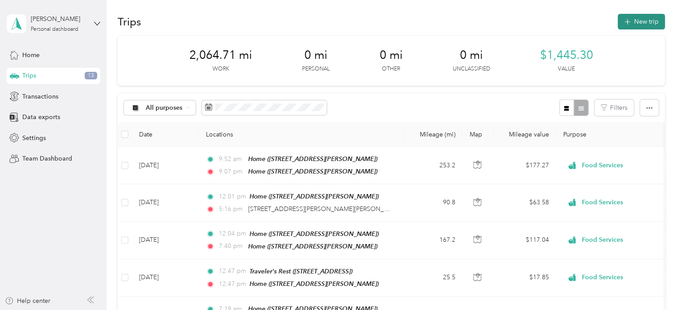
click at [640, 19] on button "New trip" at bounding box center [641, 22] width 47 height 16
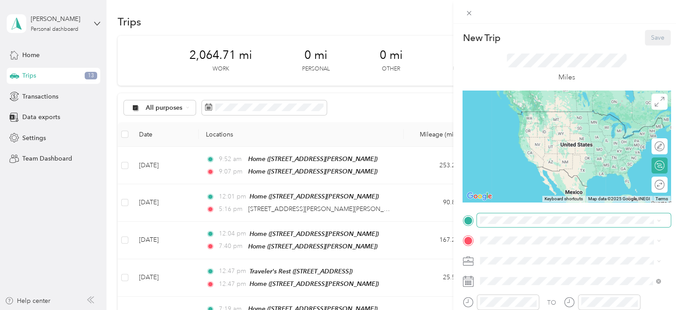
click at [495, 225] on span at bounding box center [574, 220] width 194 height 14
click at [516, 123] on span "[STREET_ADDRESS][US_STATE]" at bounding box center [541, 125] width 89 height 8
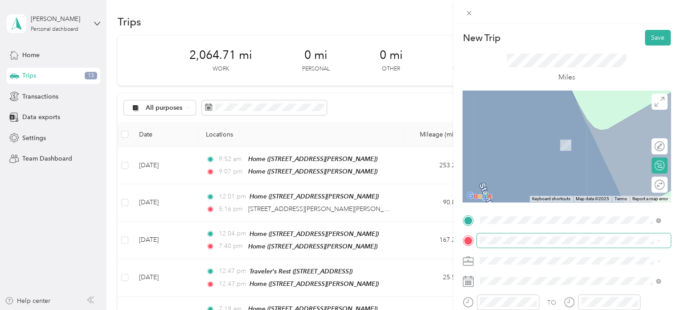
click at [491, 244] on span at bounding box center [574, 240] width 194 height 14
click at [520, 135] on strong "[GEOGRAPHIC_DATA] and General Store" at bounding box center [558, 135] width 122 height 8
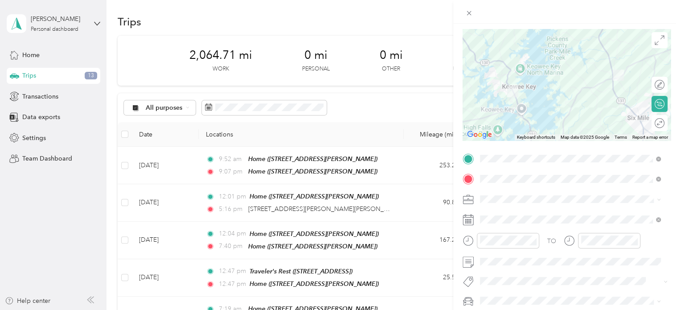
scroll to position [83, 0]
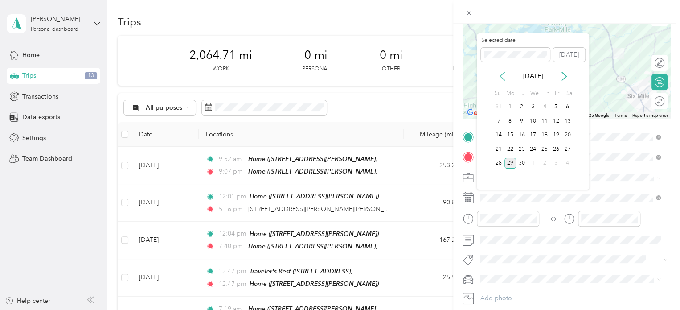
click at [501, 74] on icon at bounding box center [502, 76] width 4 height 8
click at [534, 120] on div "6" at bounding box center [533, 120] width 12 height 11
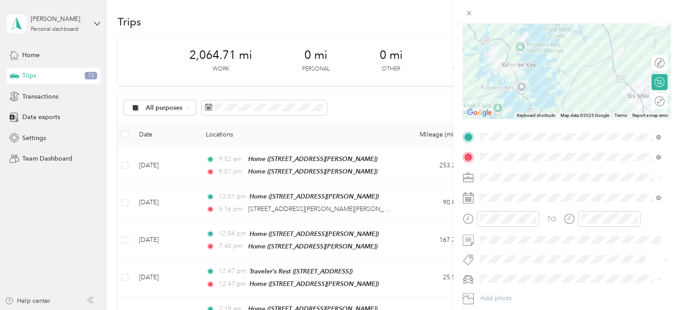
click at [492, 293] on span "Subaru Outback" at bounding box center [506, 294] width 46 height 8
click at [490, 194] on li "Work" at bounding box center [570, 189] width 187 height 16
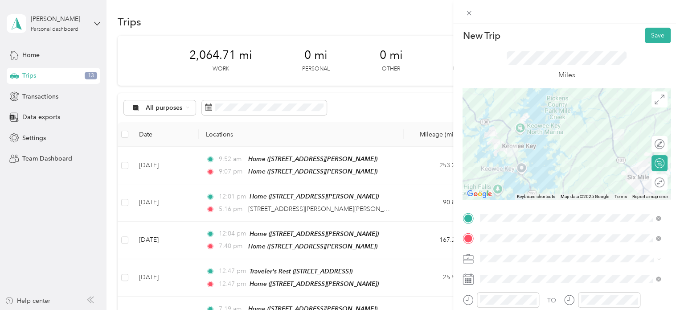
scroll to position [0, 0]
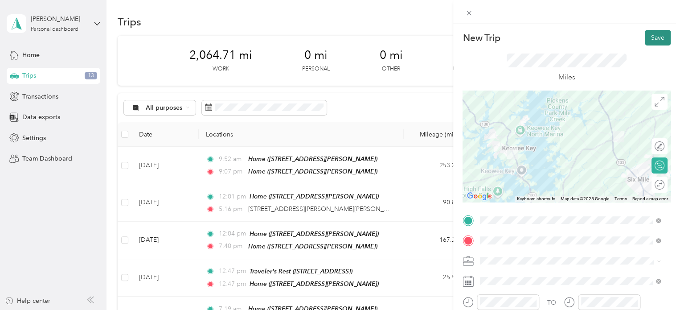
click at [649, 33] on button "Save" at bounding box center [658, 38] width 26 height 16
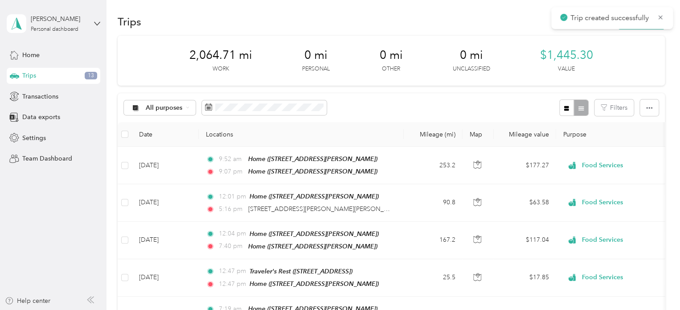
click at [664, 16] on div "Trip created successfully" at bounding box center [612, 18] width 122 height 22
click at [660, 16] on icon at bounding box center [660, 17] width 7 height 8
click at [638, 21] on button "New trip" at bounding box center [641, 22] width 47 height 16
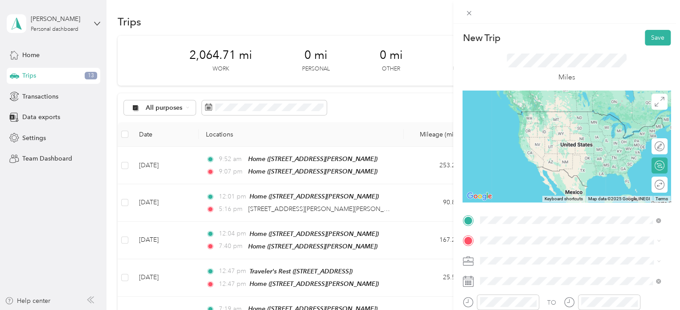
click at [540, 124] on span "[STREET_ADDRESS]" at bounding box center [525, 125] width 57 height 8
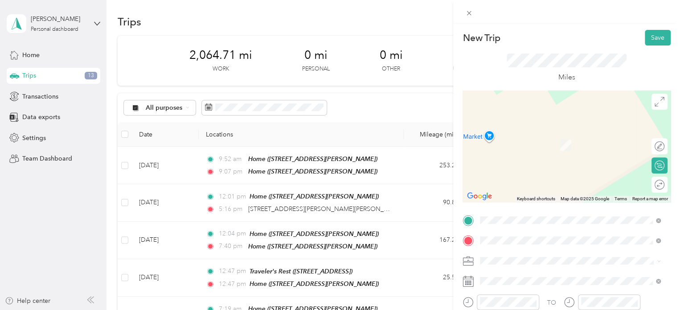
click at [512, 139] on div "Home [STREET_ADDRESS][PERSON_NAME]" at bounding box center [550, 140] width 106 height 19
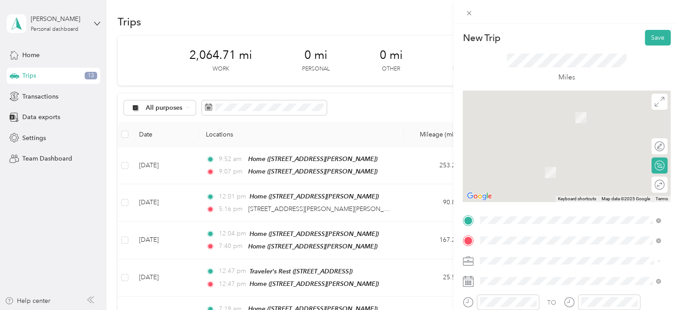
click at [512, 139] on span "[STREET_ADDRESS][PERSON_NAME]" at bounding box center [550, 140] width 106 height 8
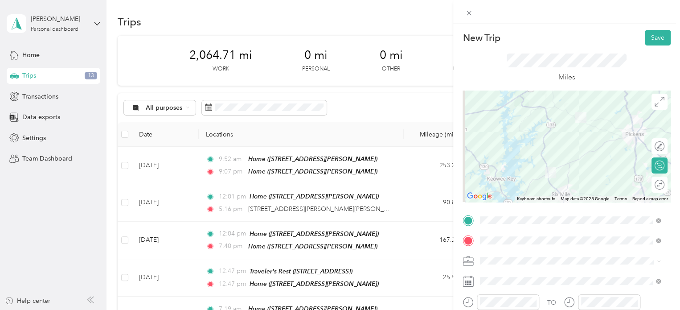
click at [492, 134] on span "Work" at bounding box center [490, 133] width 15 height 8
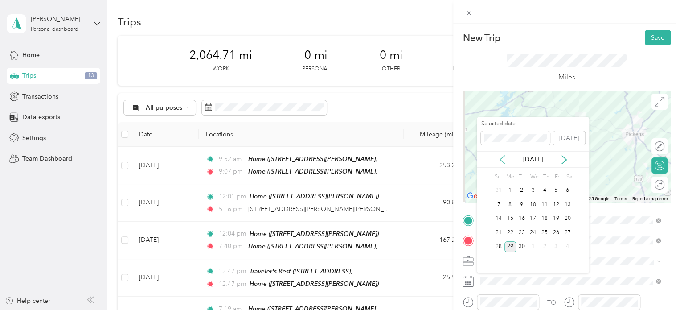
click at [501, 158] on icon at bounding box center [502, 160] width 4 height 8
click at [533, 203] on div "6" at bounding box center [533, 204] width 12 height 11
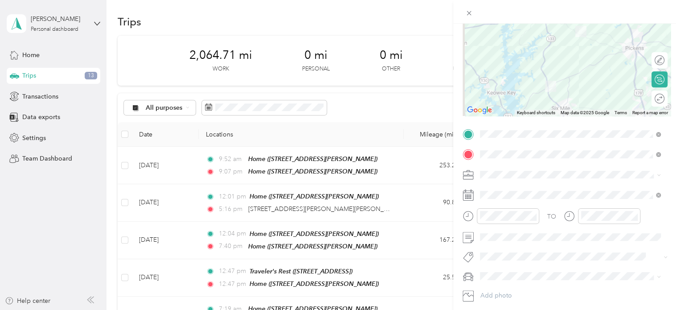
scroll to position [95, 0]
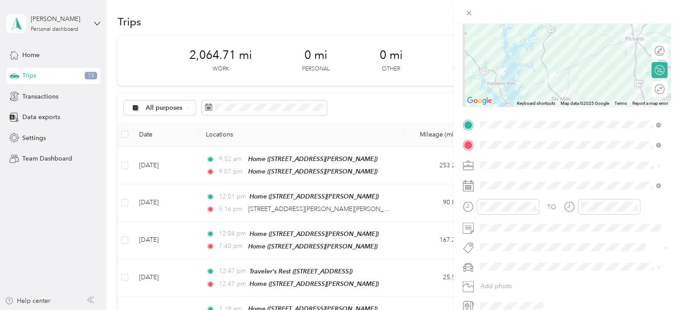
click at [494, 278] on span "Subaru Outback" at bounding box center [506, 282] width 46 height 8
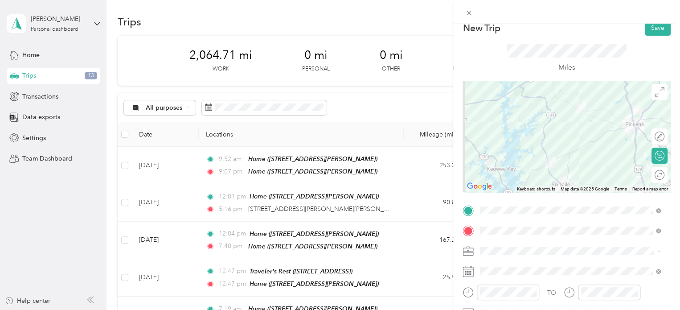
scroll to position [0, 0]
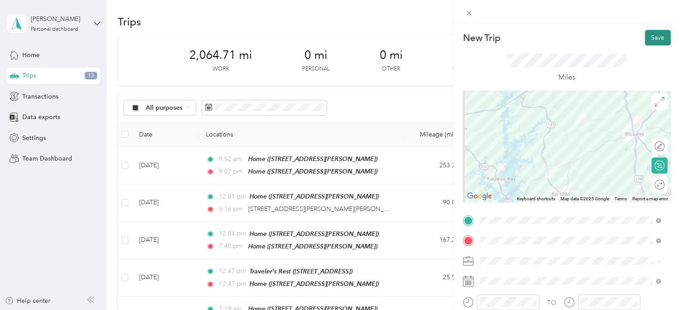
click at [651, 40] on button "Save" at bounding box center [658, 38] width 26 height 16
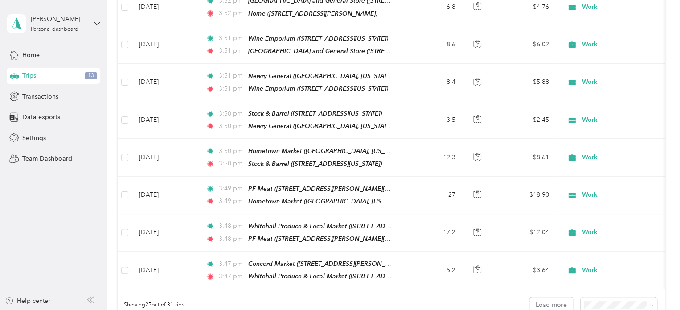
scroll to position [876, 0]
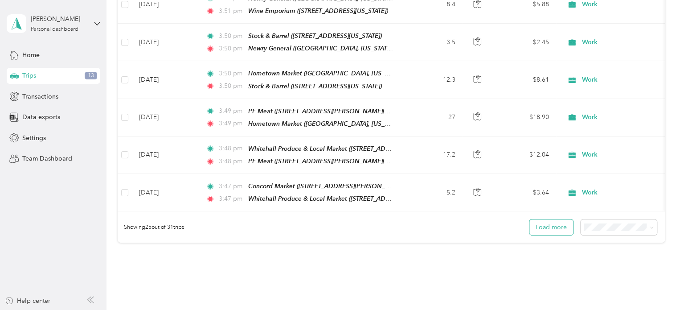
click at [551, 219] on button "Load more" at bounding box center [551, 227] width 44 height 16
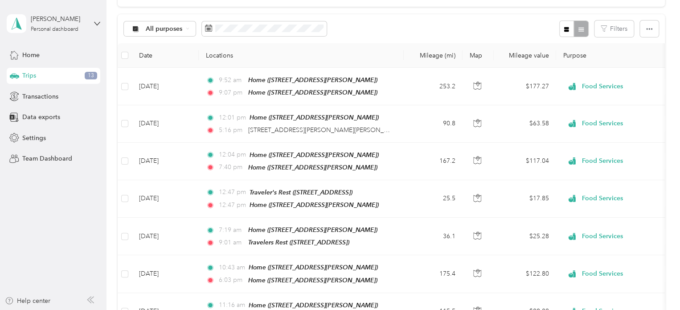
scroll to position [70, 0]
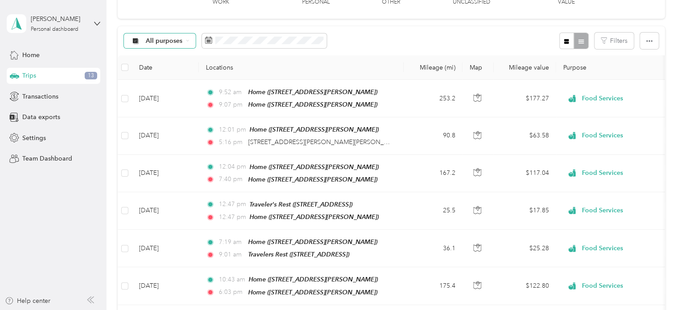
click at [171, 39] on span "All purposes" at bounding box center [164, 41] width 37 height 6
click at [205, 36] on span at bounding box center [264, 40] width 125 height 15
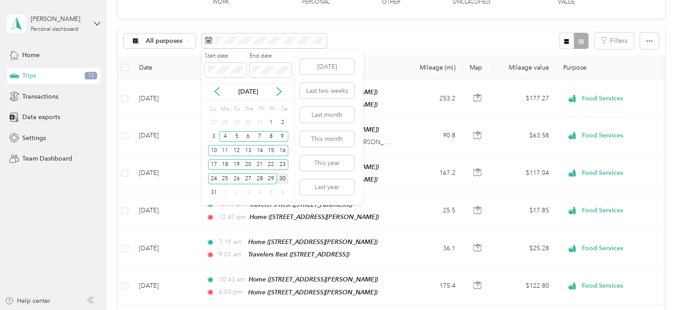
click at [283, 179] on div "30" at bounding box center [283, 178] width 12 height 11
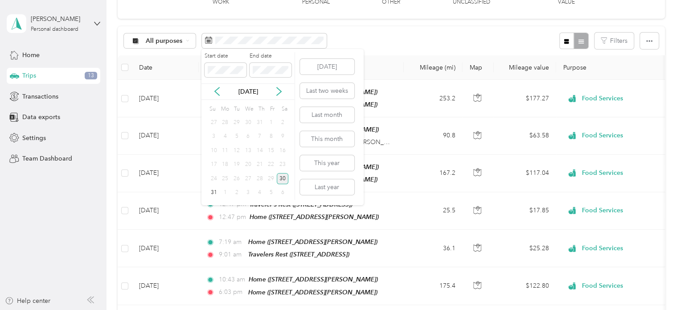
click at [283, 179] on div "30" at bounding box center [283, 178] width 12 height 11
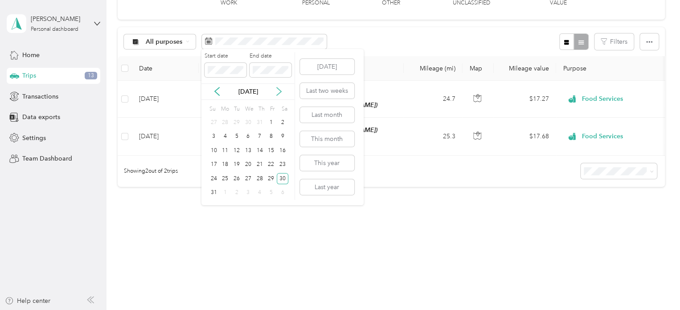
click at [279, 90] on icon at bounding box center [279, 92] width 4 height 8
click at [228, 119] on div "1" at bounding box center [225, 122] width 12 height 11
click at [236, 176] on div "30" at bounding box center [237, 178] width 12 height 11
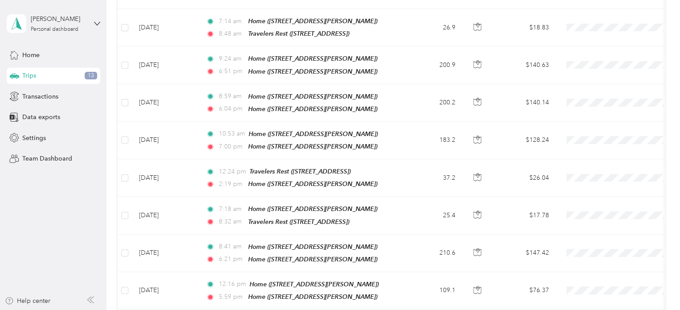
scroll to position [915, 0]
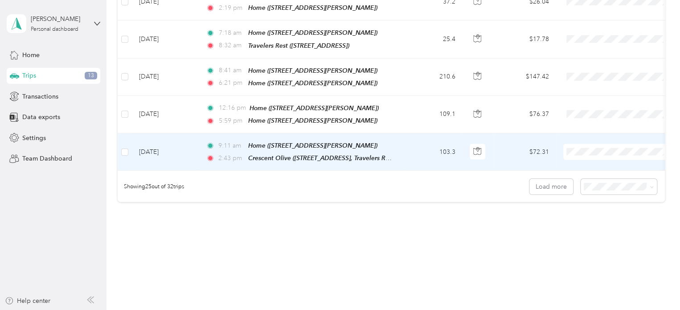
click at [592, 146] on span "Work" at bounding box center [626, 146] width 82 height 9
click at [574, 148] on icon at bounding box center [571, 151] width 11 height 7
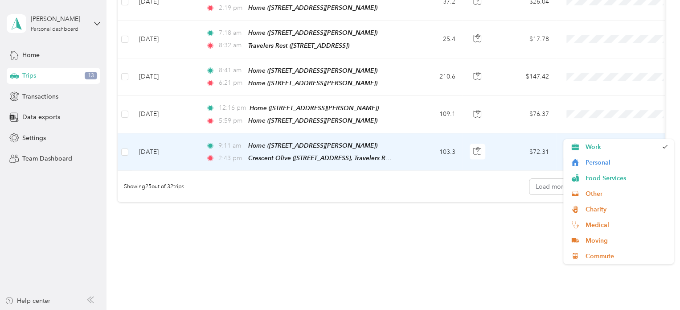
click at [588, 147] on span "Work" at bounding box center [623, 152] width 82 height 10
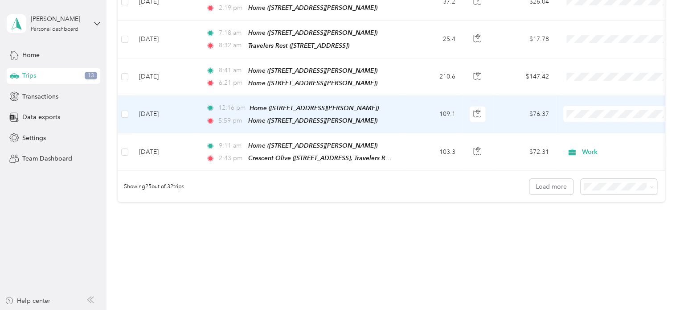
click at [590, 107] on span "Work" at bounding box center [626, 107] width 82 height 9
click at [594, 108] on span "Work" at bounding box center [626, 110] width 82 height 9
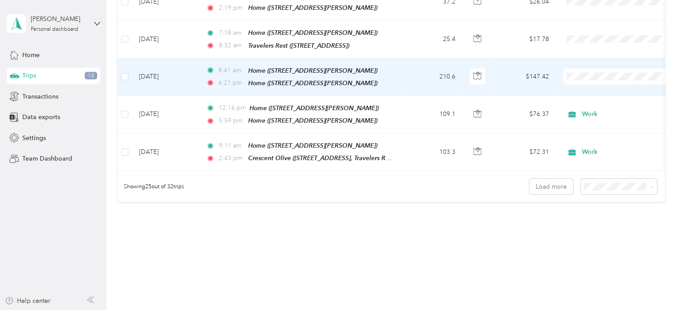
click at [587, 71] on span "Work" at bounding box center [626, 73] width 82 height 9
click at [590, 72] on span "Work" at bounding box center [626, 73] width 82 height 9
click at [590, 72] on span "Work" at bounding box center [626, 68] width 82 height 9
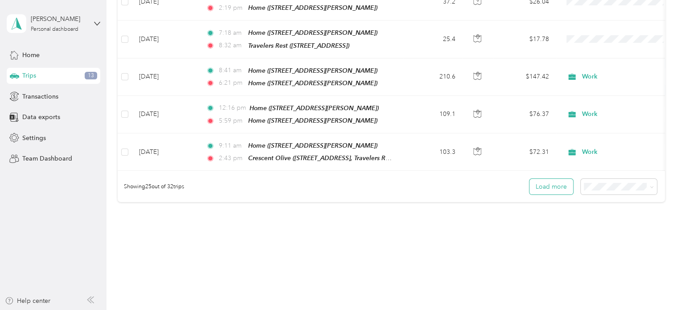
click at [545, 179] on button "Load more" at bounding box center [551, 187] width 44 height 16
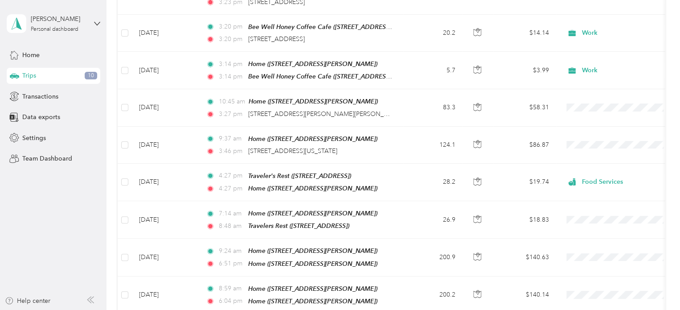
scroll to position [563, 0]
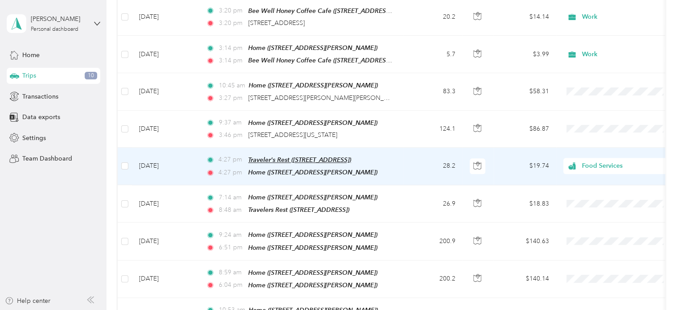
click at [286, 156] on span "Traveler's Rest ([STREET_ADDRESS])" at bounding box center [299, 159] width 103 height 7
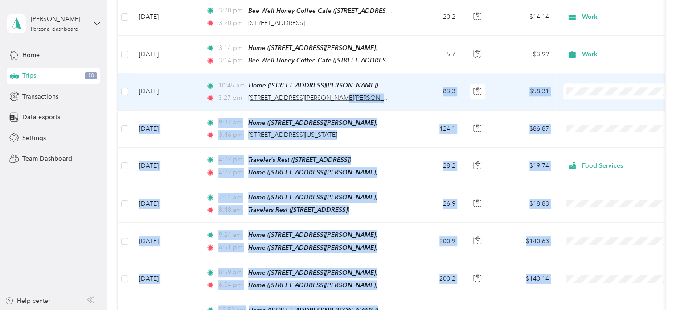
drag, startPoint x: 394, startPoint y: 97, endPoint x: 326, endPoint y: 89, distance: 68.2
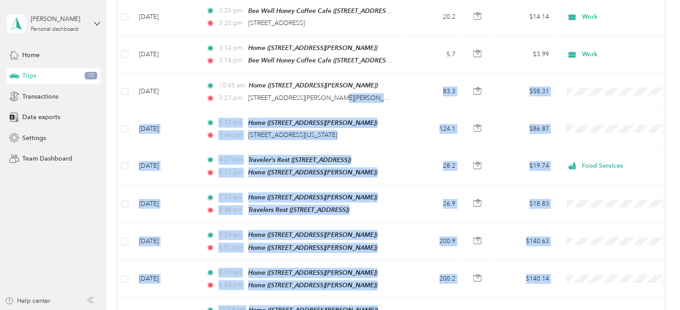
click at [672, 101] on div "Trips New trip 1,171.82 mi Work 0 mi Personal 24.7 mi Other 1,082.7 mi Unclassi…" at bounding box center [391, 167] width 569 height 1460
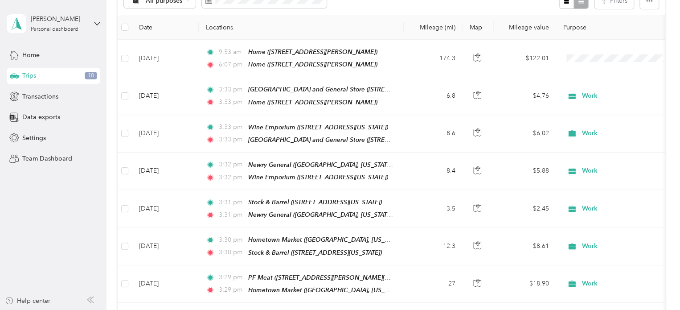
scroll to position [0, 0]
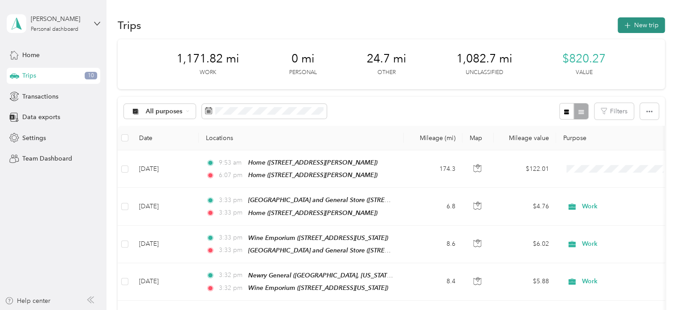
click at [644, 24] on button "New trip" at bounding box center [641, 25] width 47 height 16
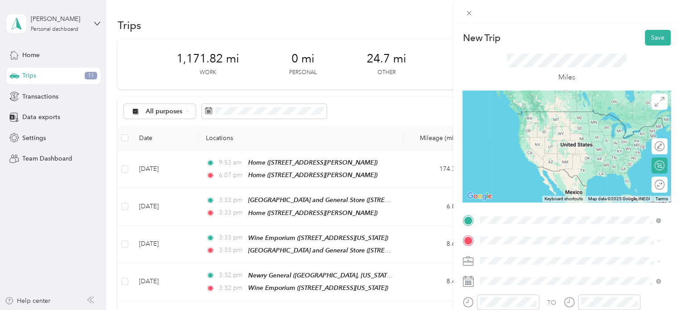
click at [518, 112] on div "Home" at bounding box center [550, 115] width 106 height 8
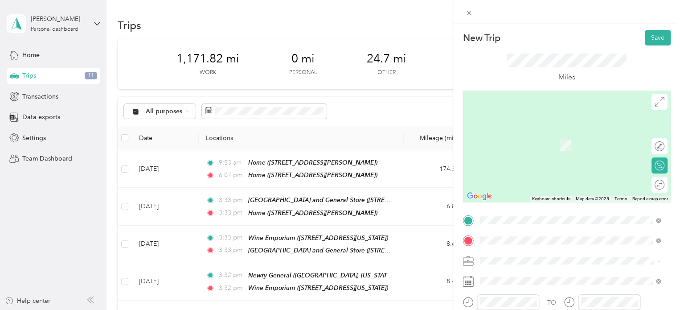
click at [514, 222] on div "Traveler's Rest [STREET_ADDRESS]" at bounding box center [525, 215] width 57 height 19
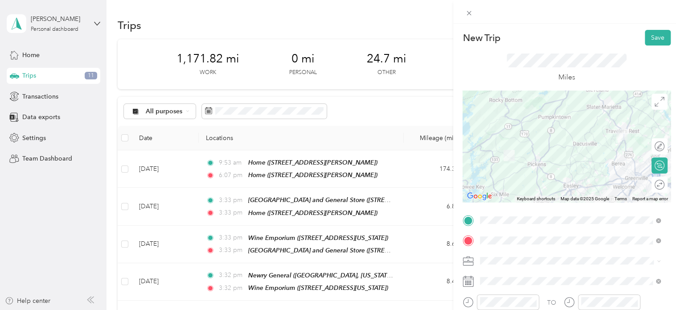
click at [494, 138] on li "Work" at bounding box center [570, 136] width 187 height 16
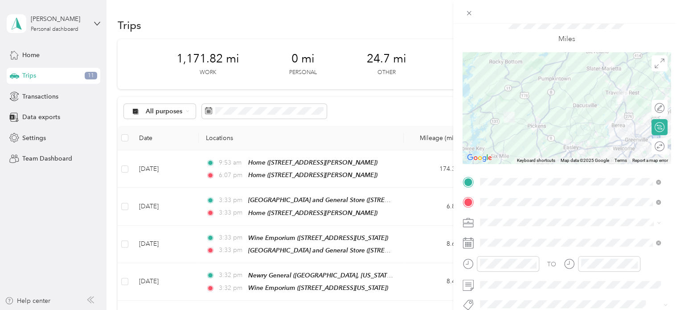
scroll to position [50, 0]
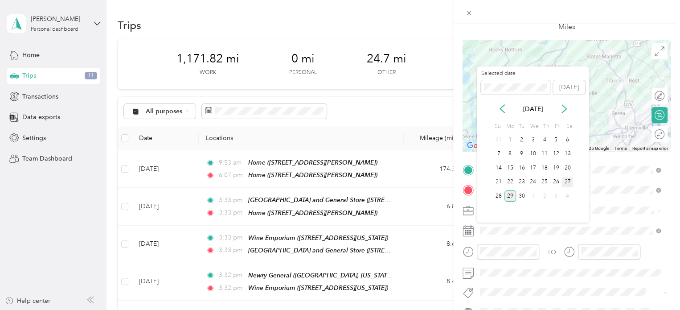
click at [568, 183] on div "27" at bounding box center [568, 181] width 12 height 11
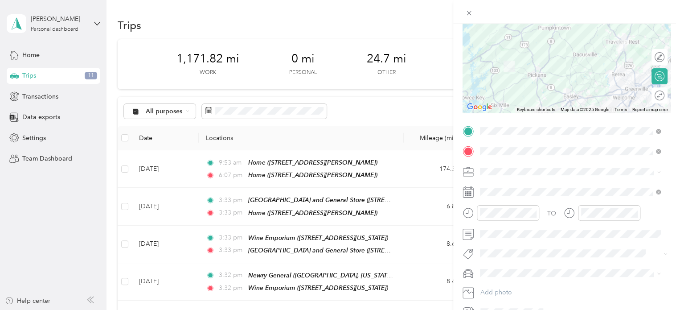
scroll to position [137, 0]
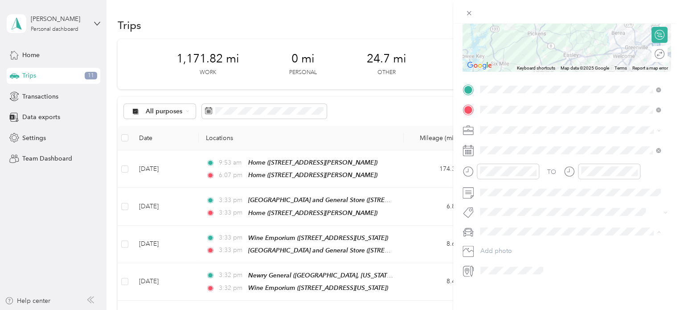
click at [503, 238] on span "Subaru Outback" at bounding box center [506, 241] width 46 height 8
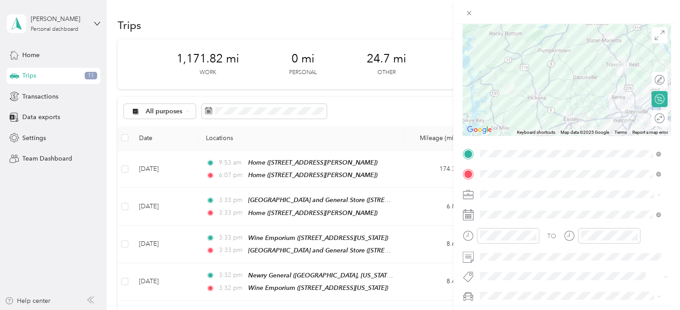
scroll to position [0, 0]
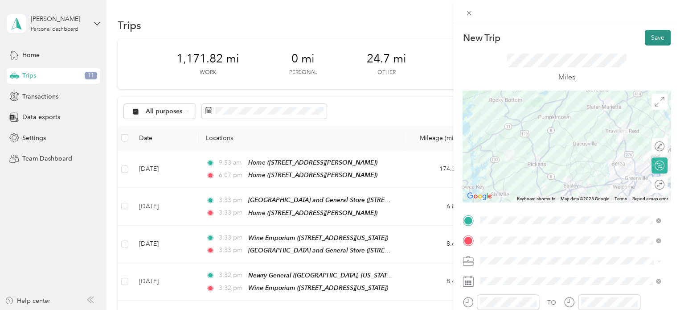
click at [651, 37] on button "Save" at bounding box center [658, 38] width 26 height 16
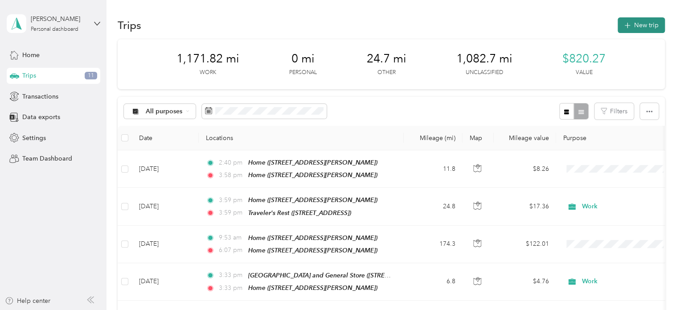
click at [634, 24] on button "New trip" at bounding box center [641, 25] width 47 height 16
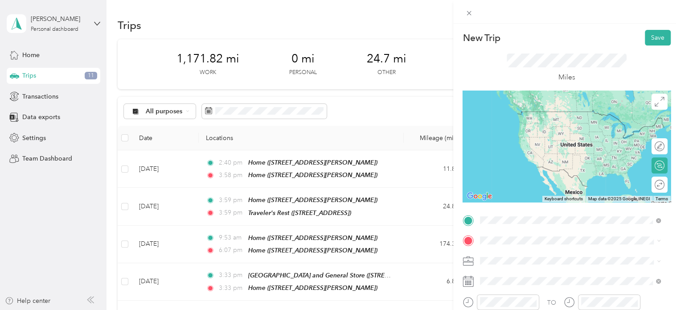
click at [516, 198] on span "[STREET_ADDRESS]" at bounding box center [525, 200] width 57 height 8
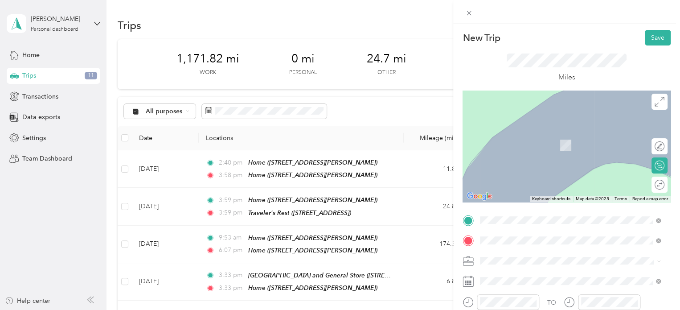
click at [522, 140] on div "Home [STREET_ADDRESS][PERSON_NAME]" at bounding box center [550, 140] width 106 height 19
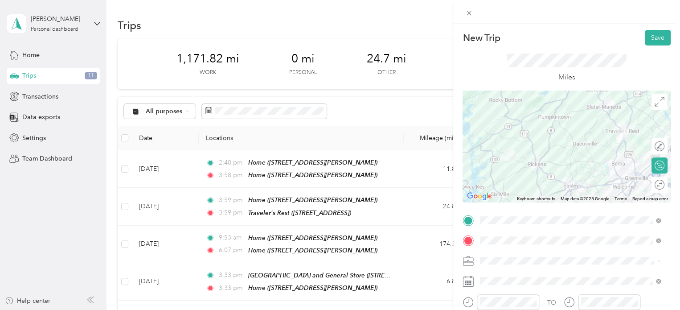
click at [493, 136] on span "Work" at bounding box center [490, 136] width 15 height 8
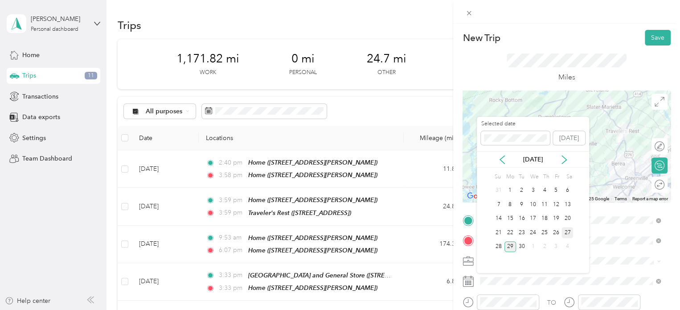
click at [567, 233] on div "27" at bounding box center [568, 232] width 12 height 11
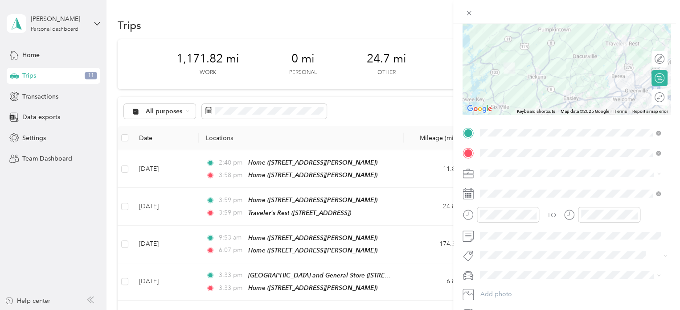
scroll to position [124, 0]
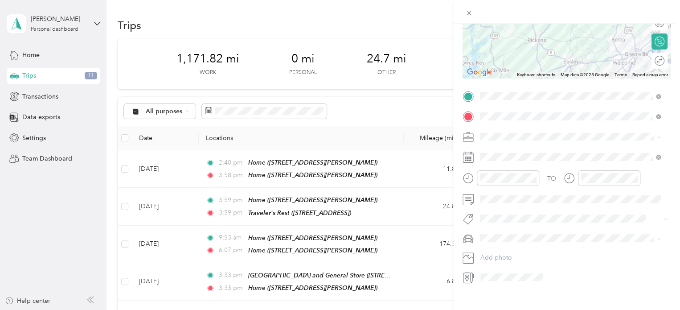
click at [482, 231] on span at bounding box center [574, 238] width 194 height 14
click at [490, 250] on span "Subaru Outback" at bounding box center [506, 254] width 46 height 8
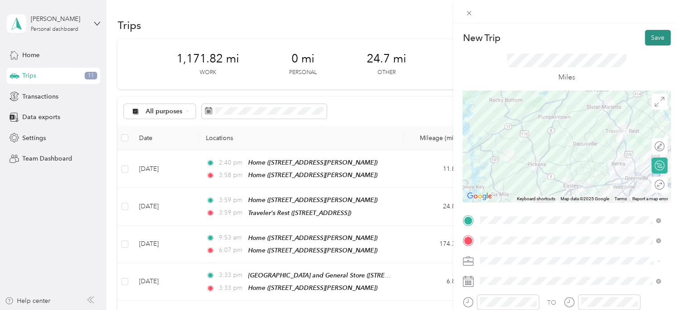
click at [652, 37] on button "Save" at bounding box center [658, 38] width 26 height 16
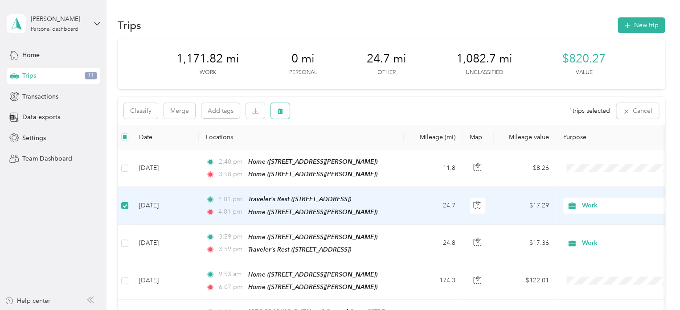
click at [283, 110] on icon "button" at bounding box center [280, 111] width 6 height 6
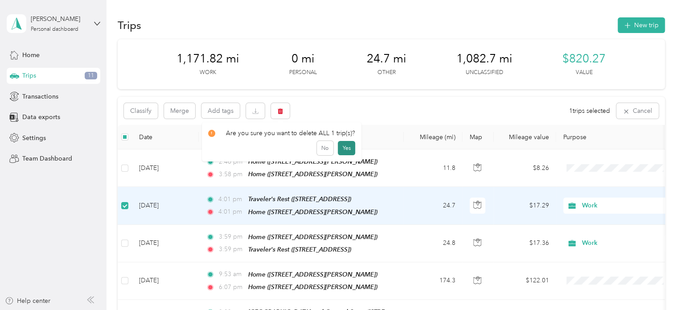
click at [345, 149] on button "Yes" at bounding box center [346, 148] width 17 height 14
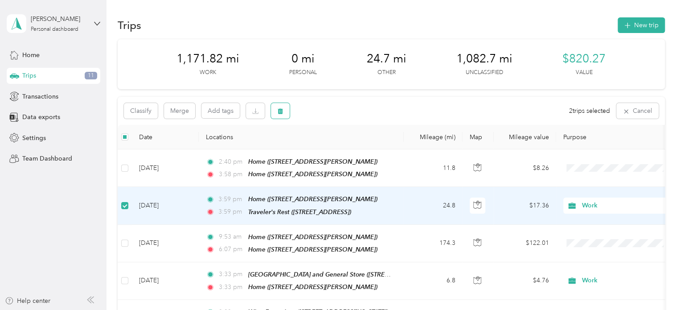
click at [284, 111] on button "button" at bounding box center [280, 111] width 19 height 16
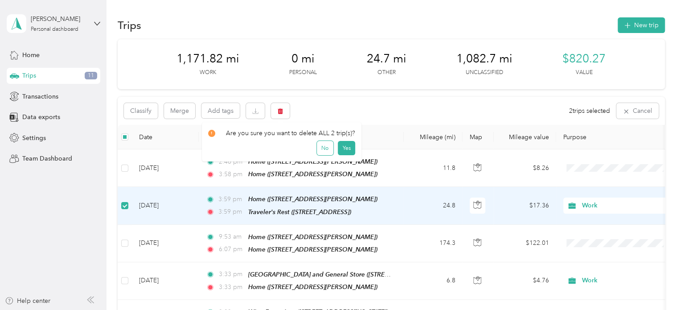
click at [318, 148] on button "No" at bounding box center [325, 148] width 16 height 14
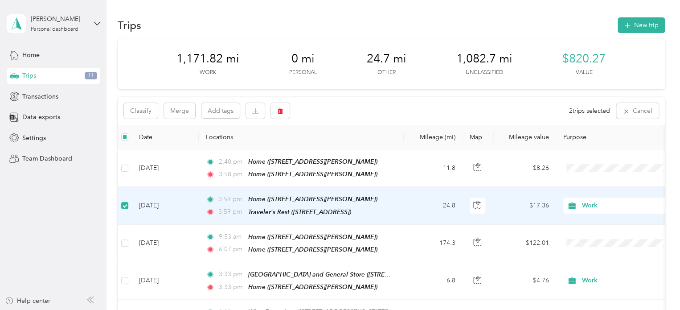
click at [318, 148] on th "Locations" at bounding box center [301, 137] width 205 height 25
click at [280, 112] on icon "button" at bounding box center [280, 111] width 5 height 6
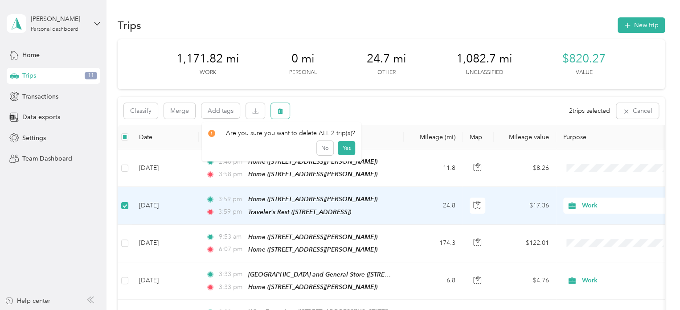
click at [280, 112] on icon "button" at bounding box center [280, 111] width 5 height 6
click at [389, 33] on div "Trips New trip" at bounding box center [391, 25] width 547 height 19
click at [282, 111] on icon "button" at bounding box center [280, 111] width 5 height 6
click at [344, 144] on button "Yes" at bounding box center [346, 148] width 17 height 14
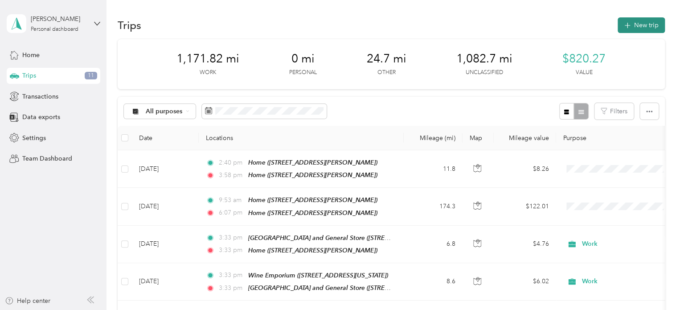
click at [642, 26] on button "New trip" at bounding box center [641, 25] width 47 height 16
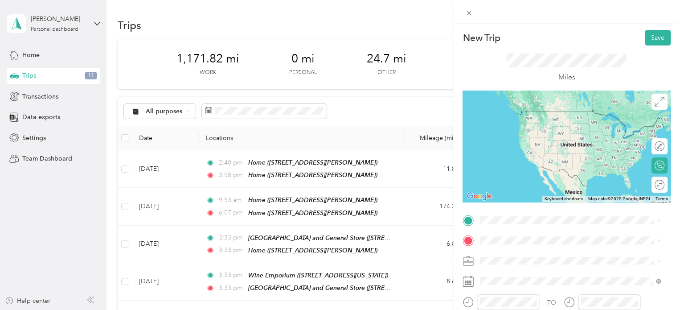
click at [519, 119] on div "Home [STREET_ADDRESS][PERSON_NAME]" at bounding box center [550, 118] width 106 height 19
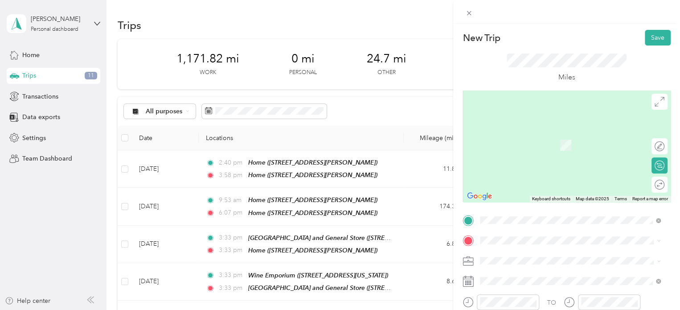
click at [471, 231] on div "TO Add photo" at bounding box center [567, 310] width 208 height 195
click at [517, 166] on span "[STREET_ADDRESS][PERSON_NAME][PERSON_NAME][US_STATE]" at bounding box center [577, 170] width 161 height 16
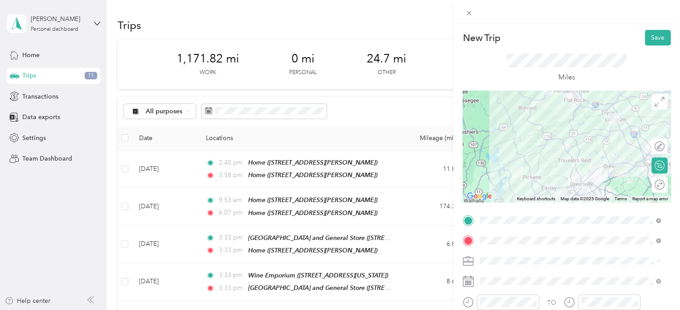
click at [491, 139] on li "Work" at bounding box center [570, 135] width 187 height 16
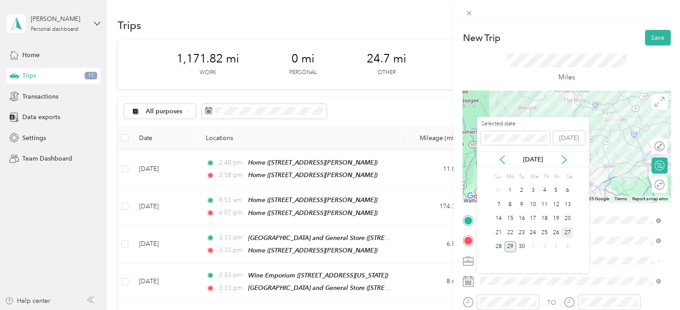
click at [569, 228] on div "27" at bounding box center [568, 232] width 12 height 11
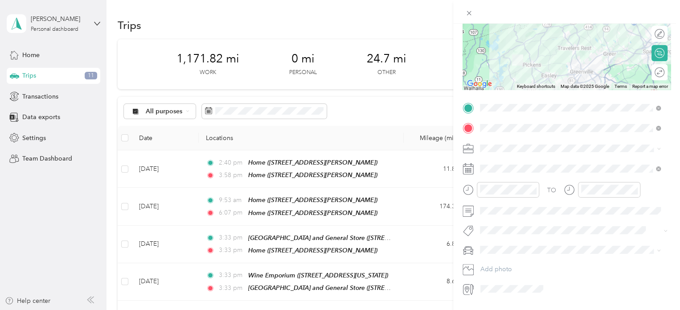
scroll to position [115, 0]
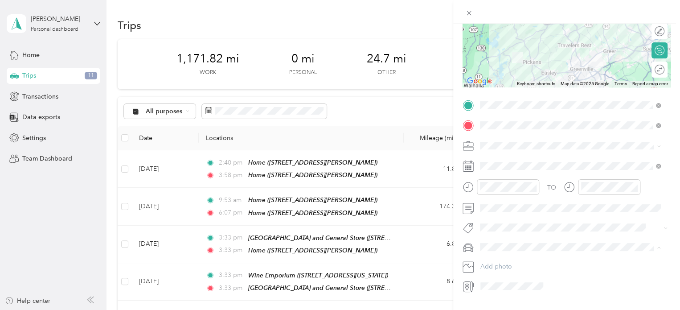
click at [490, 265] on li "Subaru Outback" at bounding box center [570, 262] width 187 height 16
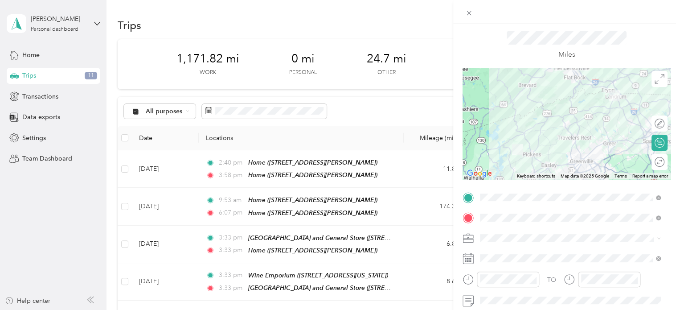
scroll to position [0, 0]
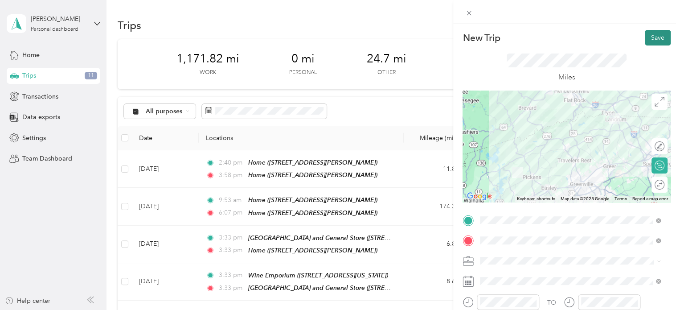
click at [651, 38] on button "Save" at bounding box center [658, 38] width 26 height 16
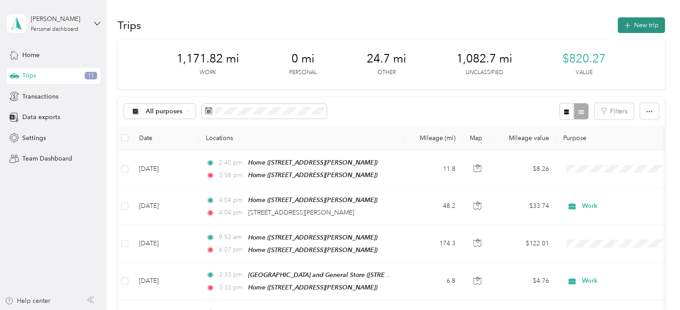
click at [641, 24] on button "New trip" at bounding box center [641, 25] width 47 height 16
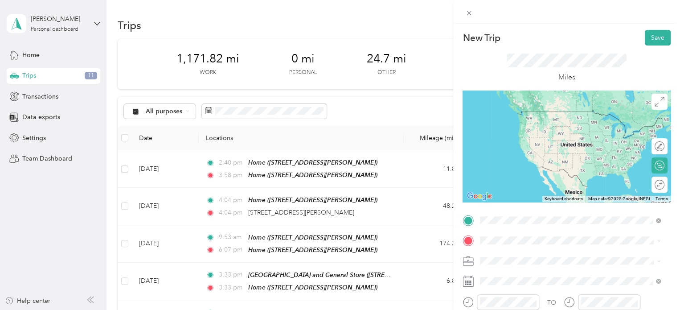
click at [514, 153] on span "[STREET_ADDRESS][PERSON_NAME][PERSON_NAME][US_STATE]" at bounding box center [577, 150] width 161 height 16
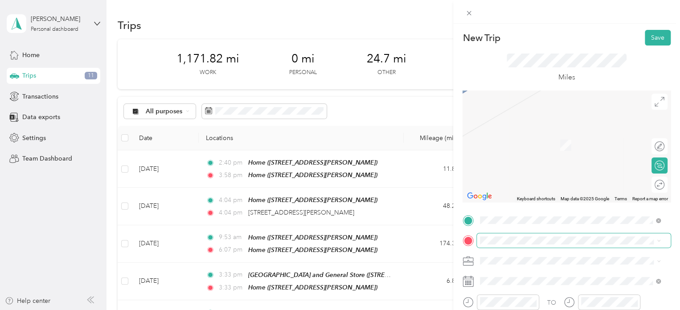
scroll to position [0, 0]
click at [531, 139] on div "Home [STREET_ADDRESS][PERSON_NAME]" at bounding box center [550, 137] width 106 height 19
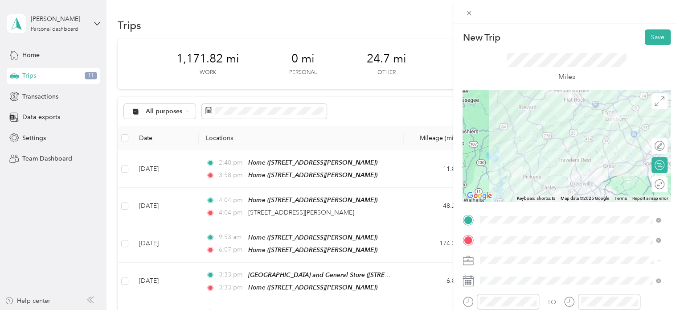
click at [496, 141] on ol "Work Personal Food Services Other Charity Medical Moving Commute" at bounding box center [570, 189] width 187 height 125
click at [493, 135] on div "Work" at bounding box center [570, 134] width 174 height 9
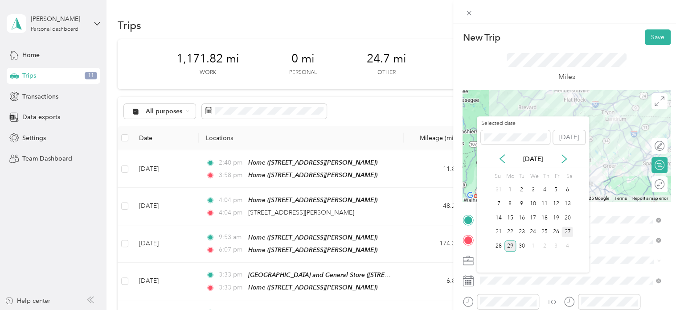
click at [567, 230] on div "27" at bounding box center [568, 231] width 12 height 11
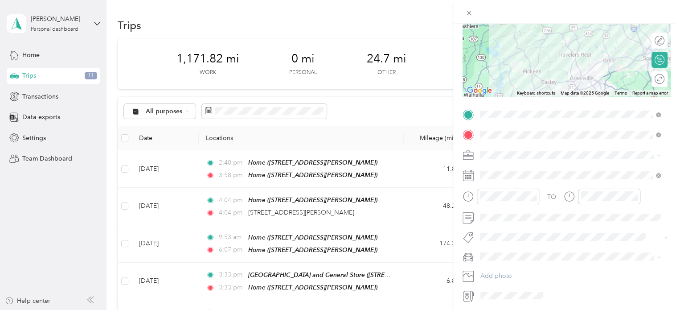
scroll to position [128, 0]
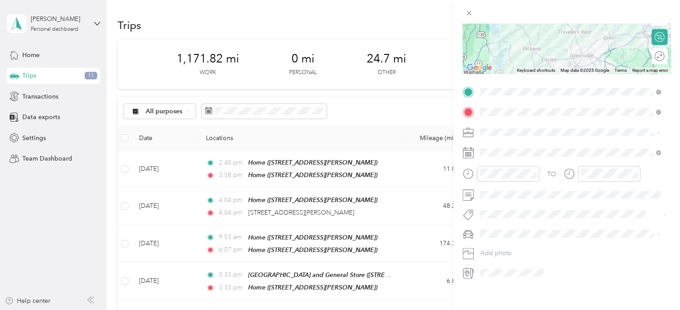
click at [496, 248] on span "Subaru Outback" at bounding box center [506, 250] width 46 height 8
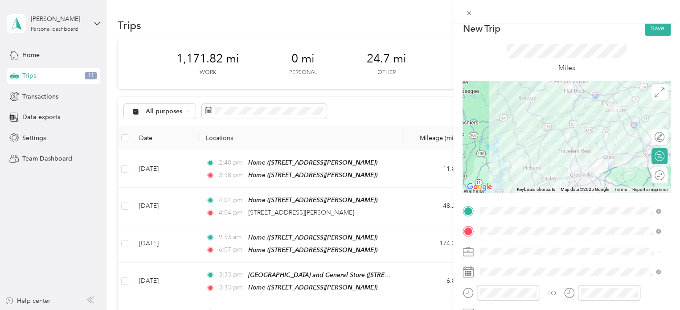
scroll to position [0, 0]
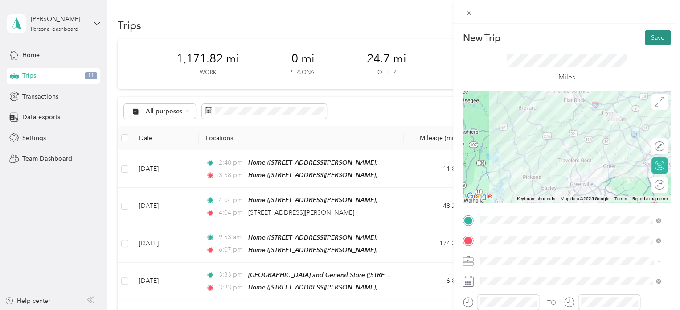
click at [650, 35] on button "Save" at bounding box center [658, 38] width 26 height 16
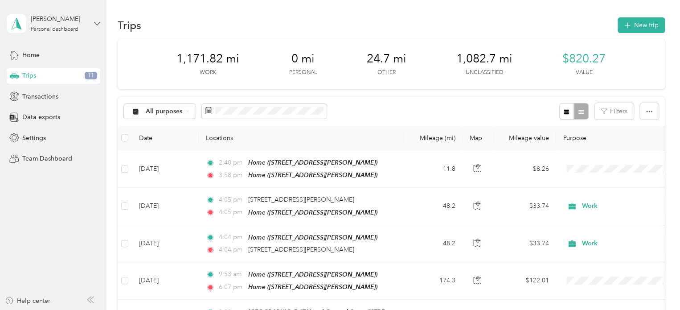
click at [96, 21] on icon at bounding box center [97, 23] width 6 height 6
click at [49, 76] on div "Log out" at bounding box center [100, 74] width 175 height 16
